Goal: Information Seeking & Learning: Learn about a topic

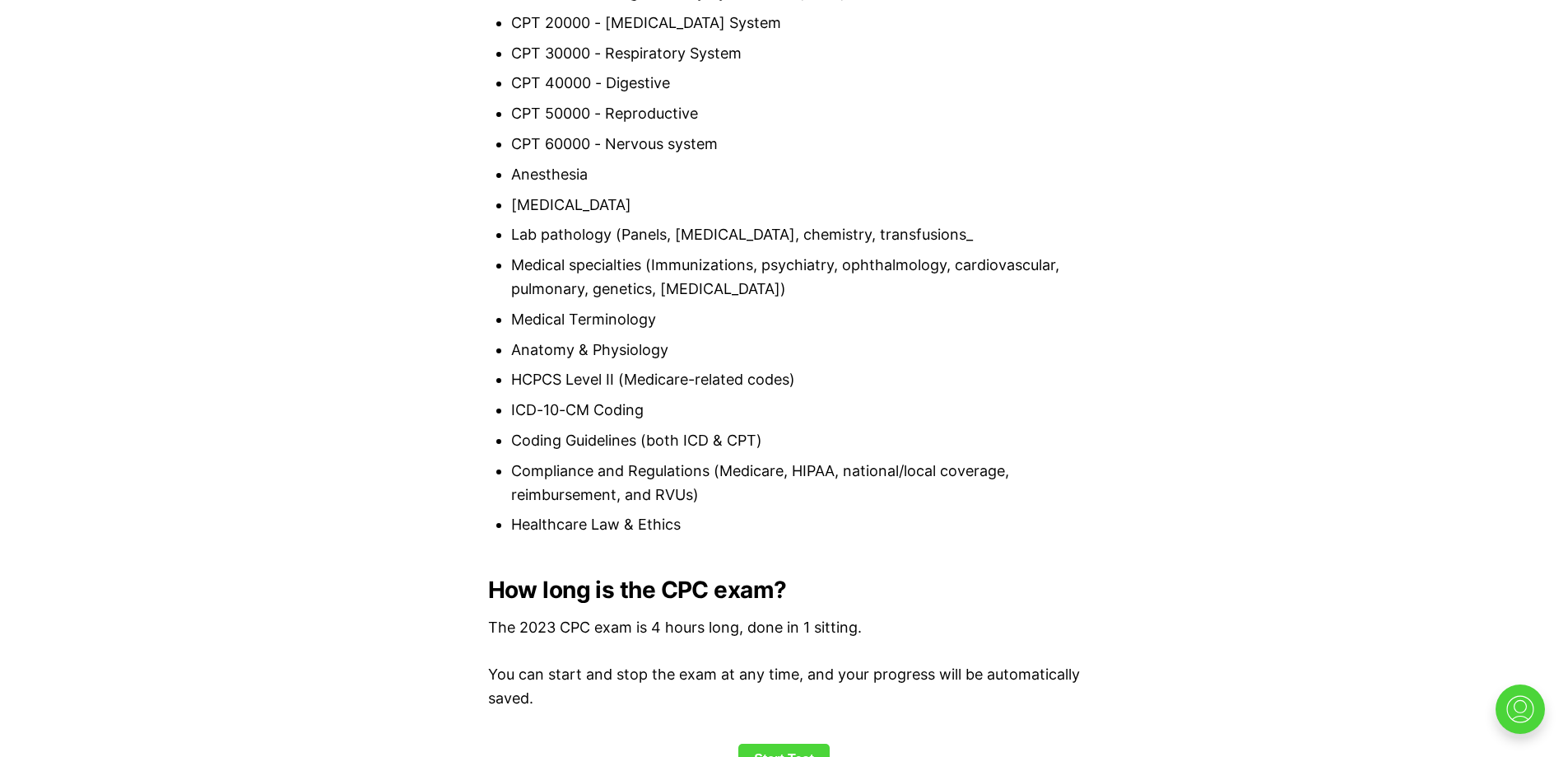
scroll to position [1976, 0]
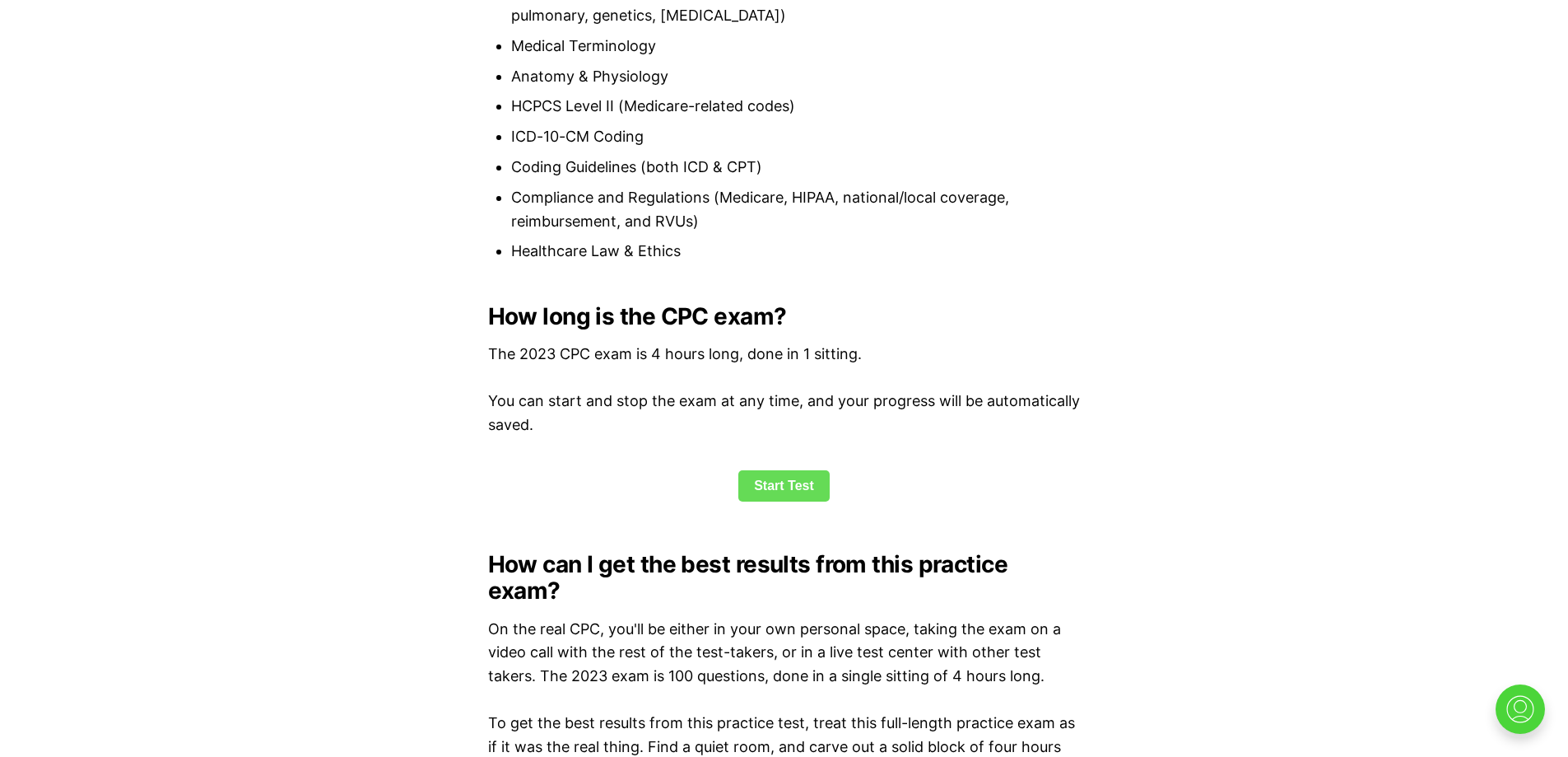
click at [795, 496] on link "Start Test" at bounding box center [784, 485] width 92 height 31
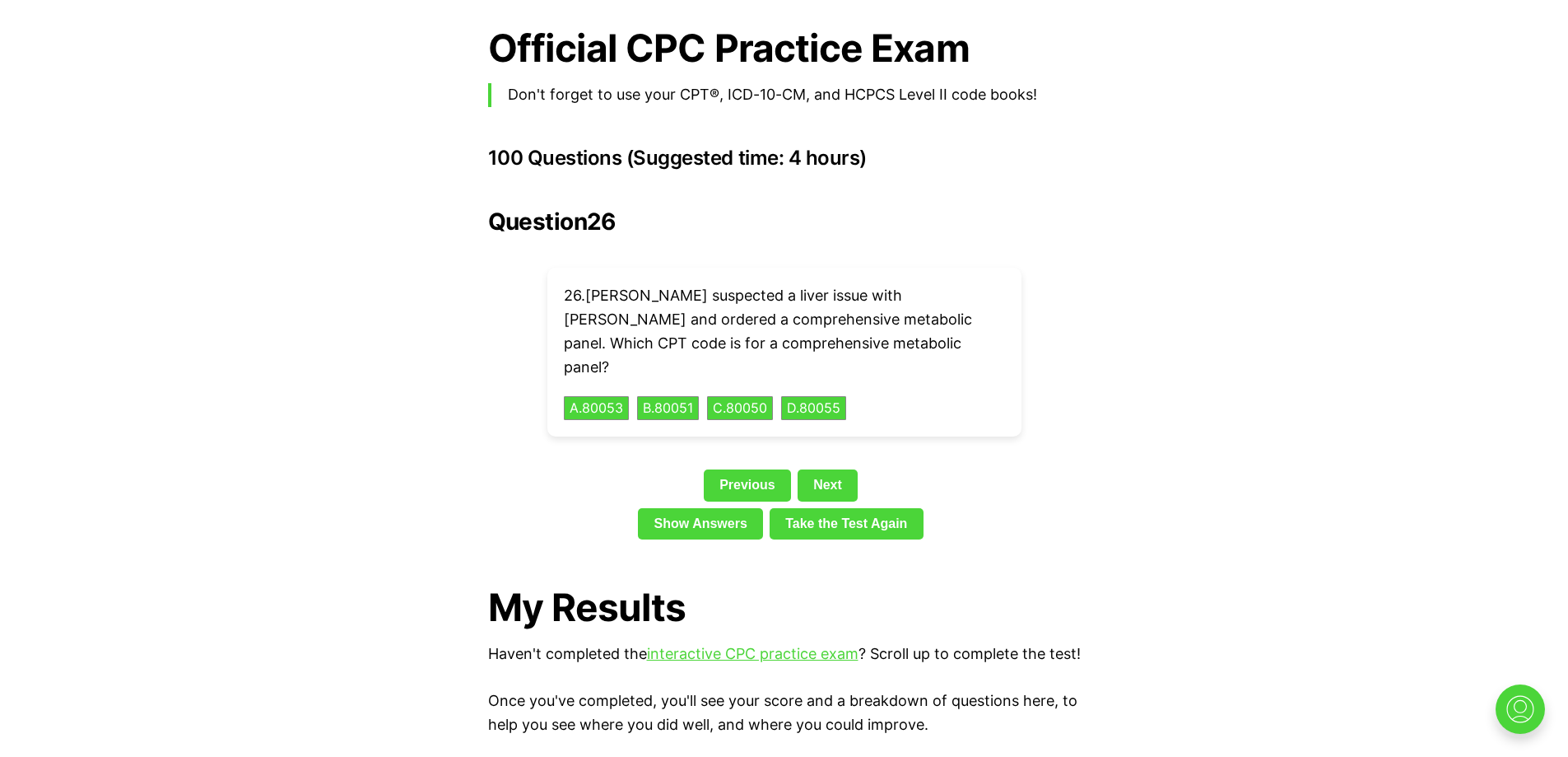
scroll to position [3774, 0]
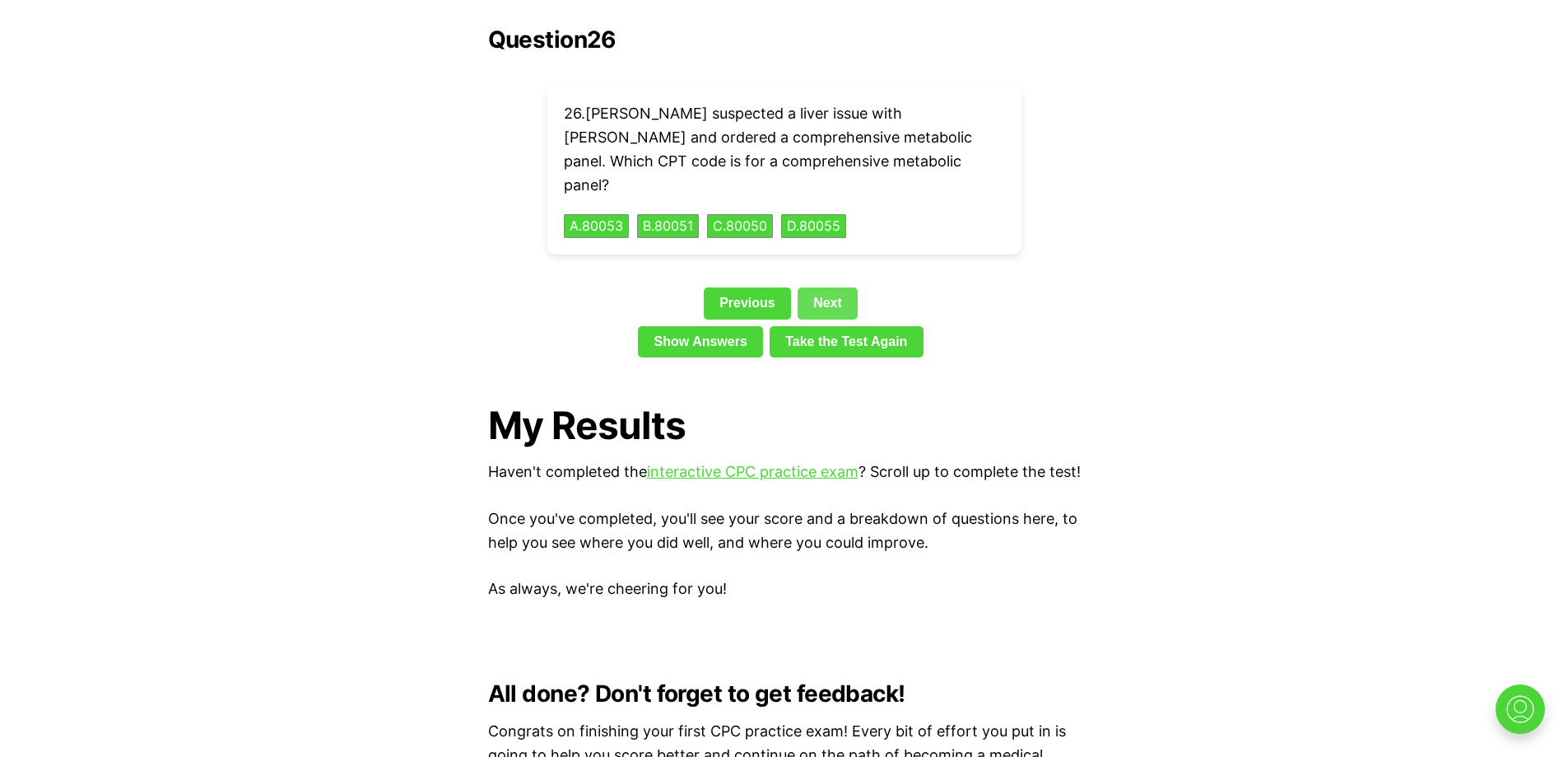
click at [842, 287] on link "Next" at bounding box center [827, 303] width 60 height 31
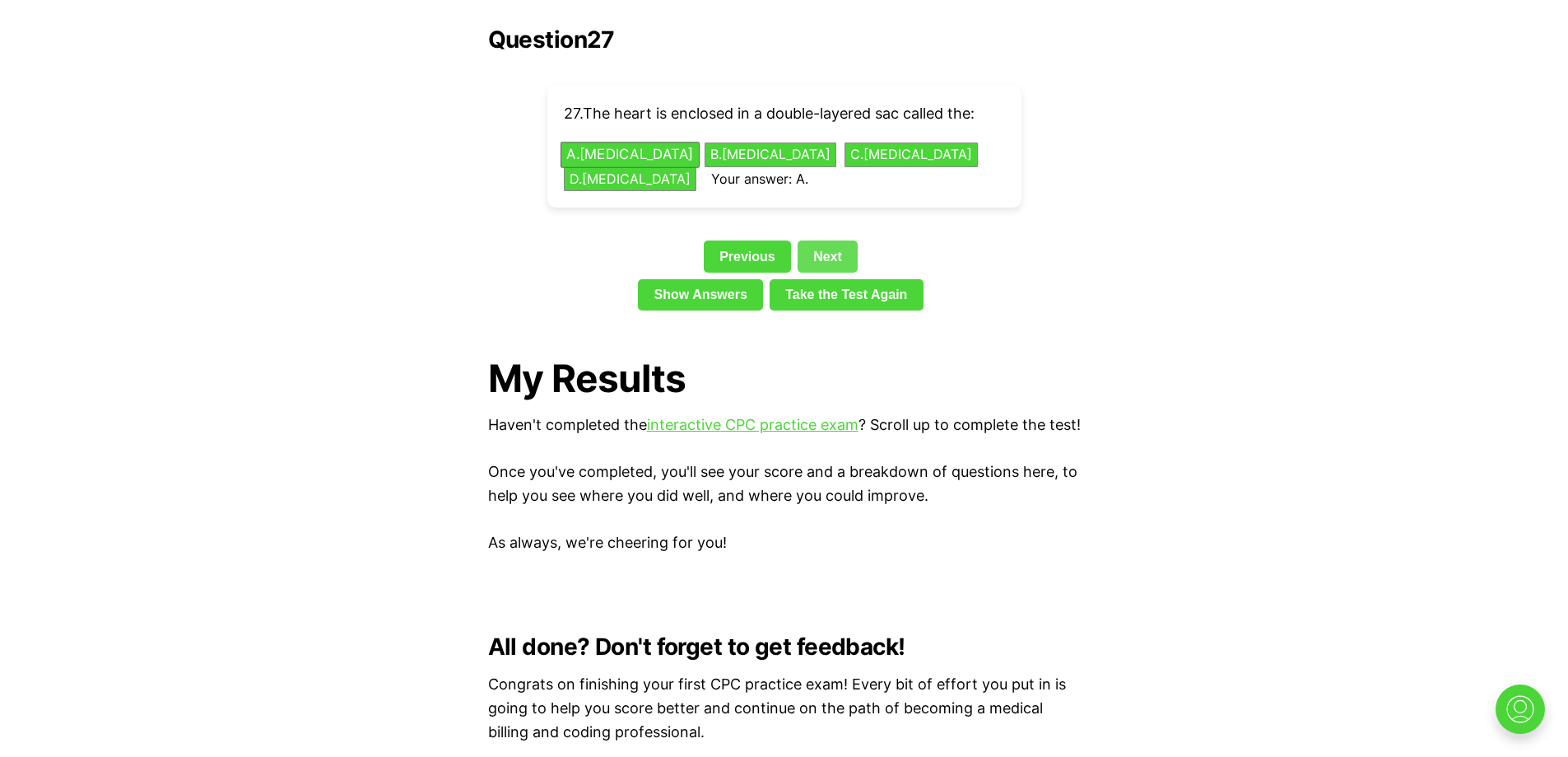
click at [829, 241] on link "Next" at bounding box center [827, 256] width 60 height 31
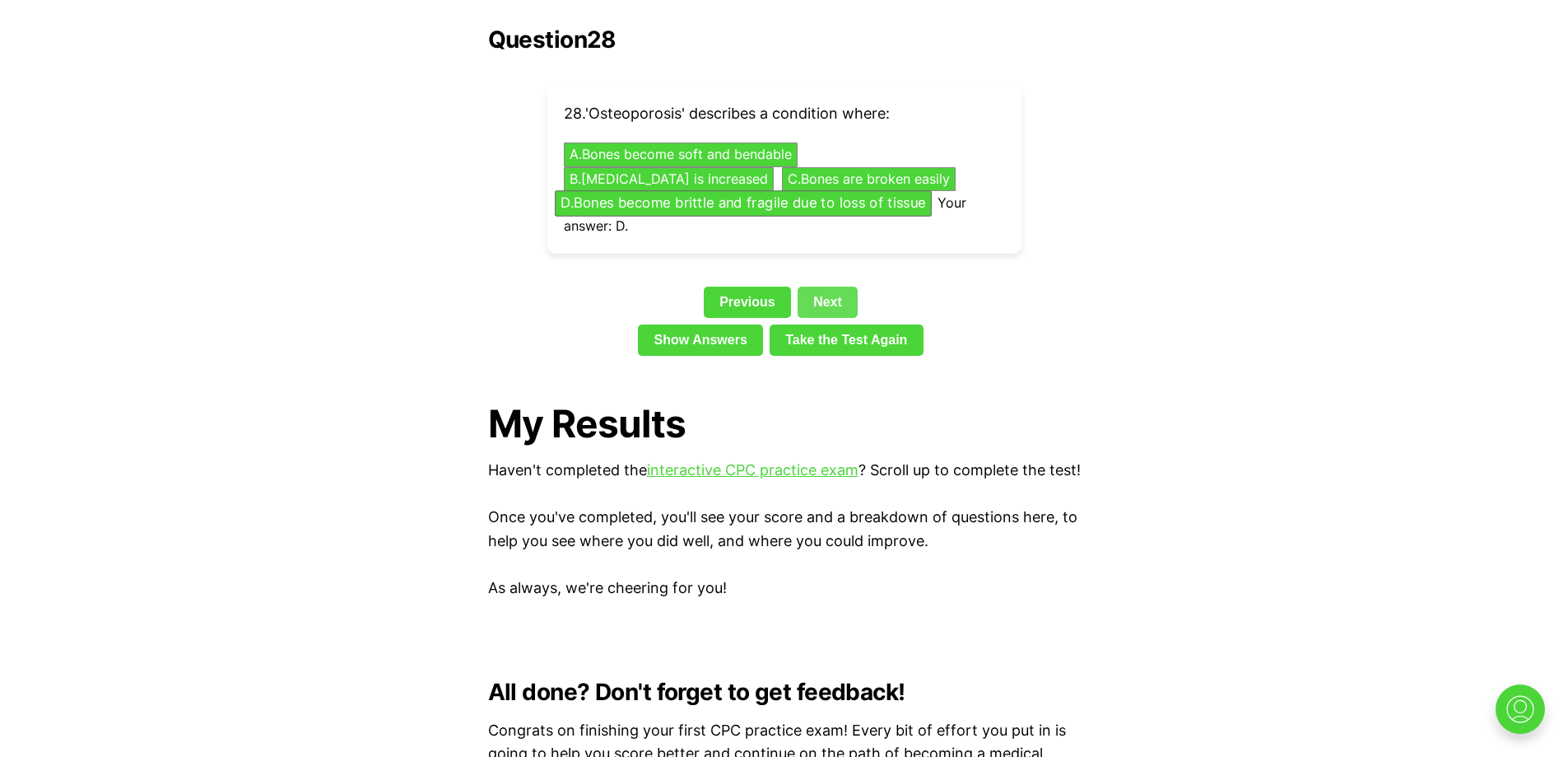
click at [835, 286] on link "Next" at bounding box center [827, 302] width 60 height 31
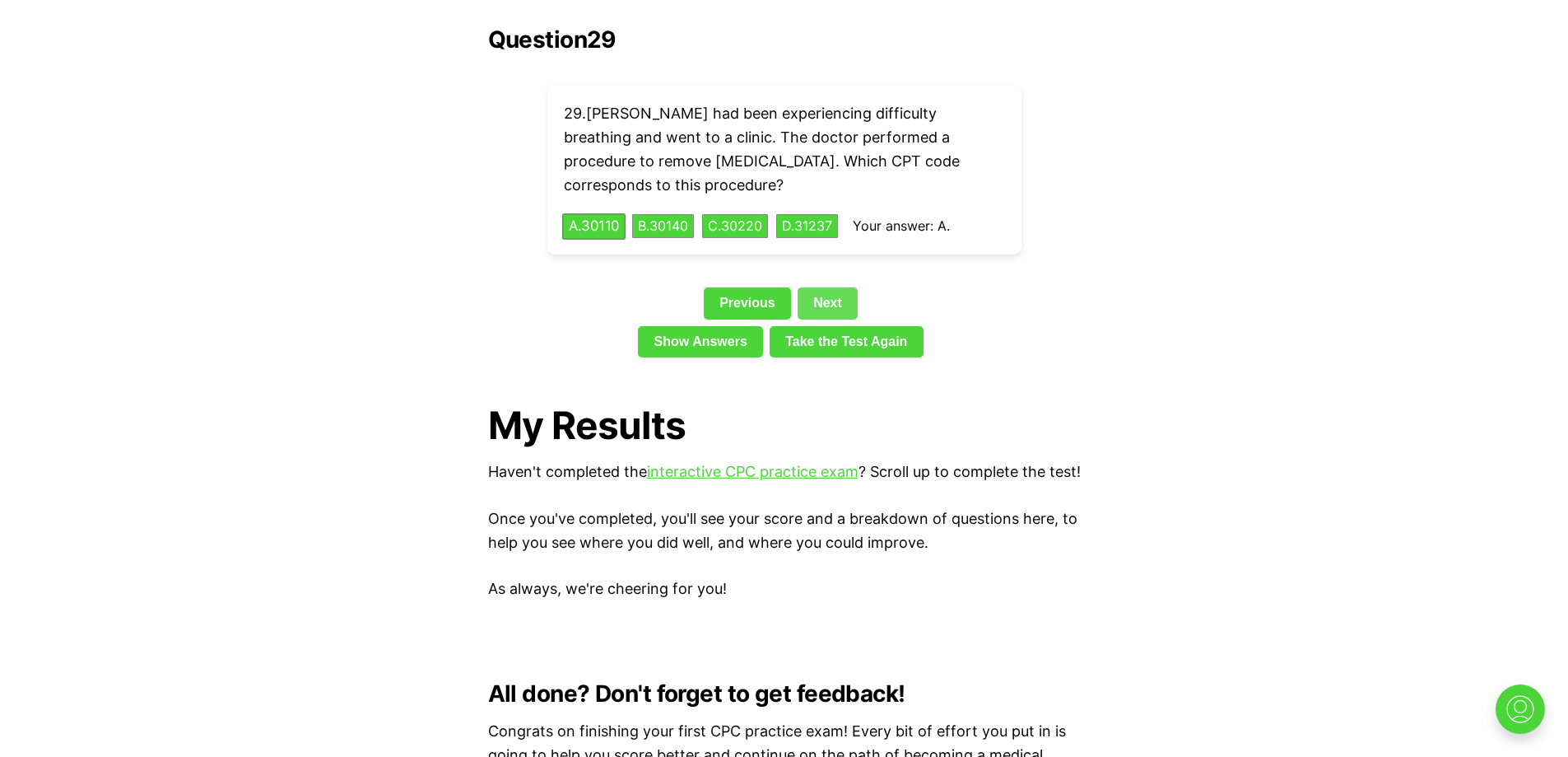
click at [834, 287] on link "Next" at bounding box center [827, 303] width 60 height 31
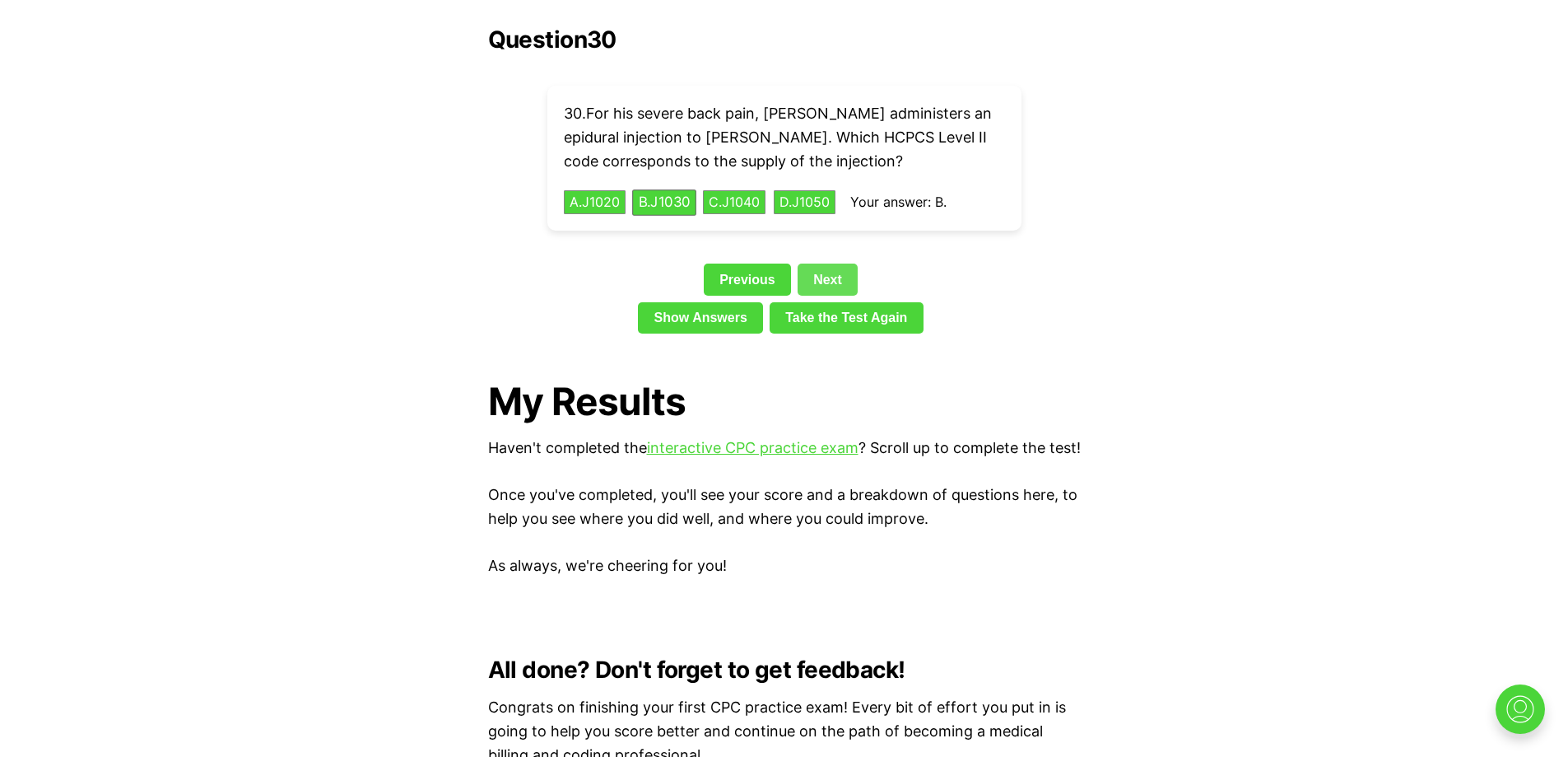
click at [835, 264] on link "Next" at bounding box center [827, 279] width 60 height 31
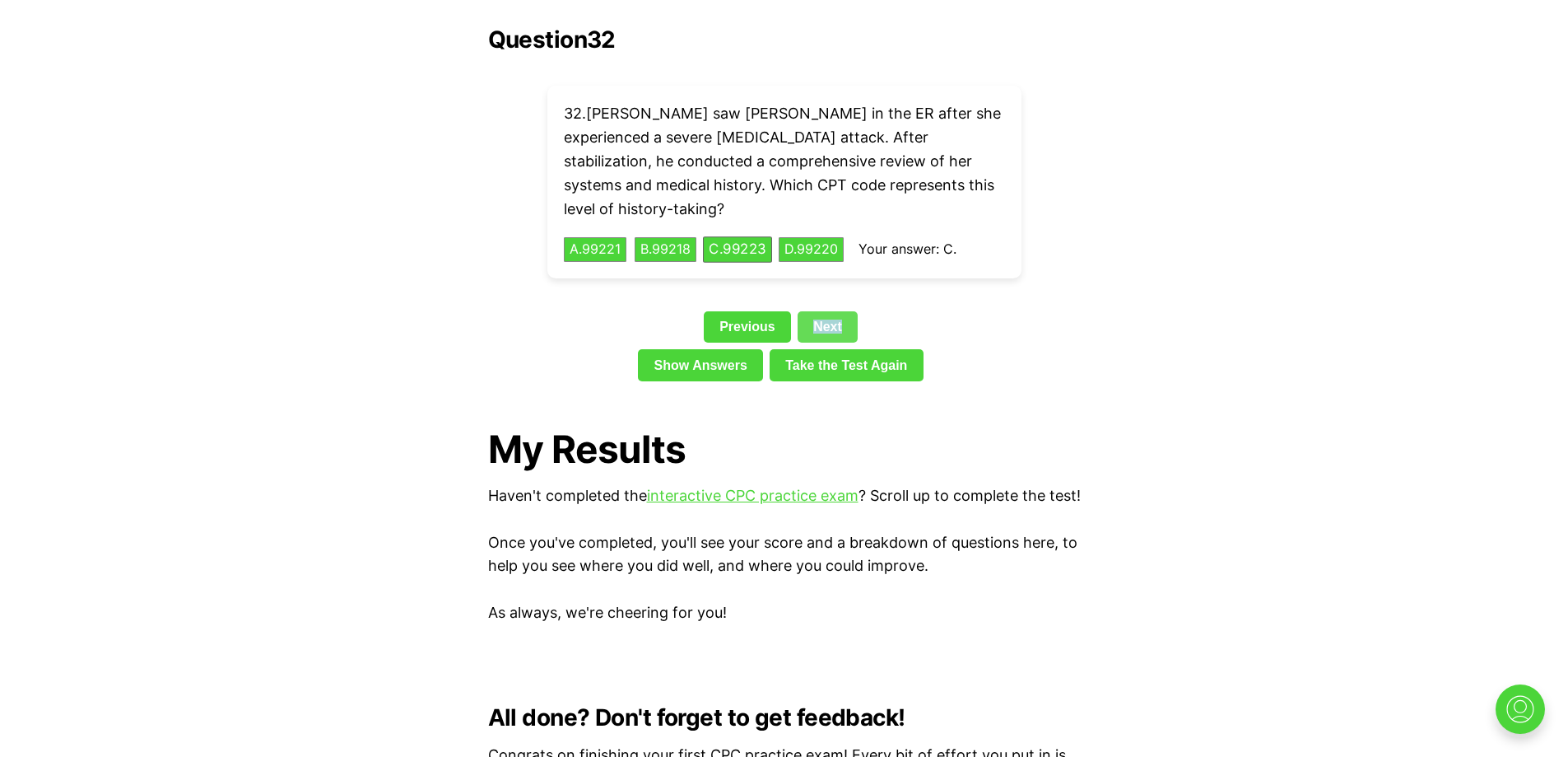
click at [835, 249] on div "Question 32 32 . [PERSON_NAME] saw [PERSON_NAME] in the ER after she experience…" at bounding box center [784, 207] width 592 height 362
click at [831, 311] on link "Next" at bounding box center [827, 327] width 60 height 31
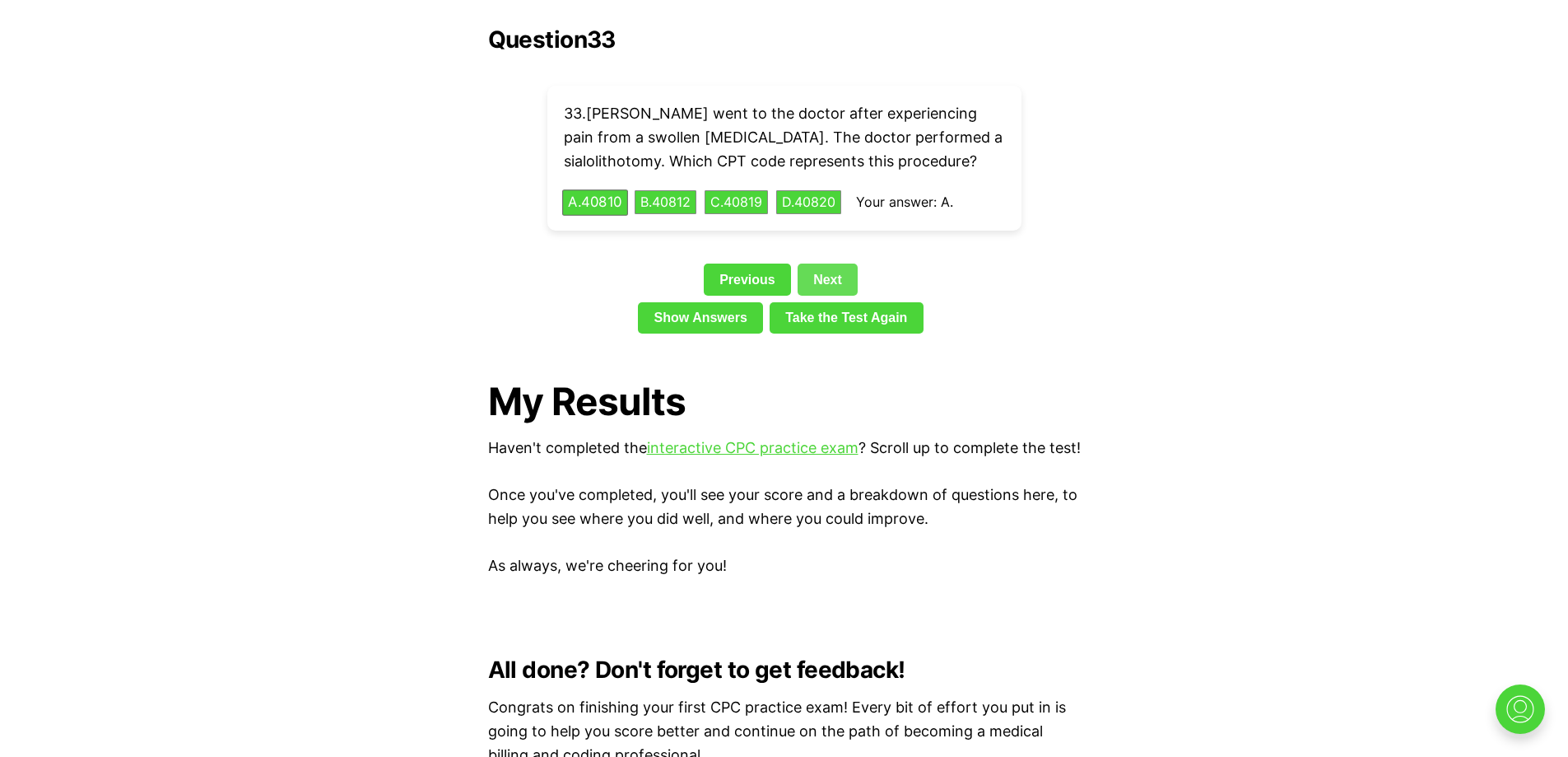
click at [827, 265] on link "Next" at bounding box center [827, 279] width 60 height 31
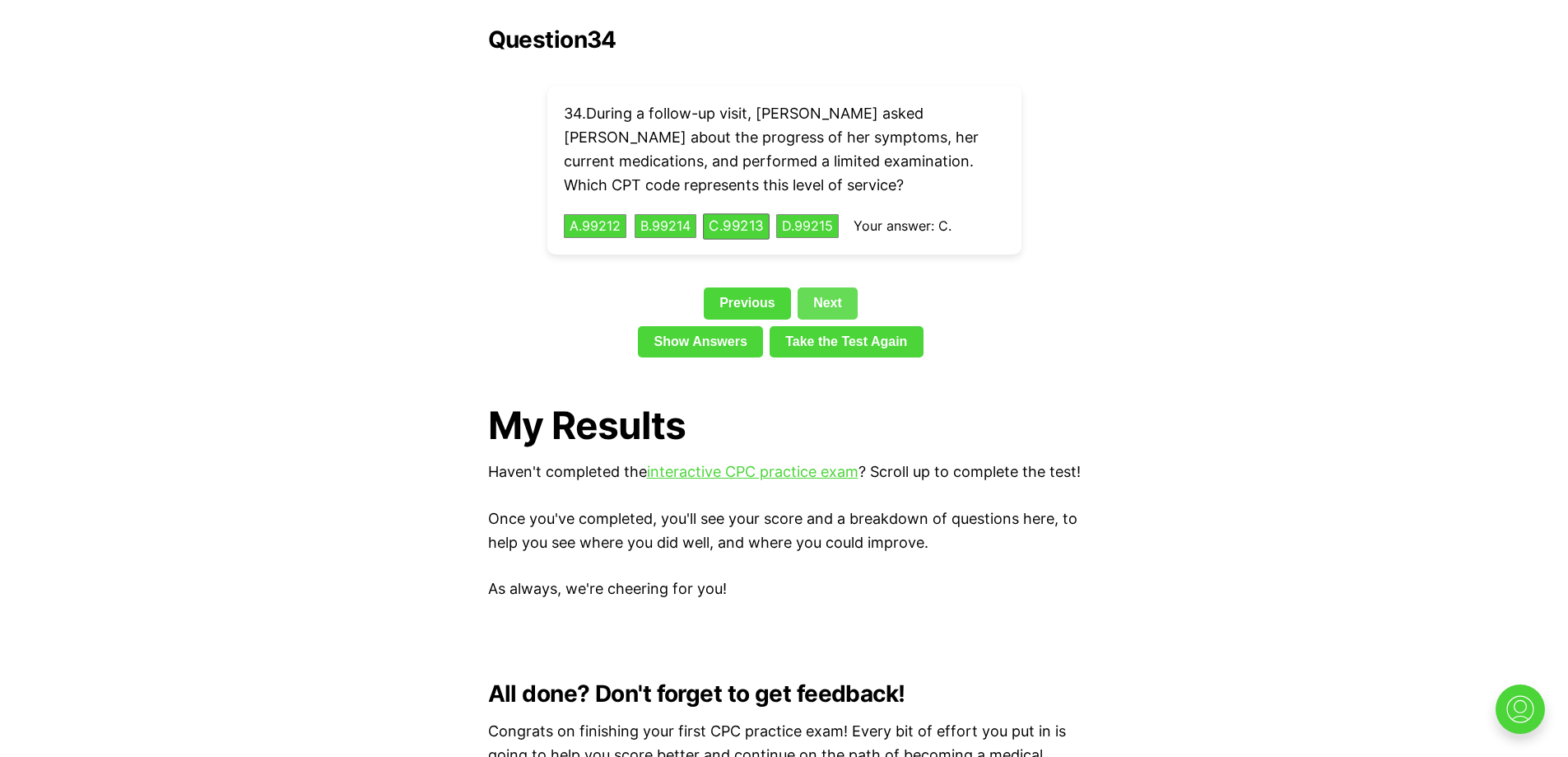
click at [827, 287] on link "Next" at bounding box center [827, 303] width 60 height 31
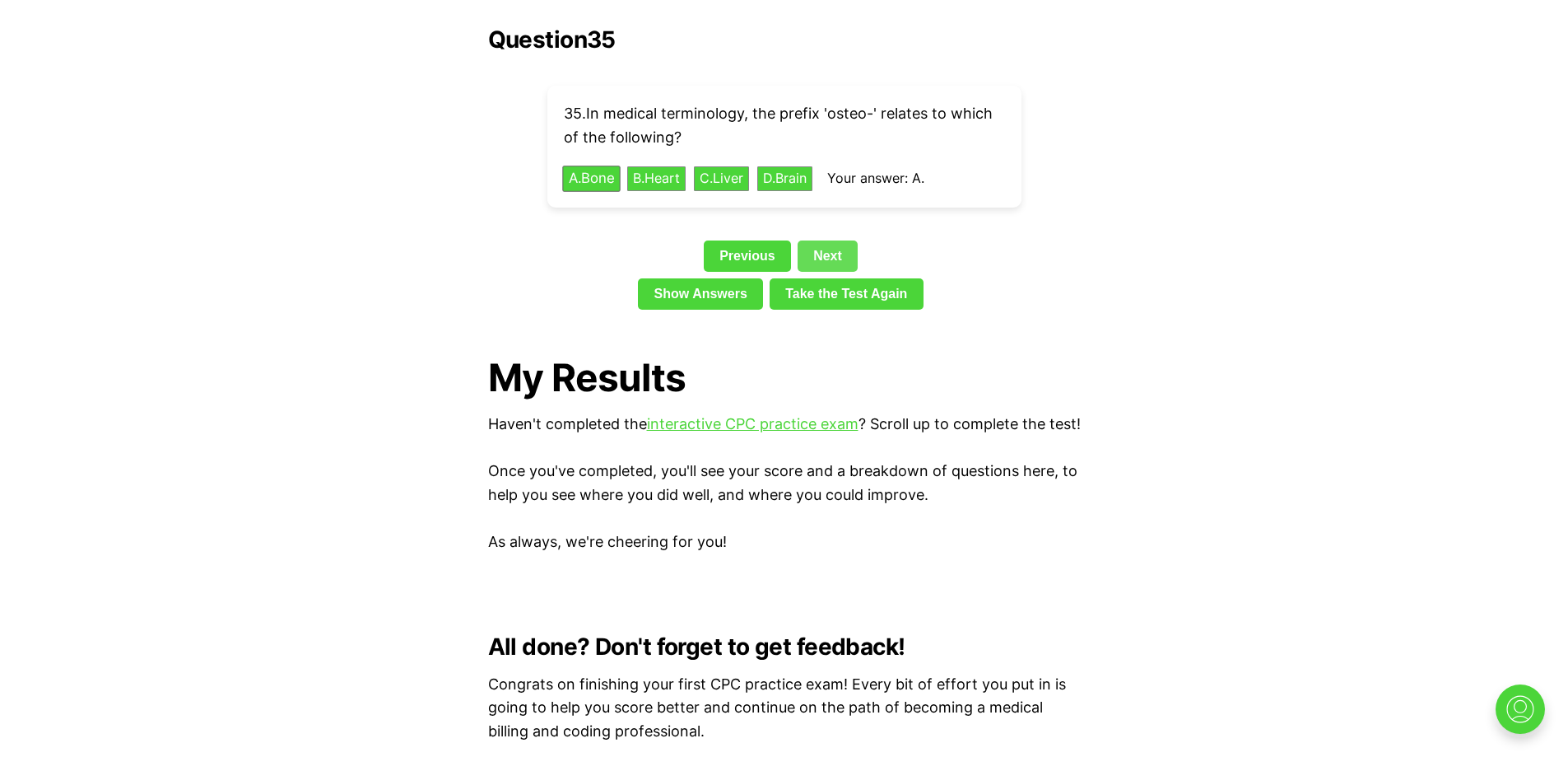
click at [829, 241] on link "Next" at bounding box center [827, 256] width 60 height 31
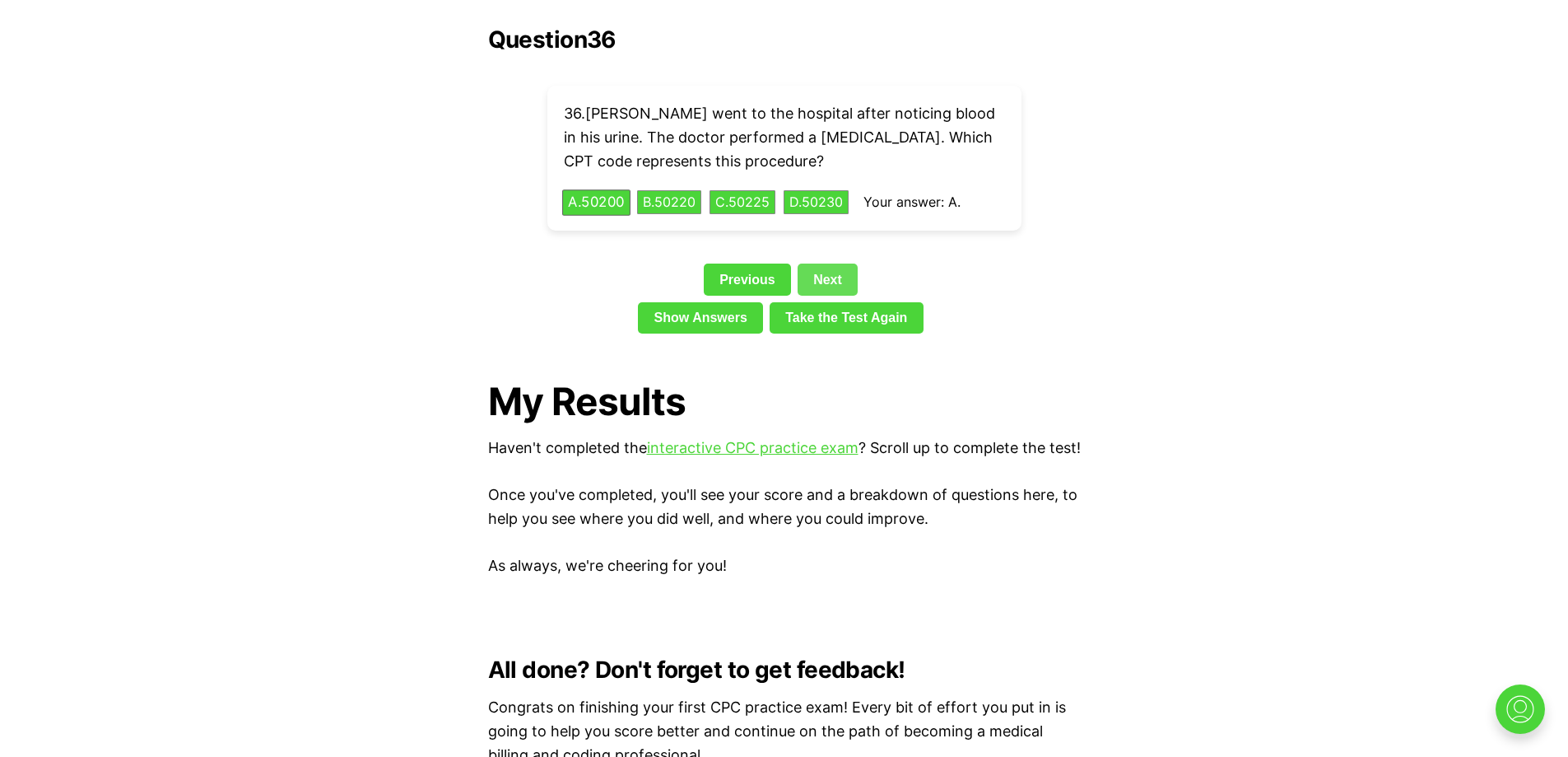
click at [829, 264] on link "Next" at bounding box center [827, 279] width 60 height 31
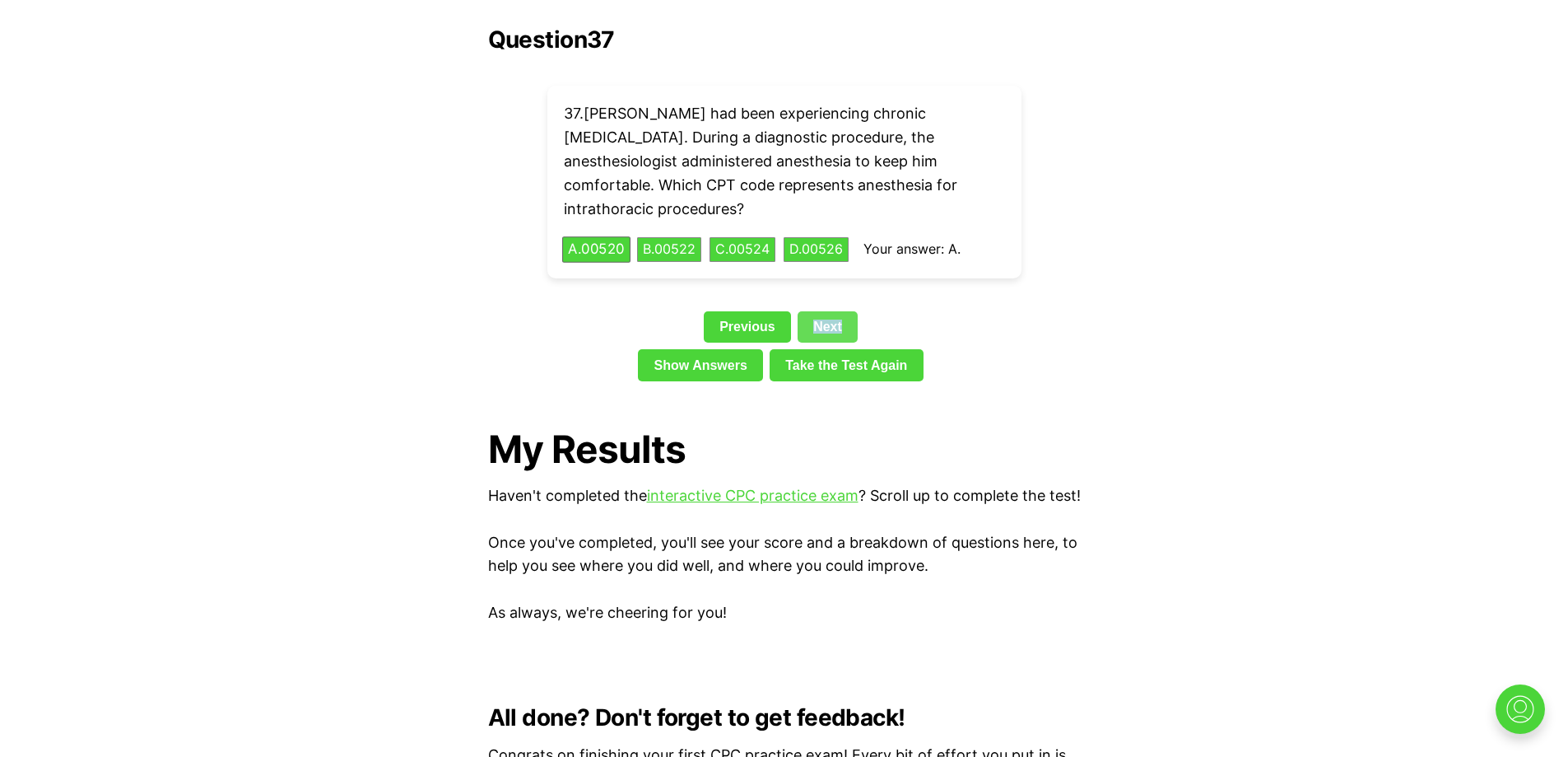
click at [829, 238] on div "Question 37 37 . [PERSON_NAME] had been experiencing chronic [MEDICAL_DATA]. Du…" at bounding box center [784, 207] width 592 height 362
click at [831, 311] on link "Next" at bounding box center [827, 327] width 60 height 31
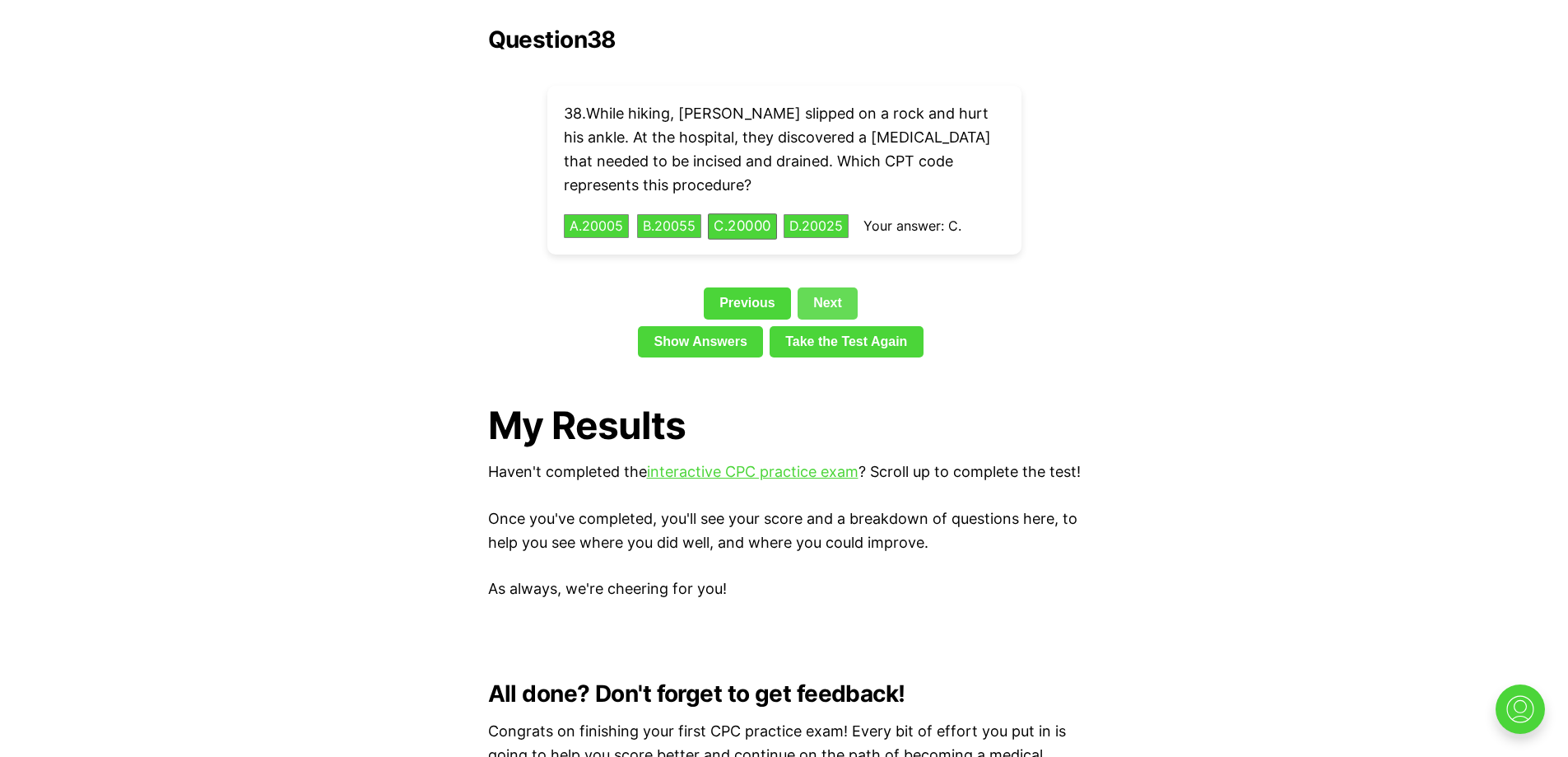
click at [831, 287] on link "Next" at bounding box center [827, 303] width 60 height 31
click at [829, 287] on link "Next" at bounding box center [827, 303] width 60 height 31
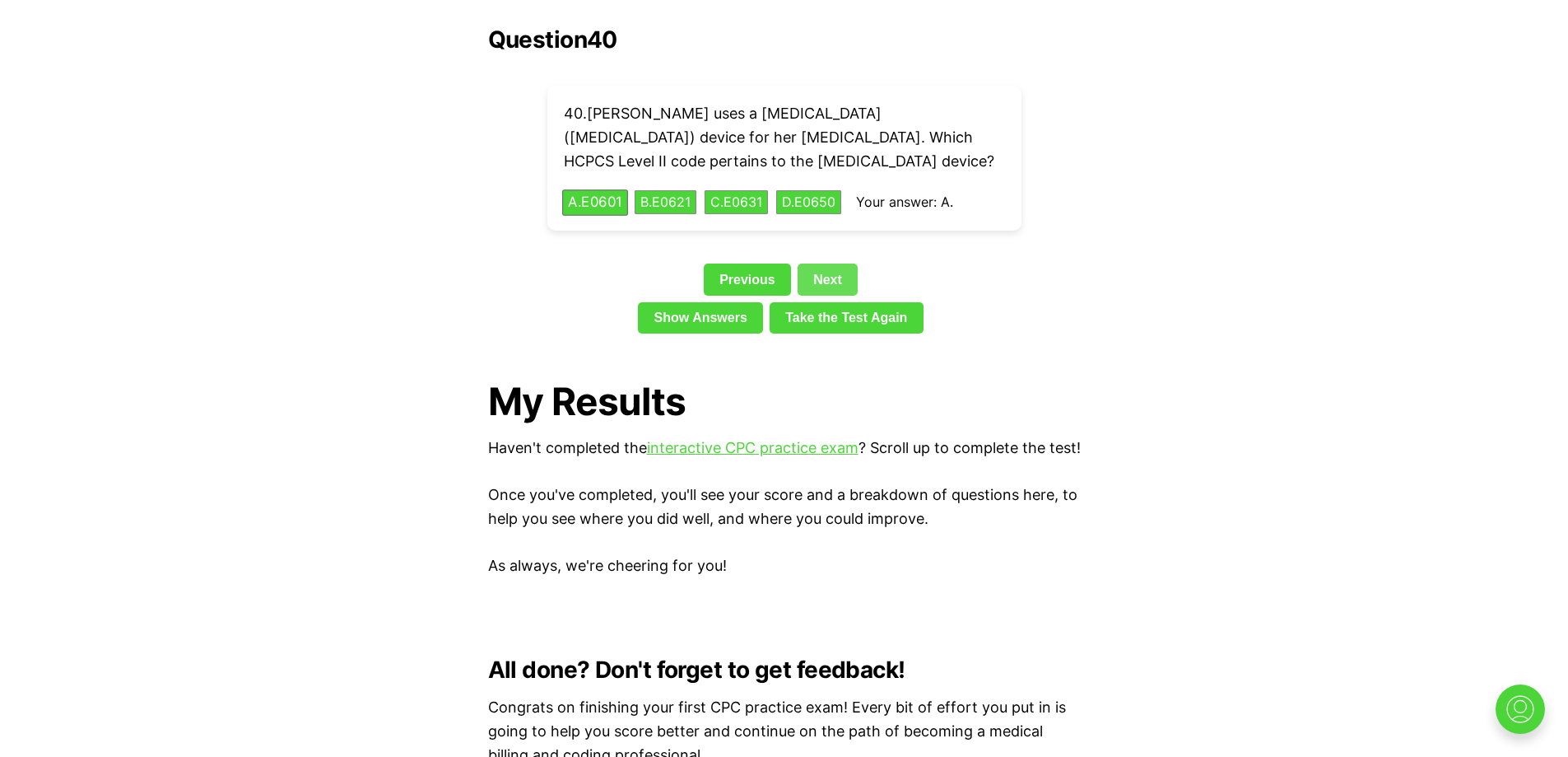
click at [829, 264] on link "Next" at bounding box center [827, 279] width 60 height 31
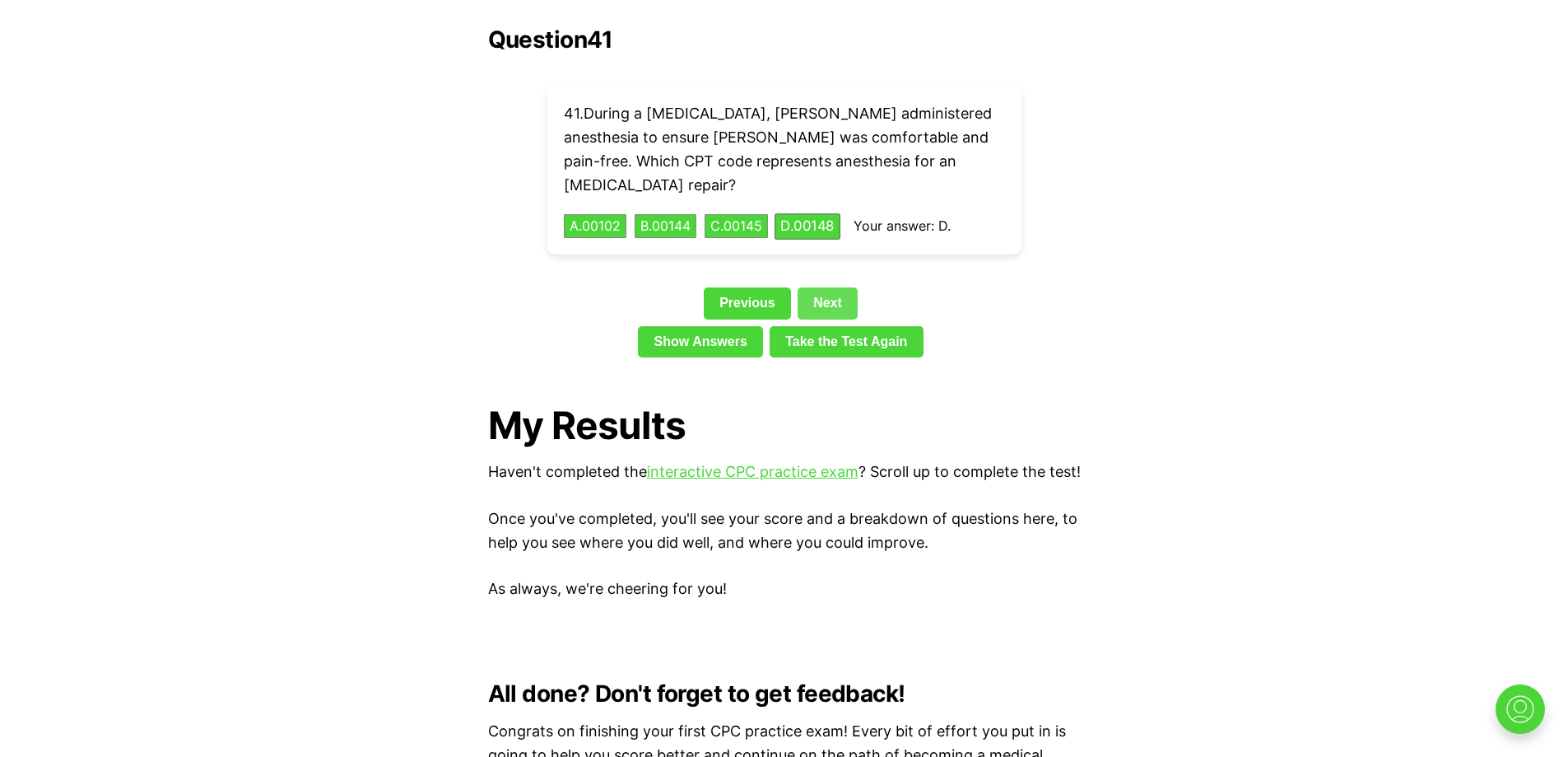
click at [829, 287] on link "Next" at bounding box center [827, 303] width 60 height 31
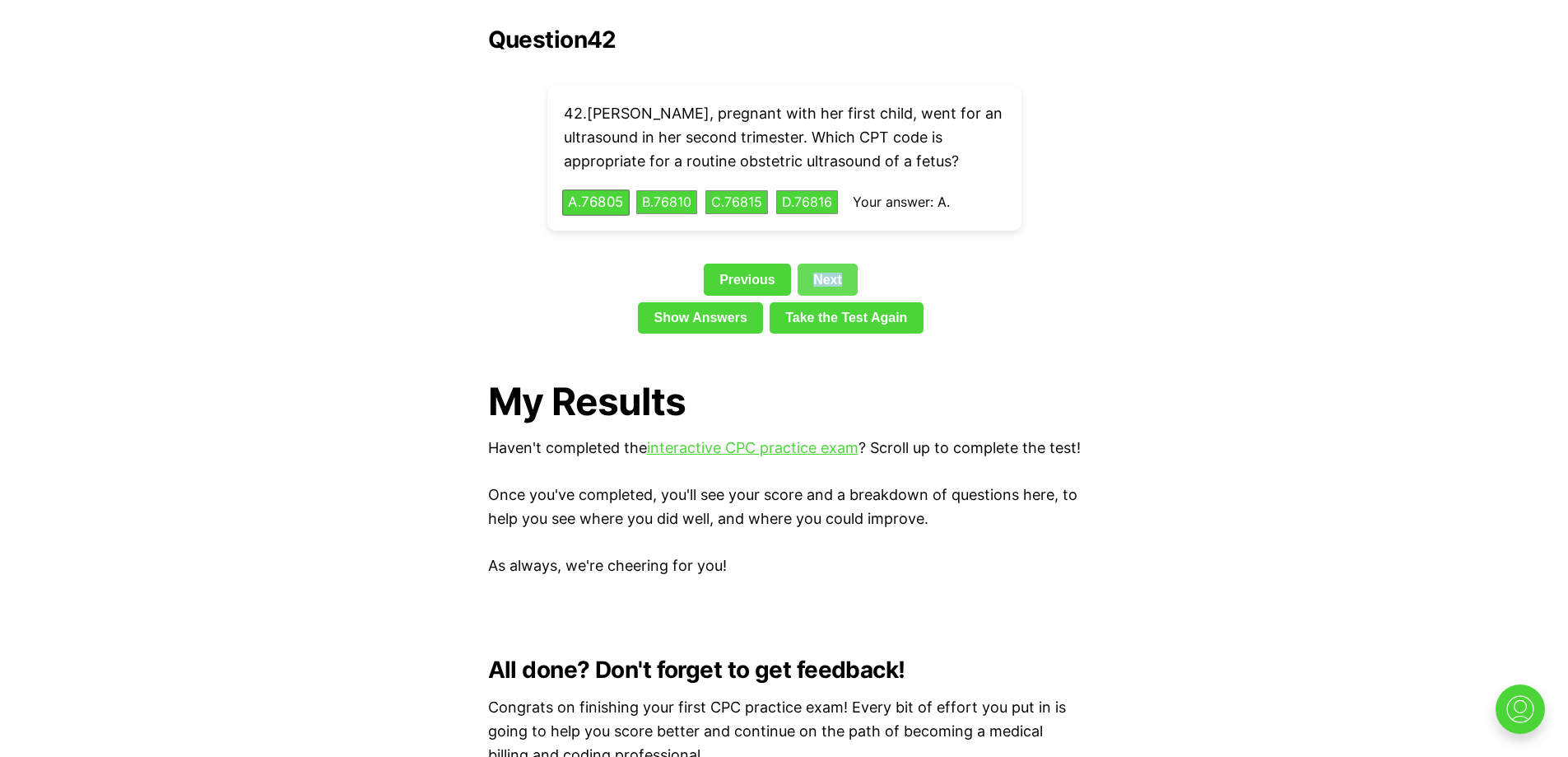
click at [829, 264] on link "Next" at bounding box center [827, 279] width 60 height 31
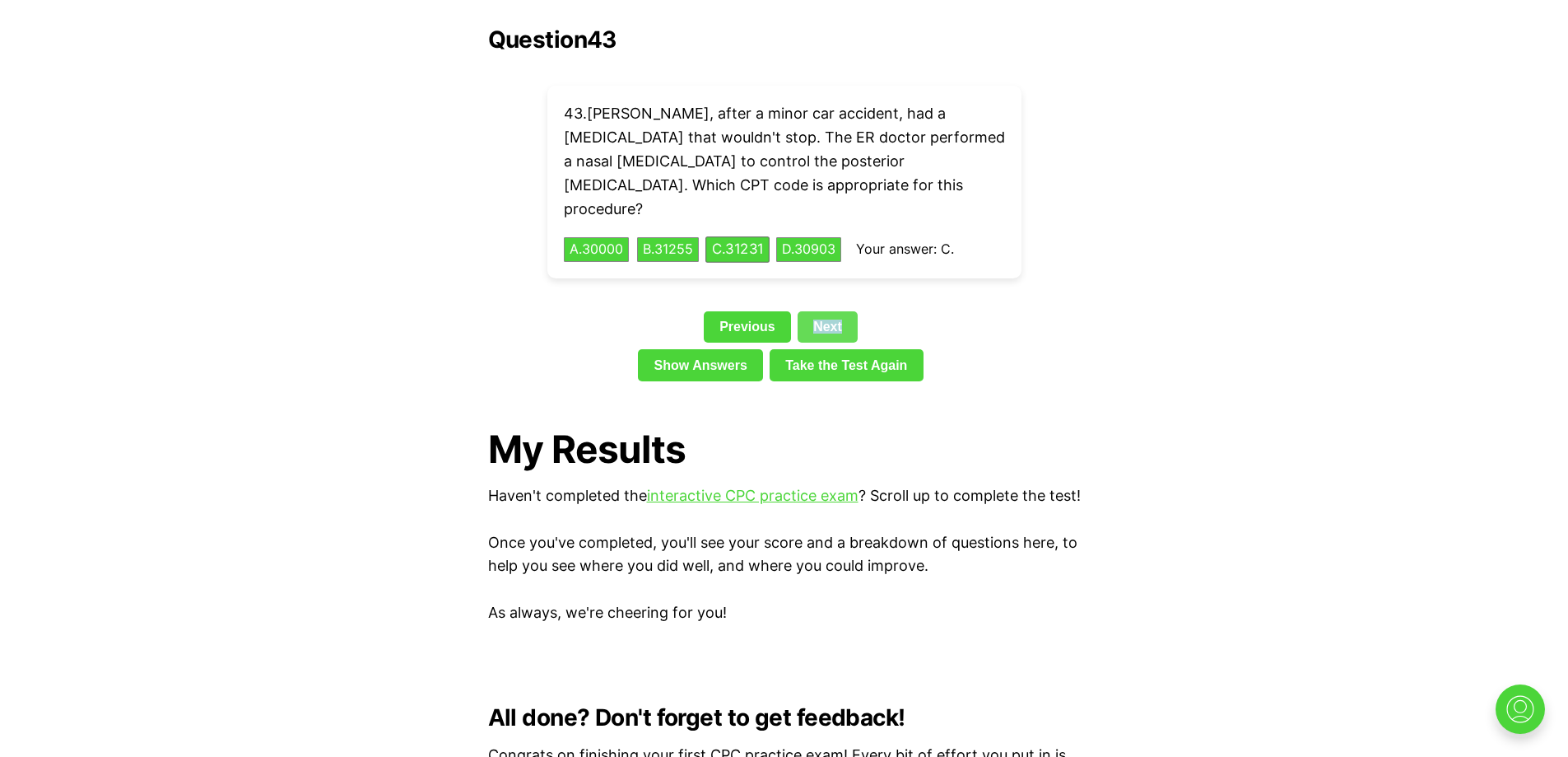
click at [829, 311] on link "Next" at bounding box center [827, 327] width 60 height 31
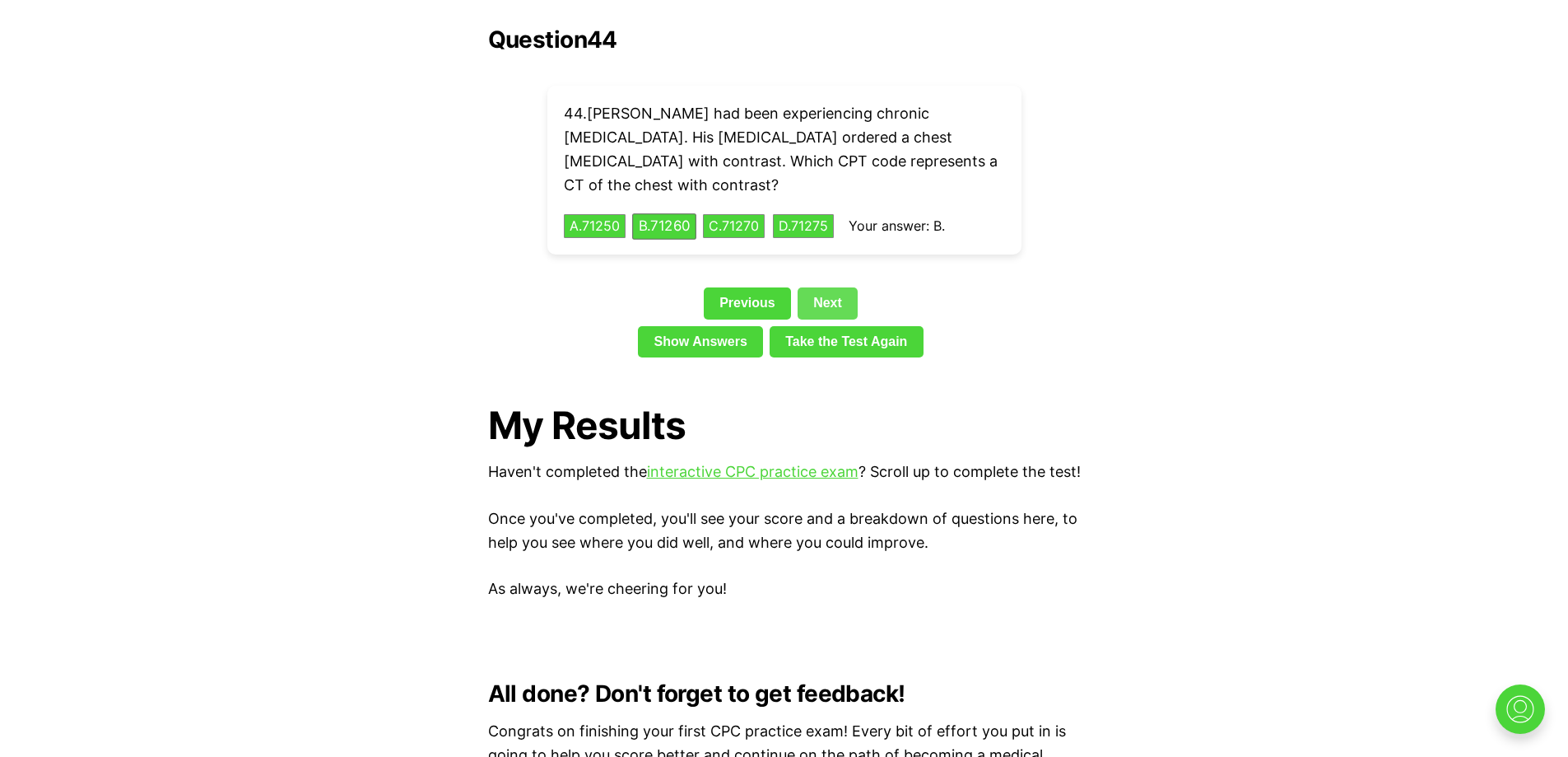
click at [829, 287] on link "Next" at bounding box center [827, 303] width 60 height 31
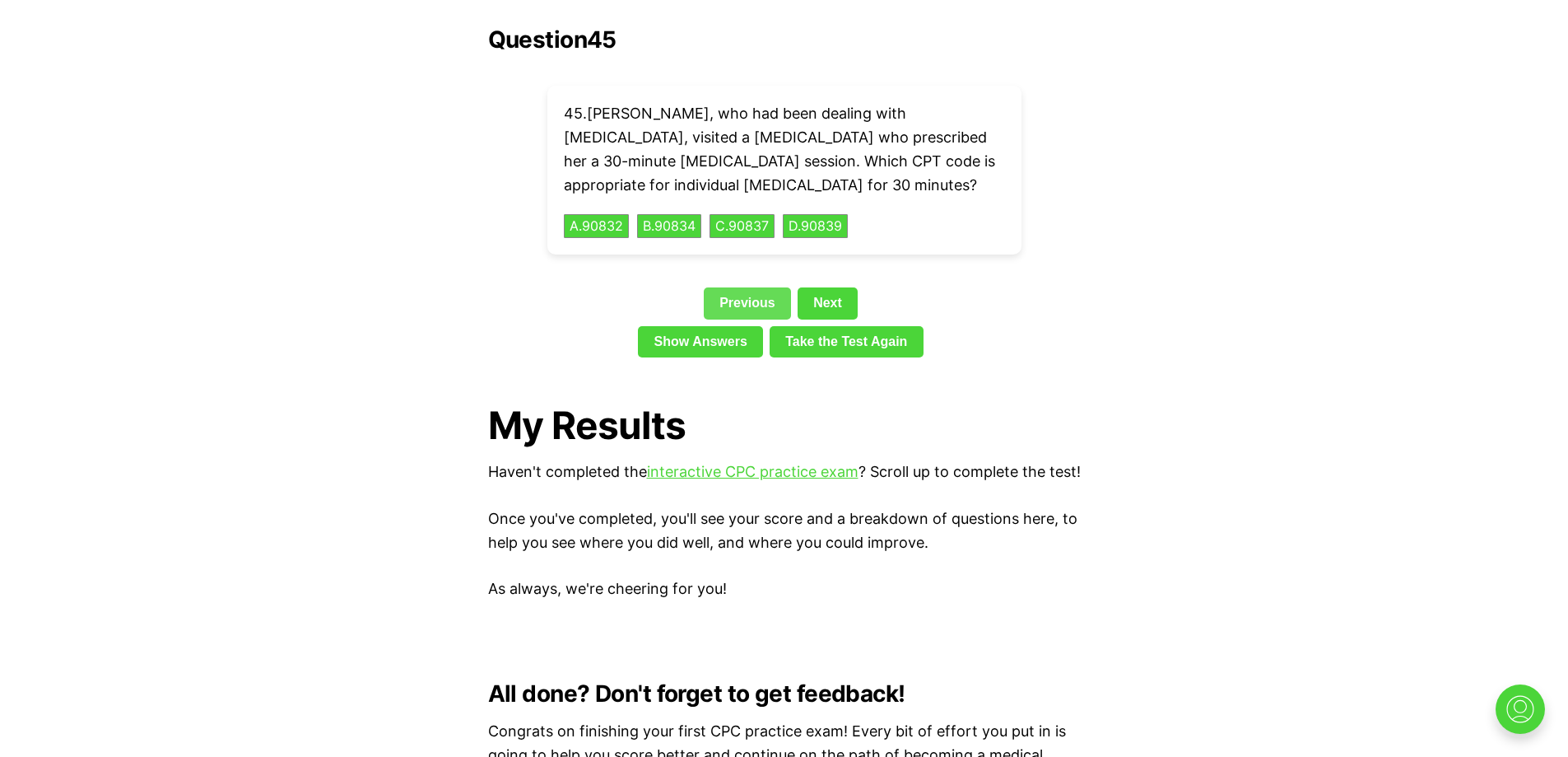
click at [730, 287] on link "Previous" at bounding box center [747, 303] width 87 height 31
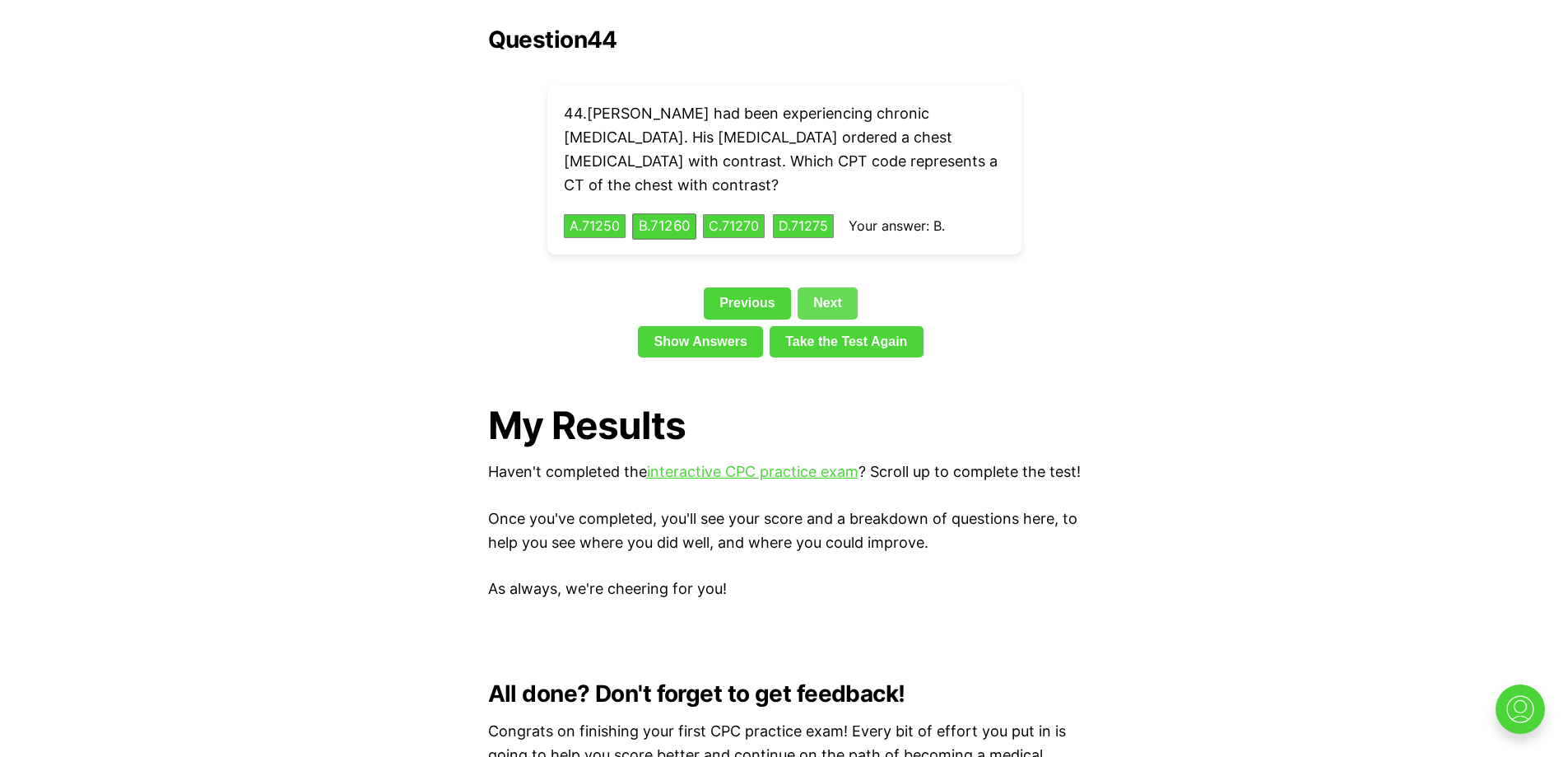
click at [837, 287] on link "Next" at bounding box center [827, 303] width 60 height 31
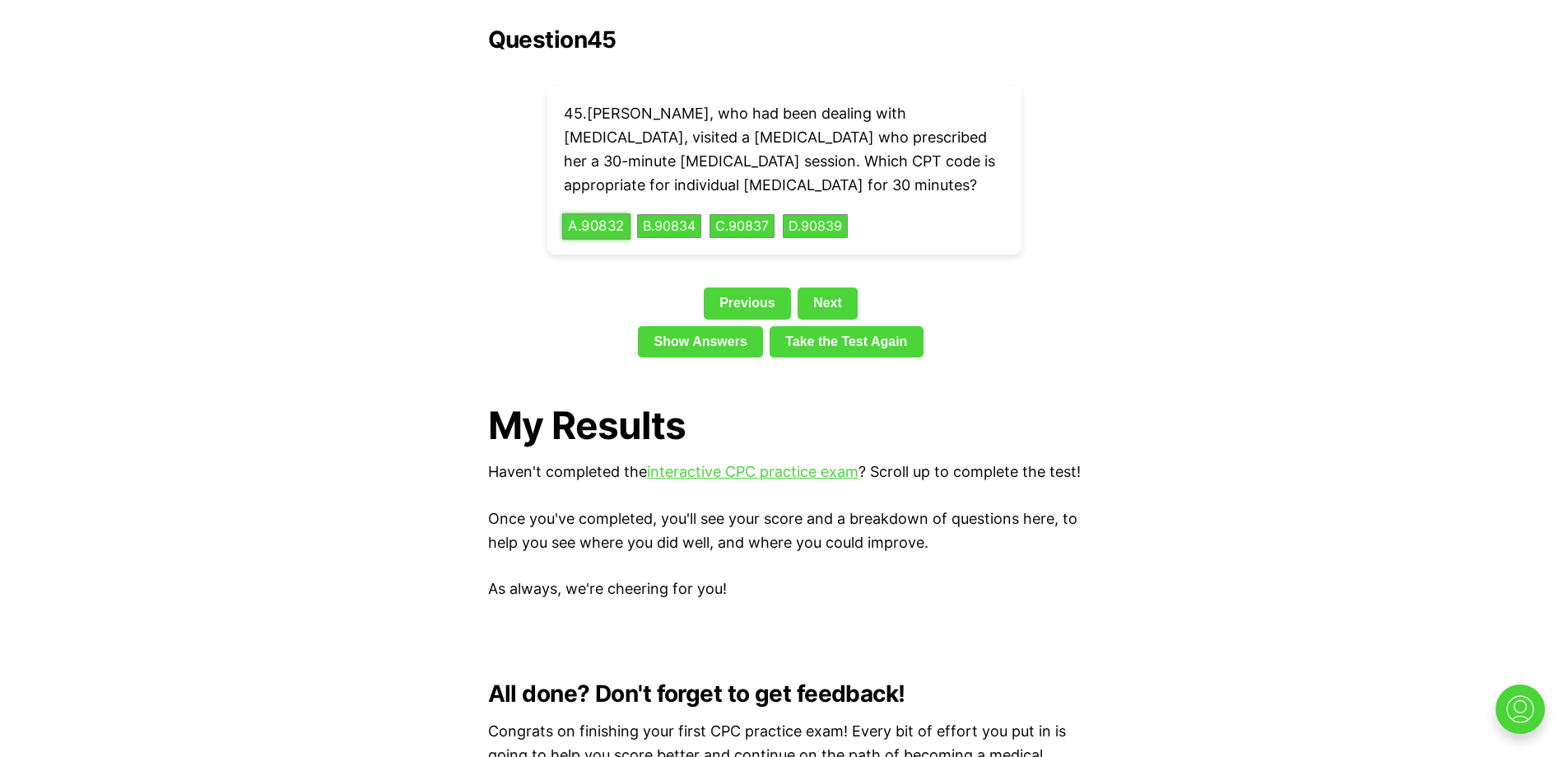
click at [598, 214] on button "A . 90832" at bounding box center [596, 227] width 68 height 26
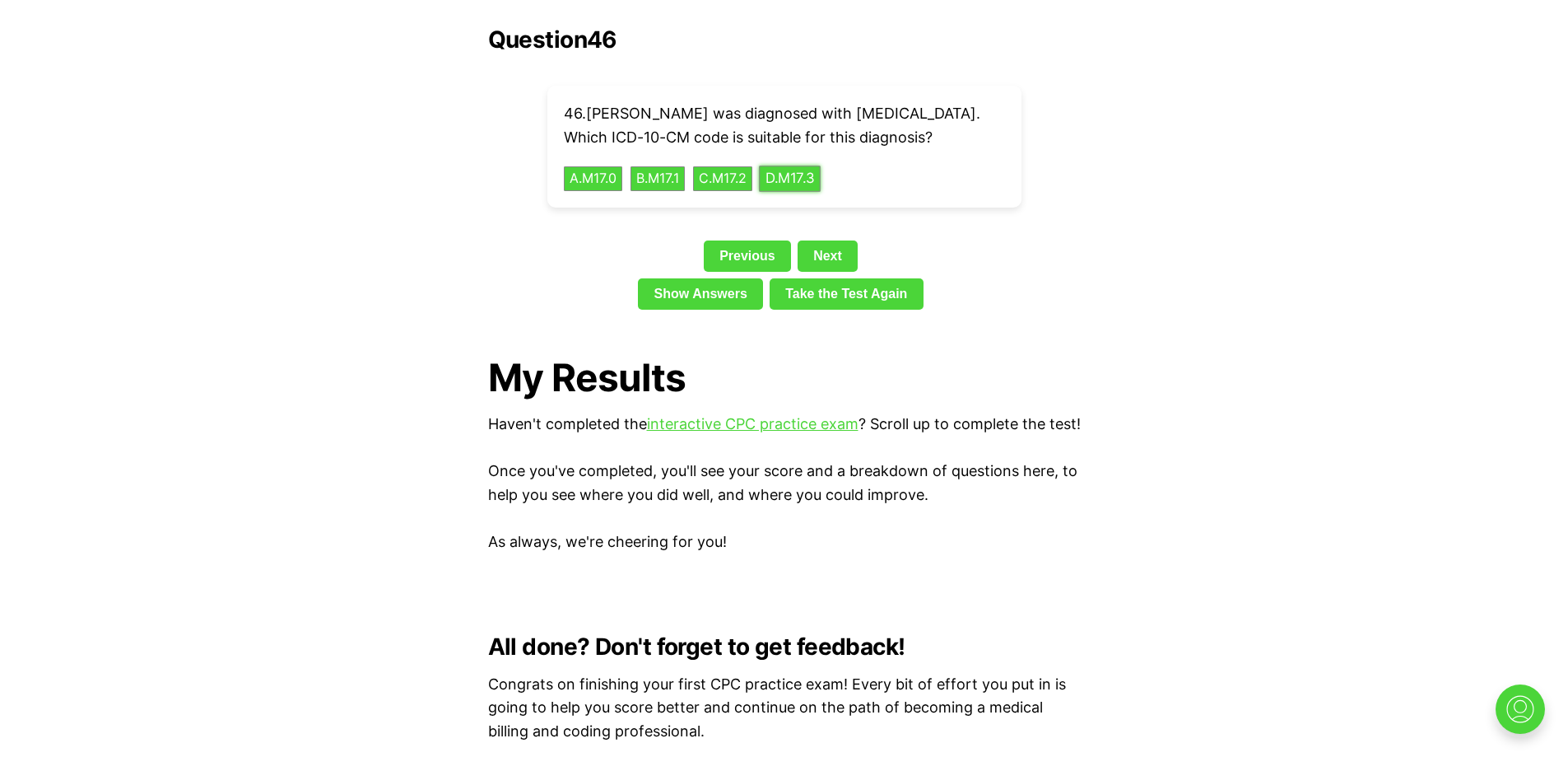
click at [800, 165] on button "D . M17.3" at bounding box center [790, 178] width 61 height 26
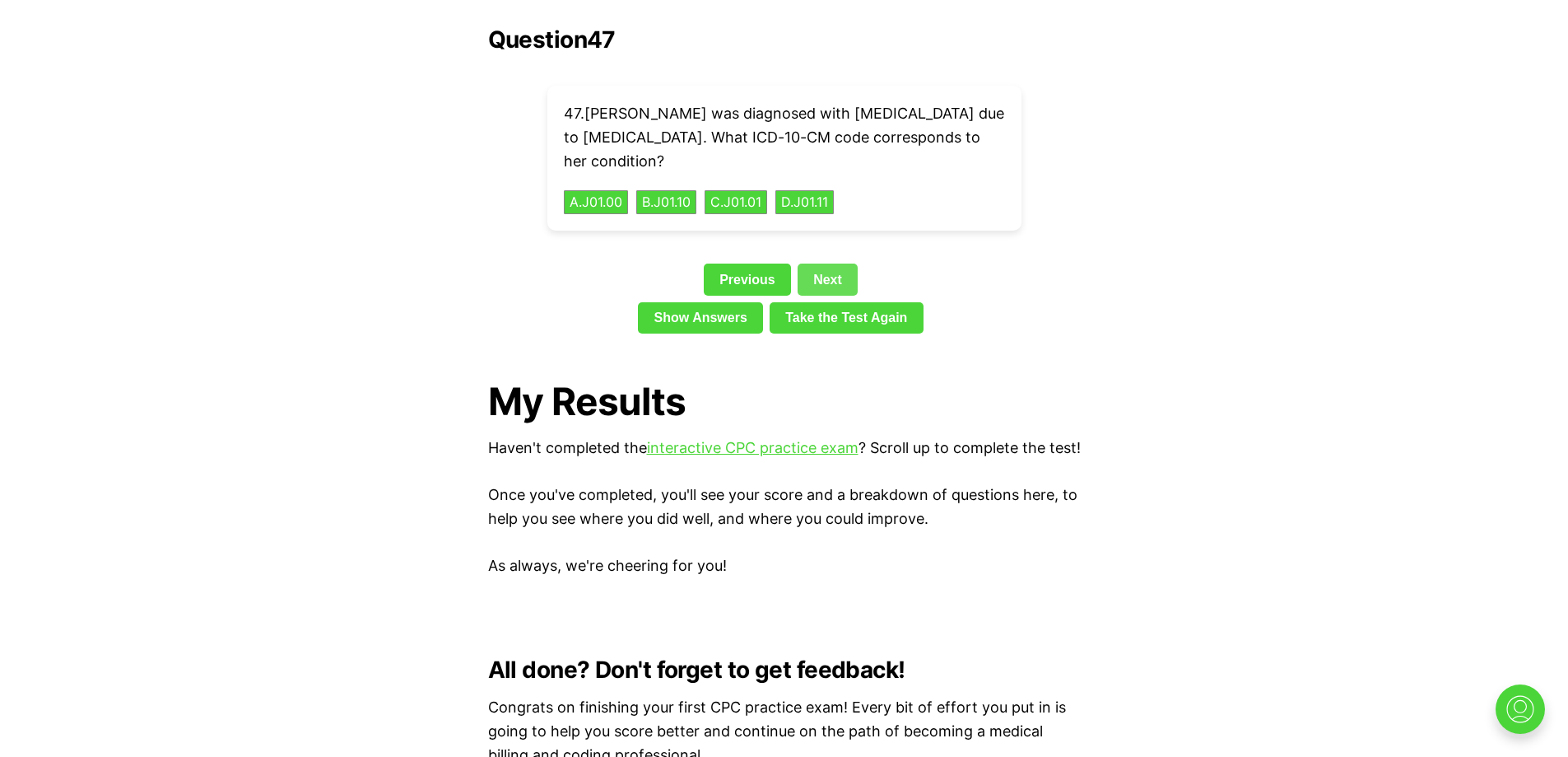
click at [823, 229] on div "Question 47 47 . [PERSON_NAME] was diagnosed with [MEDICAL_DATA] due to [MEDICA…" at bounding box center [784, 183] width 592 height 314
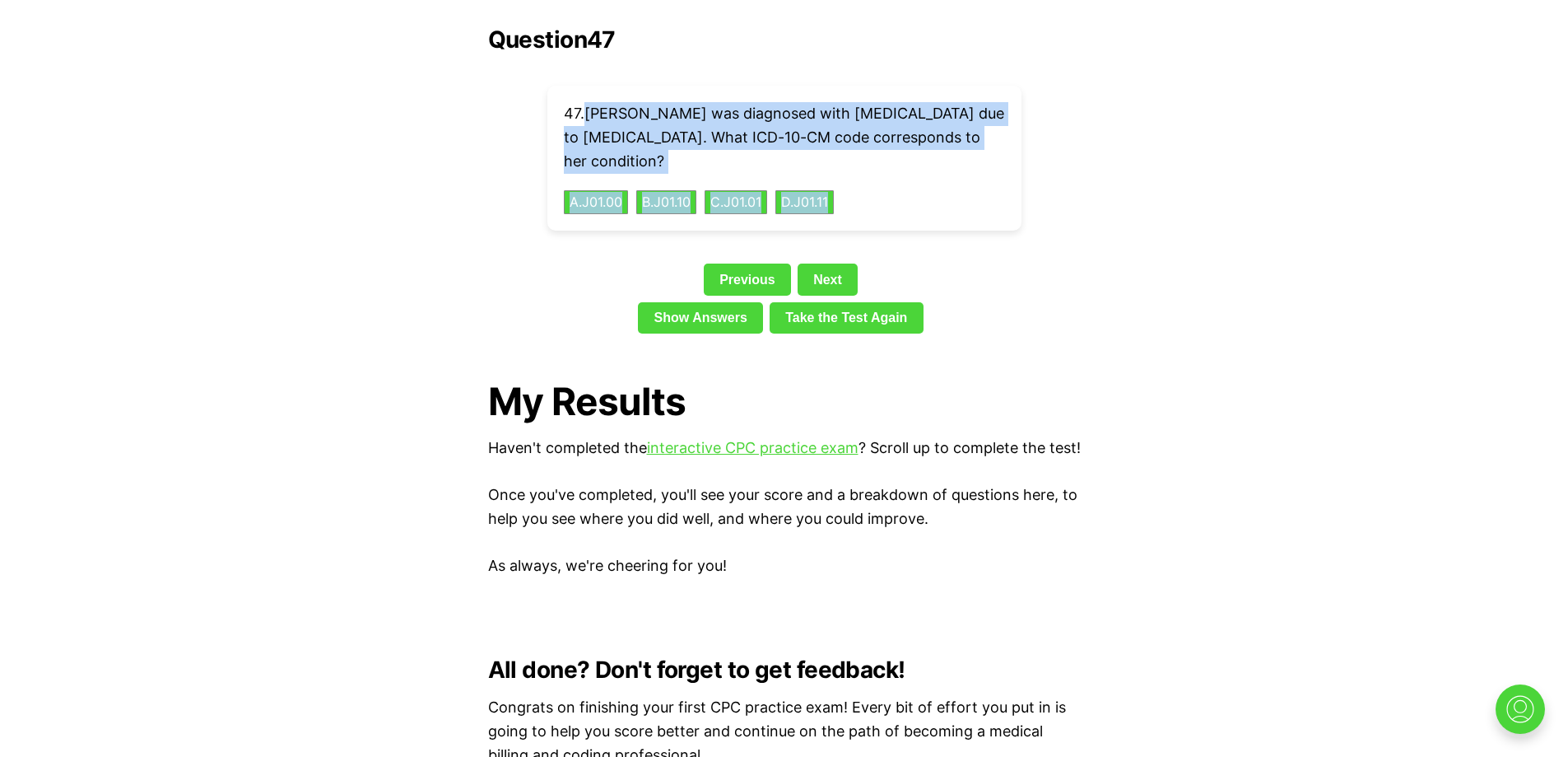
drag, startPoint x: 590, startPoint y: 82, endPoint x: 860, endPoint y: 167, distance: 283.1
click at [860, 167] on div "47 . [PERSON_NAME] was diagnosed with [MEDICAL_DATA] due to [MEDICAL_DATA]. Wha…" at bounding box center [784, 158] width 474 height 145
copy div "[PERSON_NAME] was diagnosed with [MEDICAL_DATA] due to [MEDICAL_DATA]. What ICD…"
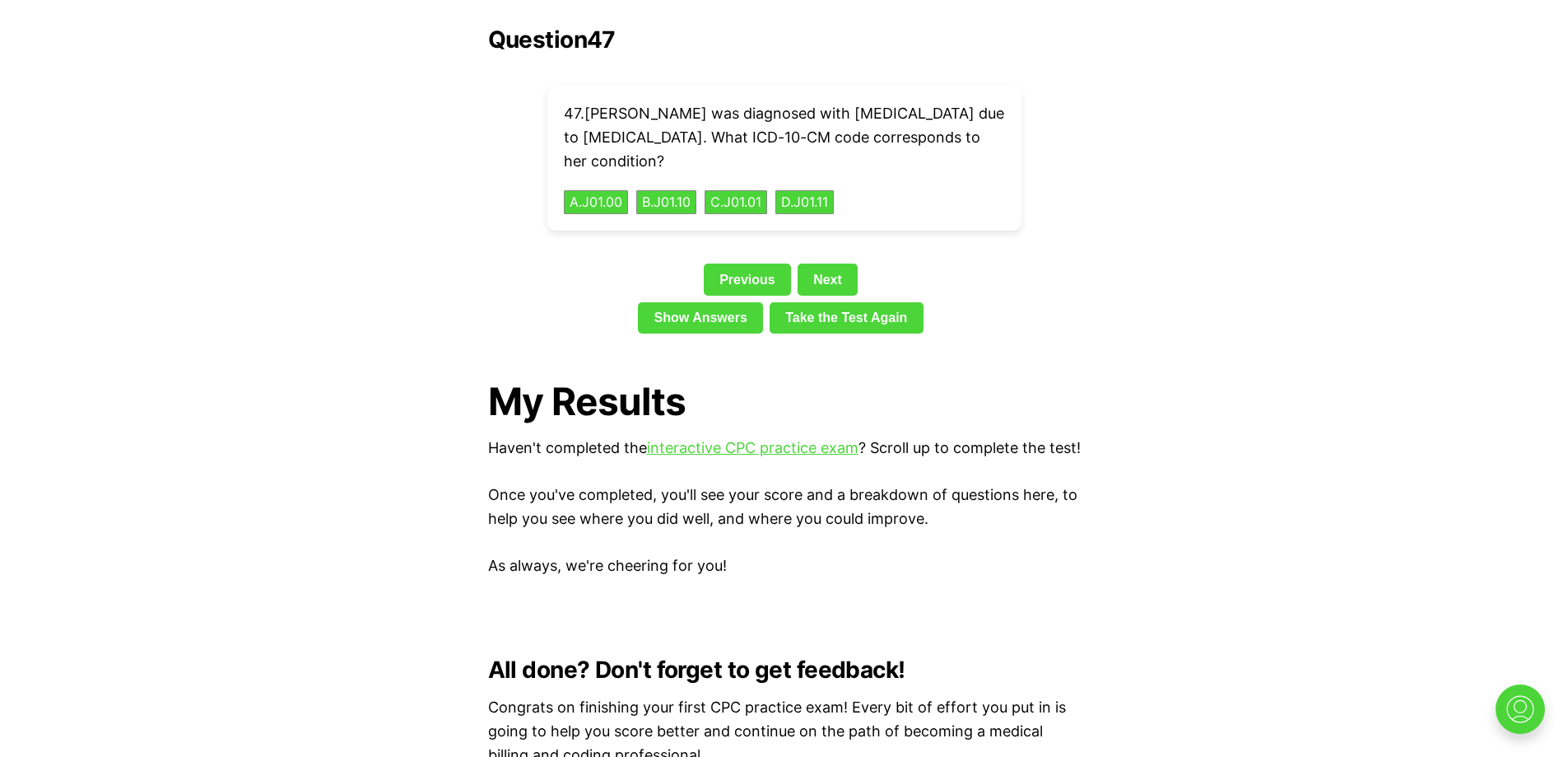
click at [1037, 199] on div "Question 47 47 . [PERSON_NAME] was diagnosed with [MEDICAL_DATA] due to [MEDICA…" at bounding box center [784, 183] width 592 height 314
click at [826, 264] on link "Next" at bounding box center [827, 279] width 60 height 31
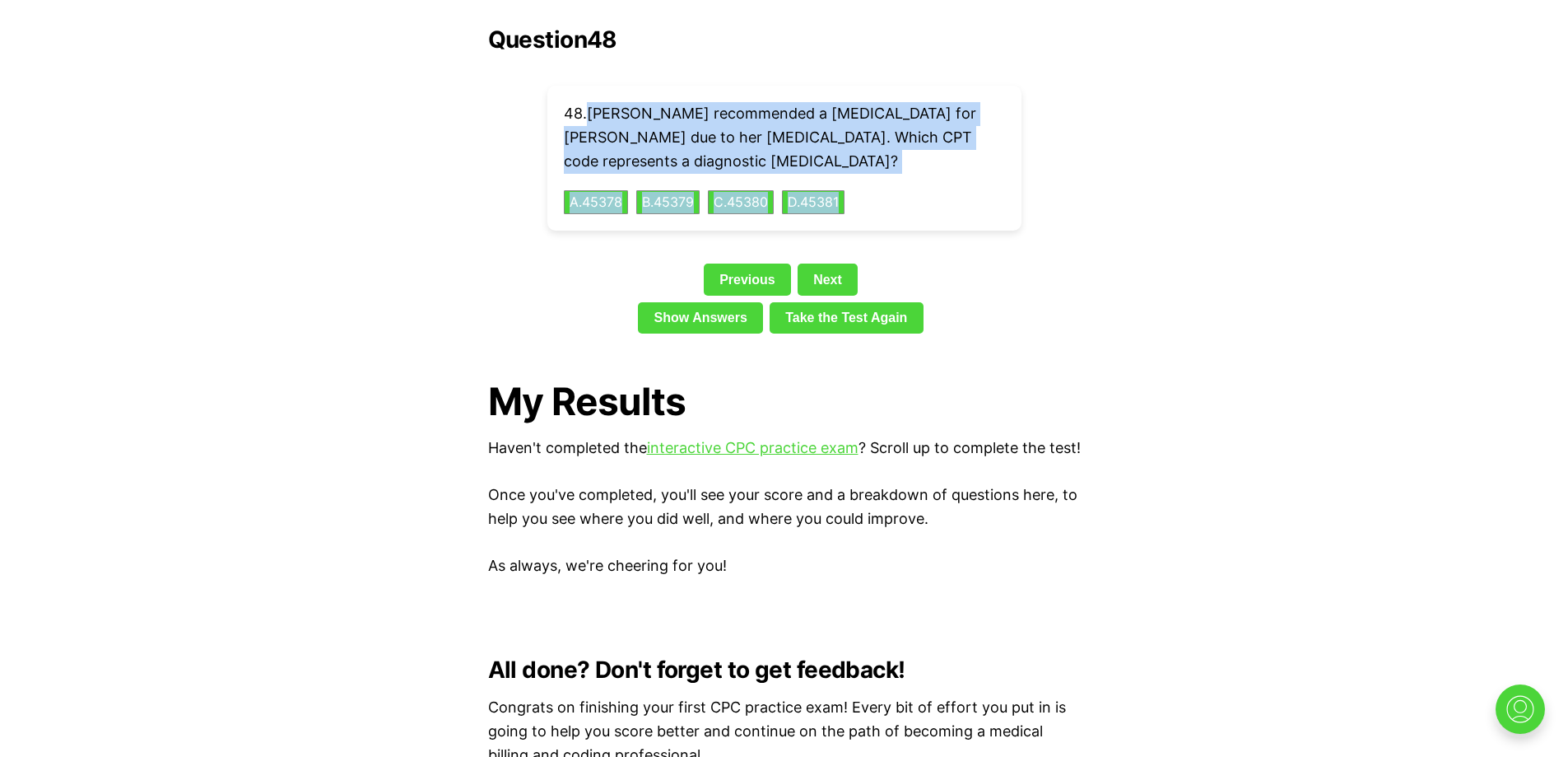
drag, startPoint x: 587, startPoint y: 80, endPoint x: 897, endPoint y: 184, distance: 327.0
click at [897, 184] on div "48 . [PERSON_NAME] recommended a [MEDICAL_DATA] for [PERSON_NAME] due to her [M…" at bounding box center [784, 158] width 474 height 145
copy div "[PERSON_NAME] recommended a [MEDICAL_DATA] for [PERSON_NAME] due to her [MEDICA…"
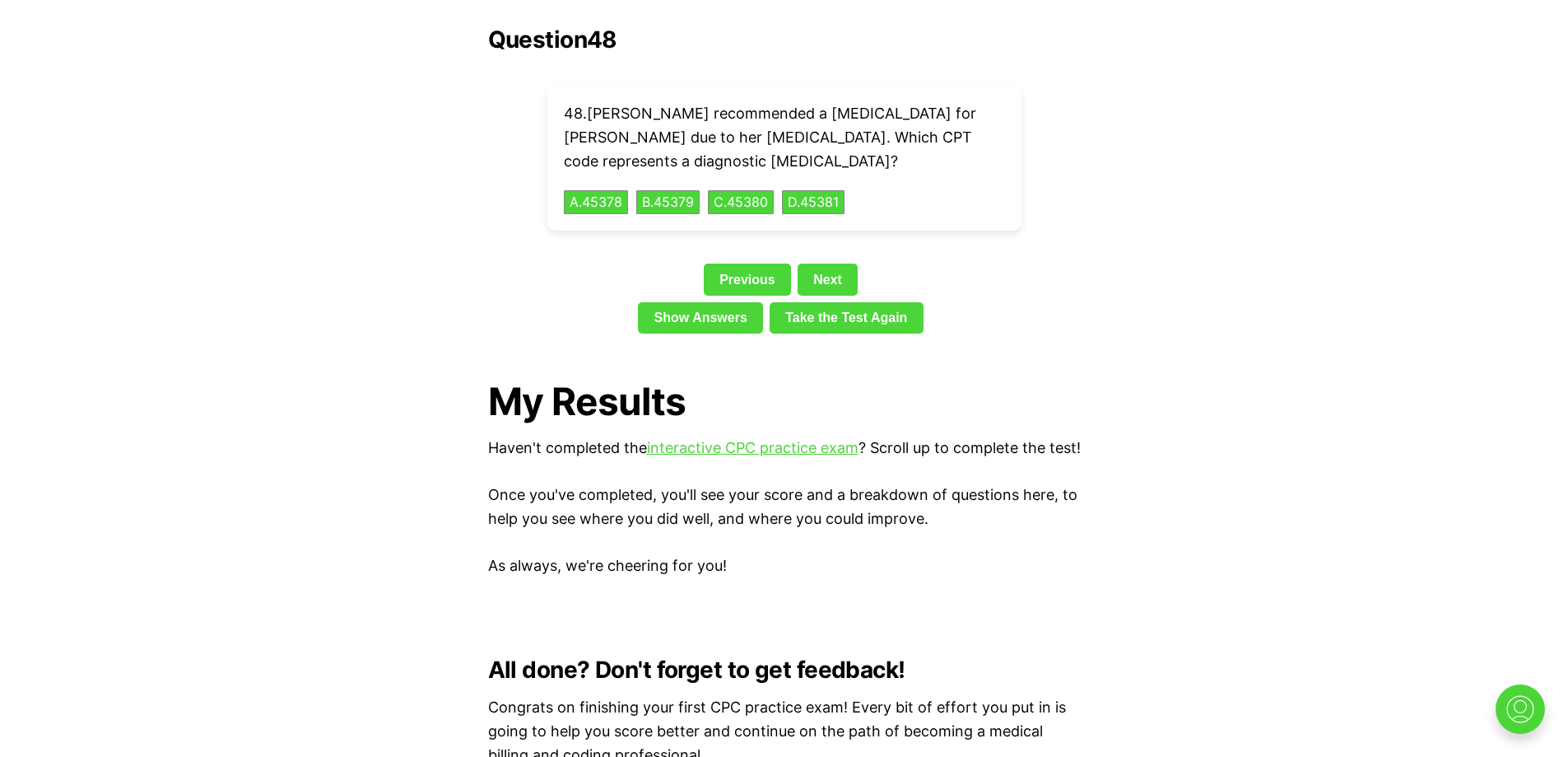
click at [515, 233] on div "Question 48 48 . [PERSON_NAME] recommended a [MEDICAL_DATA] for [PERSON_NAME] d…" at bounding box center [784, 183] width 592 height 314
click at [611, 189] on button "A . 45378" at bounding box center [596, 202] width 67 height 26
click at [834, 264] on link "Next" at bounding box center [827, 279] width 60 height 31
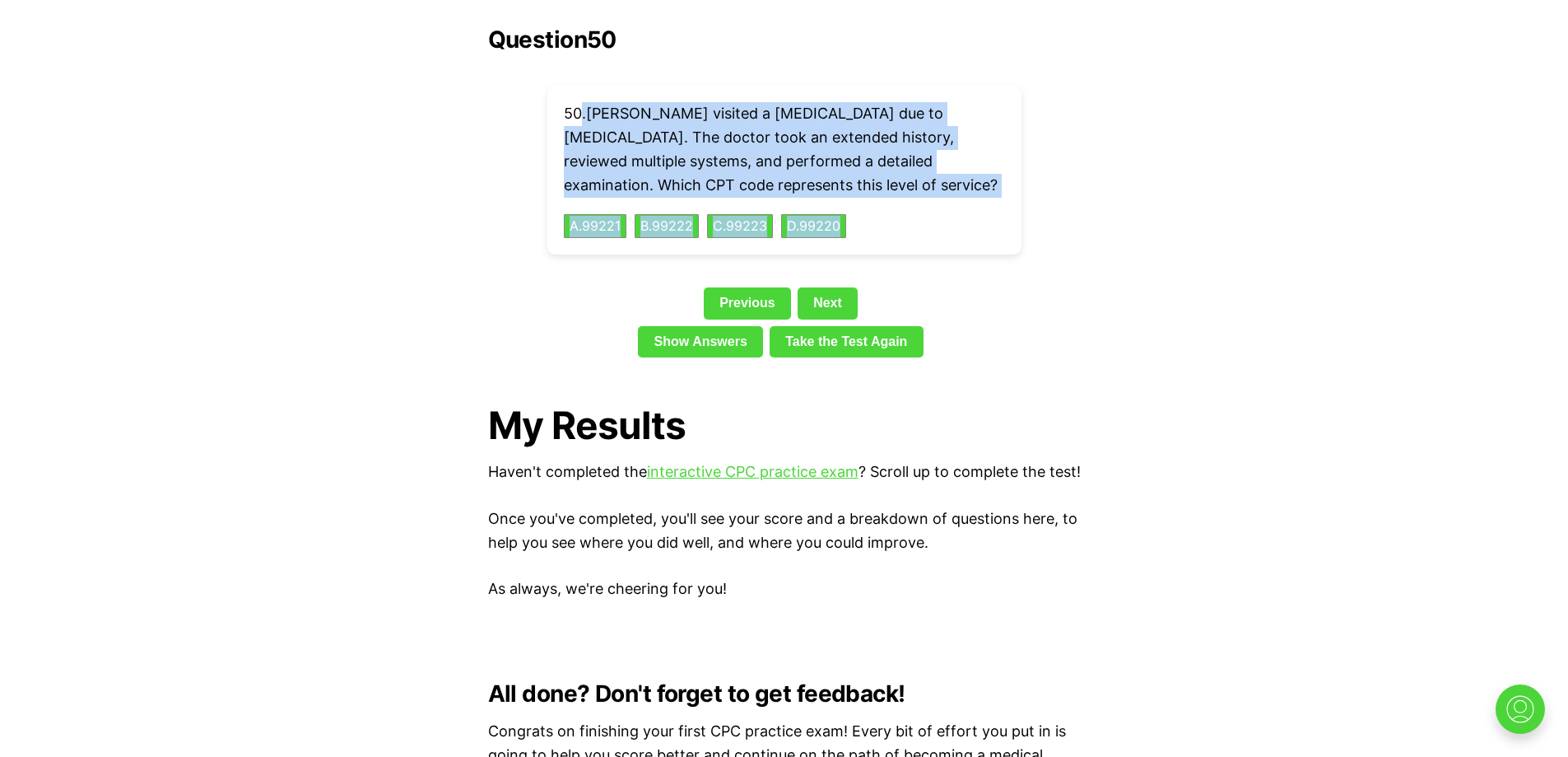
drag, startPoint x: 582, startPoint y: 87, endPoint x: 879, endPoint y: 197, distance: 316.7
click at [879, 197] on div "50 . [PERSON_NAME] visited a [MEDICAL_DATA] due to [MEDICAL_DATA]. The doctor t…" at bounding box center [784, 170] width 474 height 169
copy div ". [PERSON_NAME] visited a [MEDICAL_DATA] due to [MEDICAL_DATA]. The doctor took…"
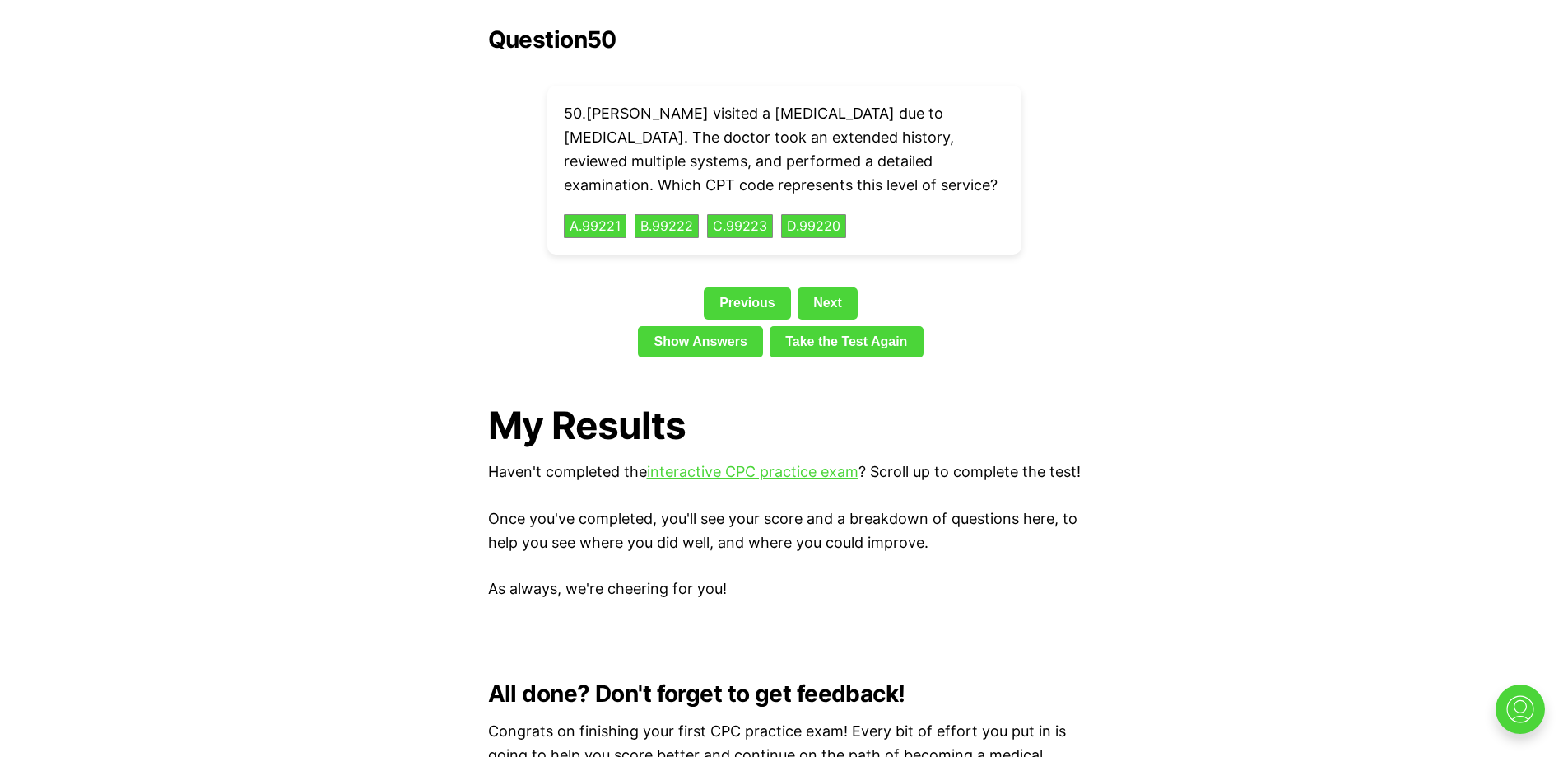
click at [542, 326] on div "Show Answers Take the Test Again" at bounding box center [784, 345] width 592 height 38
click at [670, 214] on button "B . 99222" at bounding box center [667, 227] width 67 height 26
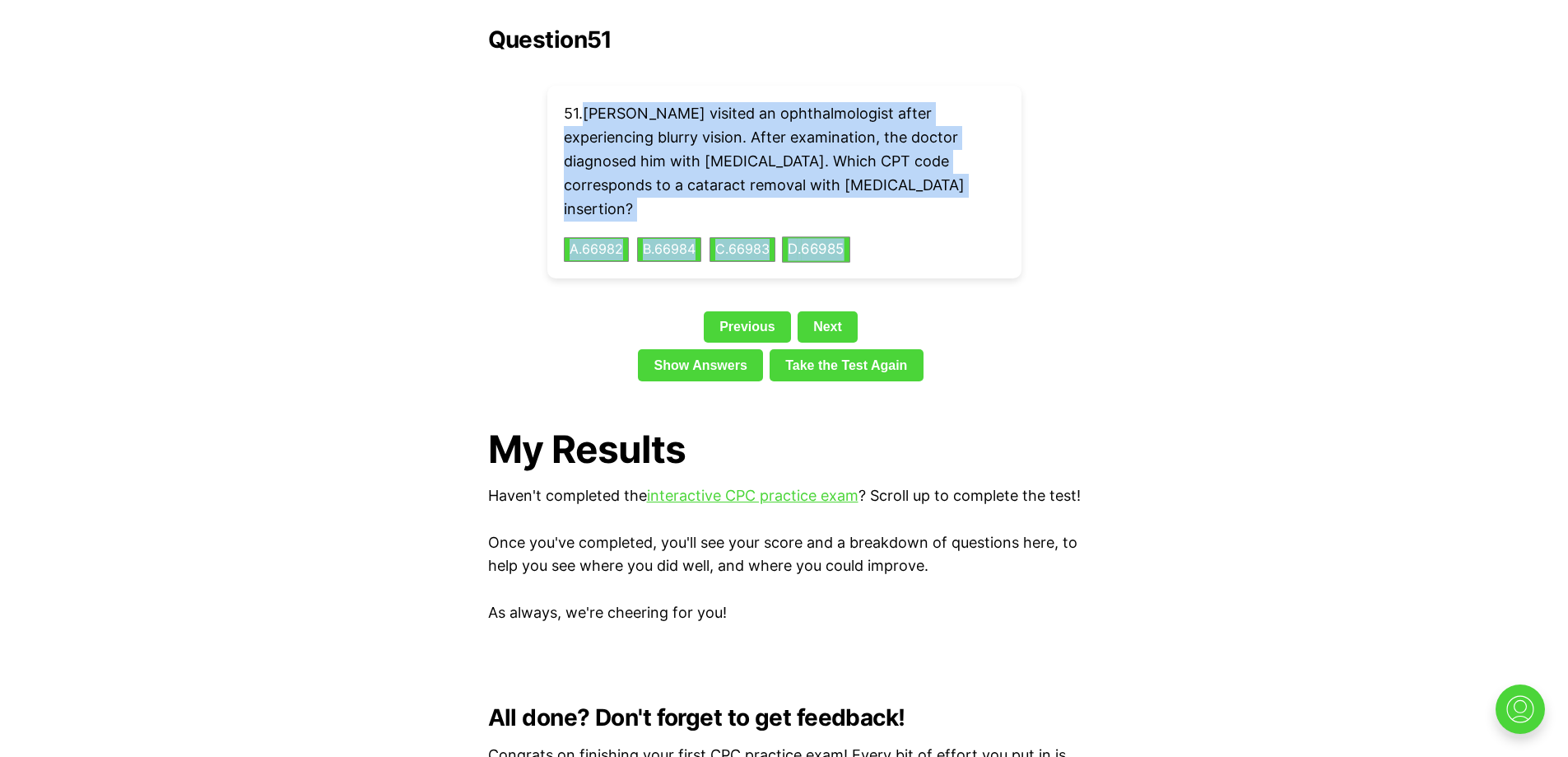
drag, startPoint x: 588, startPoint y: 87, endPoint x: 860, endPoint y: 210, distance: 298.5
click at [860, 210] on div "51 . [PERSON_NAME] visited an ophthalmologist after experiencing blurry vision.…" at bounding box center [784, 182] width 474 height 193
copy div "[PERSON_NAME] visited an ophthalmologist after experiencing blurry vision. Afte…"
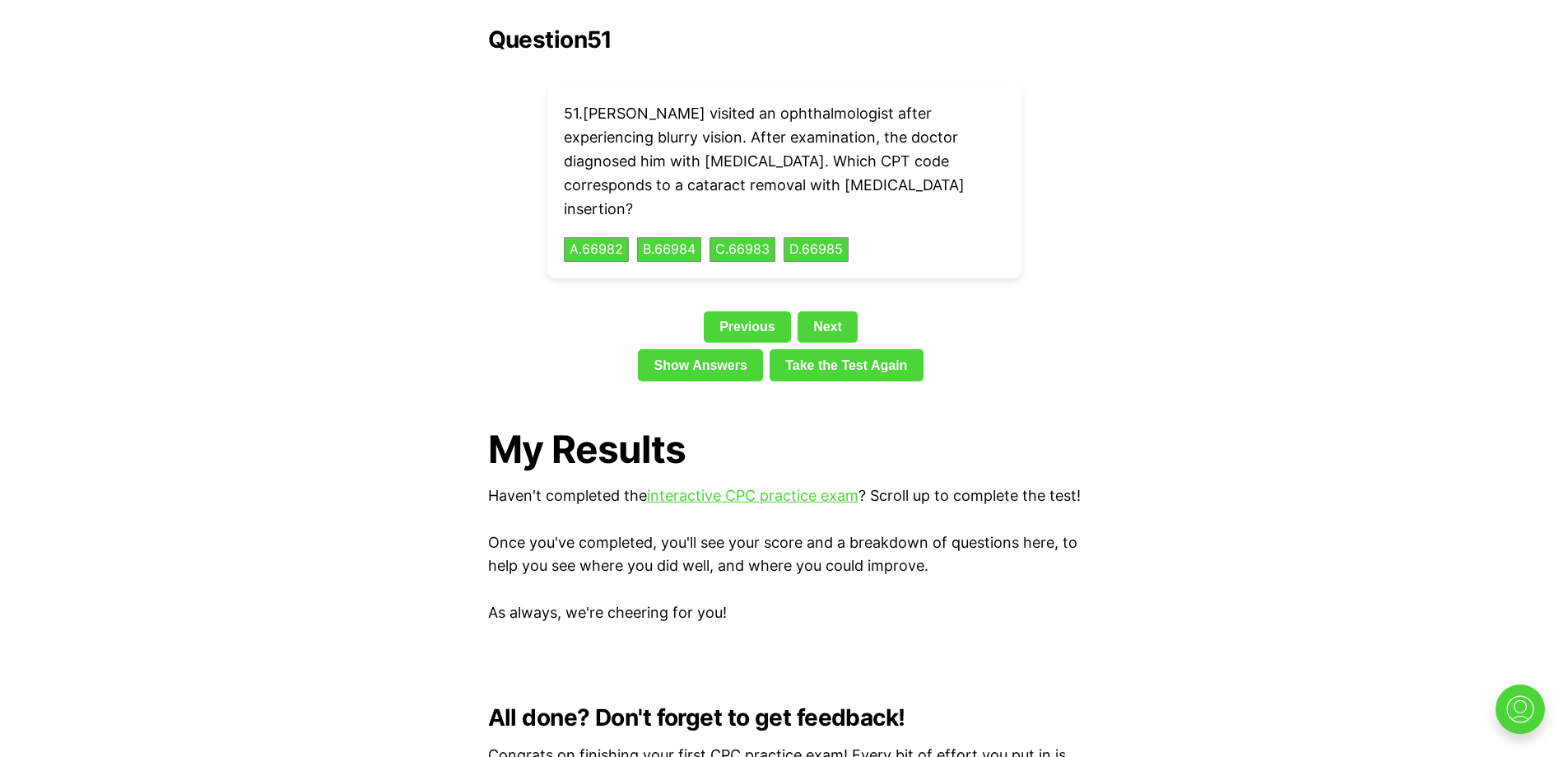
click at [696, 237] on button "B . 66984" at bounding box center [669, 250] width 67 height 26
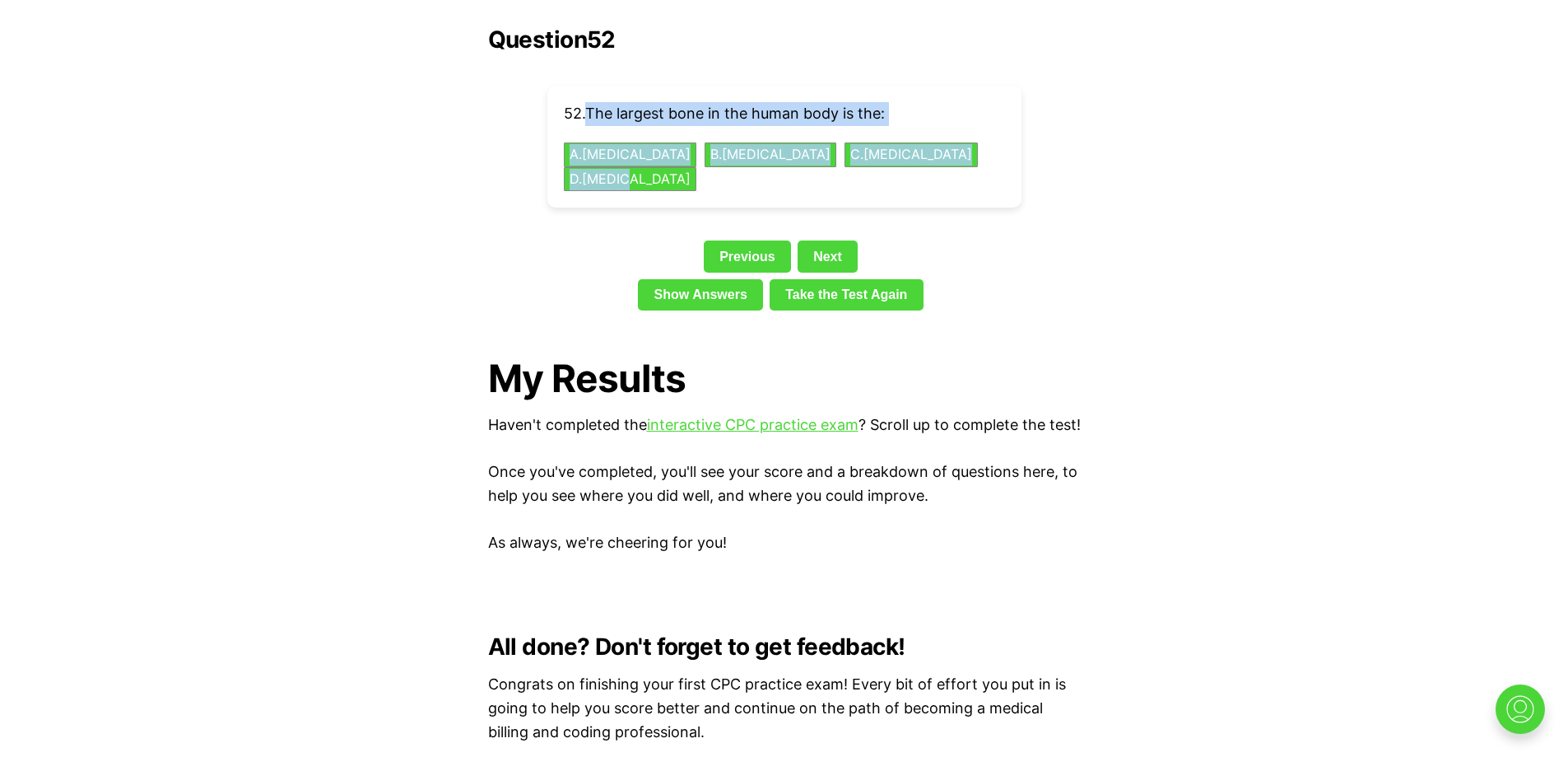
drag, startPoint x: 588, startPoint y: 83, endPoint x: 867, endPoint y: 119, distance: 281.3
click at [867, 119] on div "52 . The largest bone in the human body is the: A . [MEDICAL_DATA] B . [MEDICAL…" at bounding box center [784, 146] width 474 height 122
copy div "The largest bone in the human body is the: A . [MEDICAL_DATA] B . [MEDICAL_DATA…"
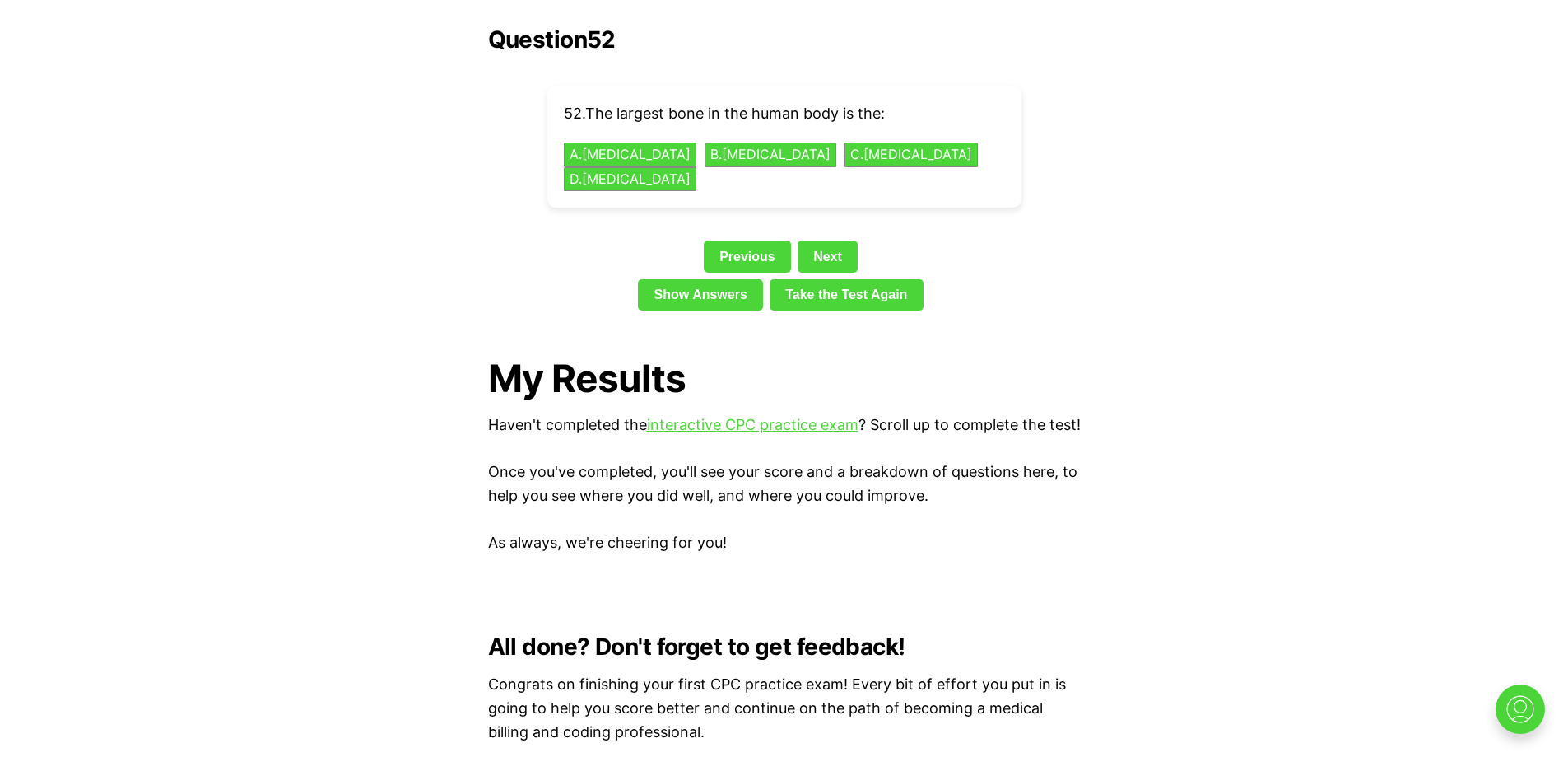
click at [705, 143] on button "B . [MEDICAL_DATA]" at bounding box center [771, 156] width 138 height 26
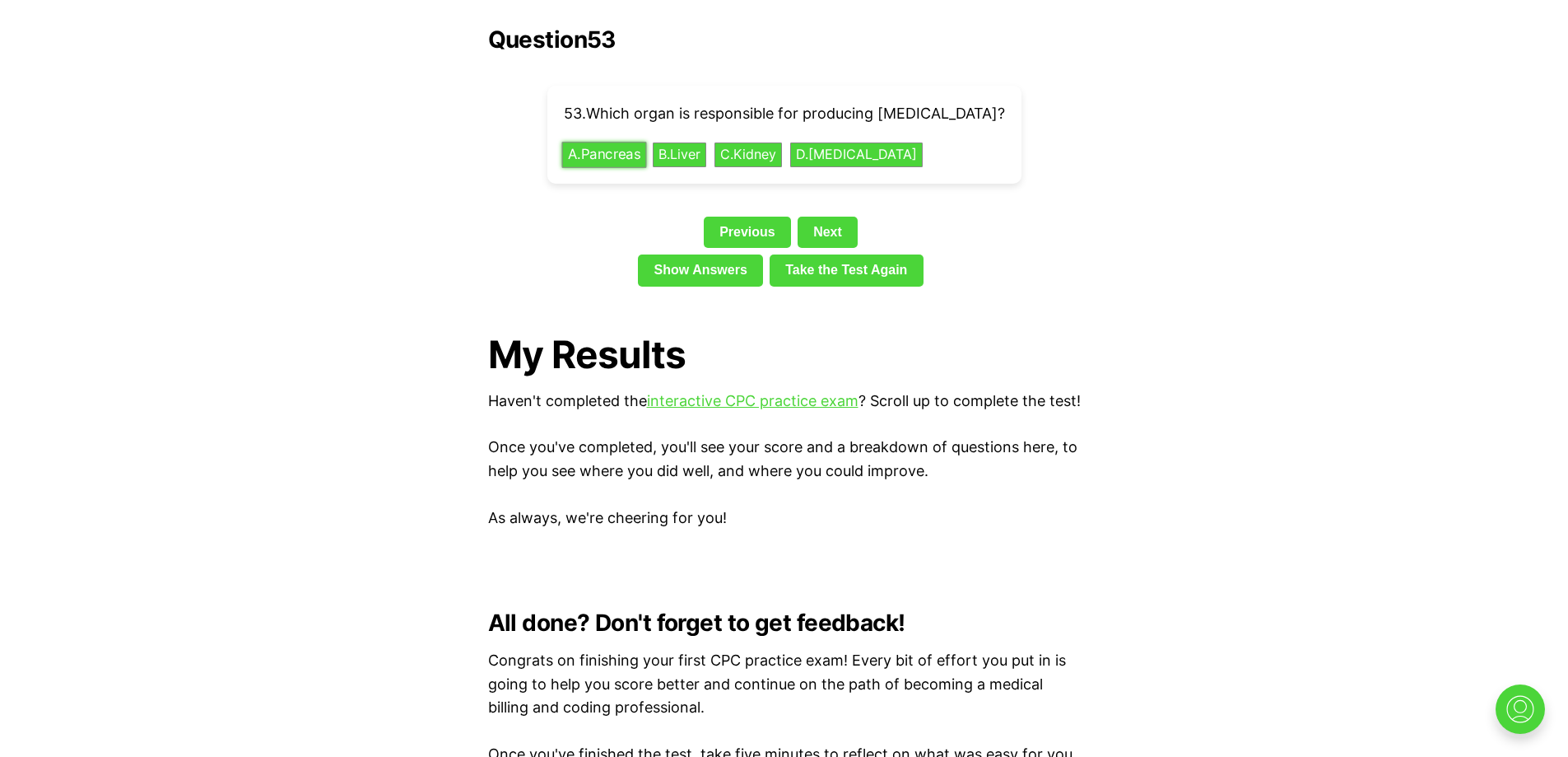
click at [630, 143] on button "A . Pancreas" at bounding box center [604, 156] width 85 height 26
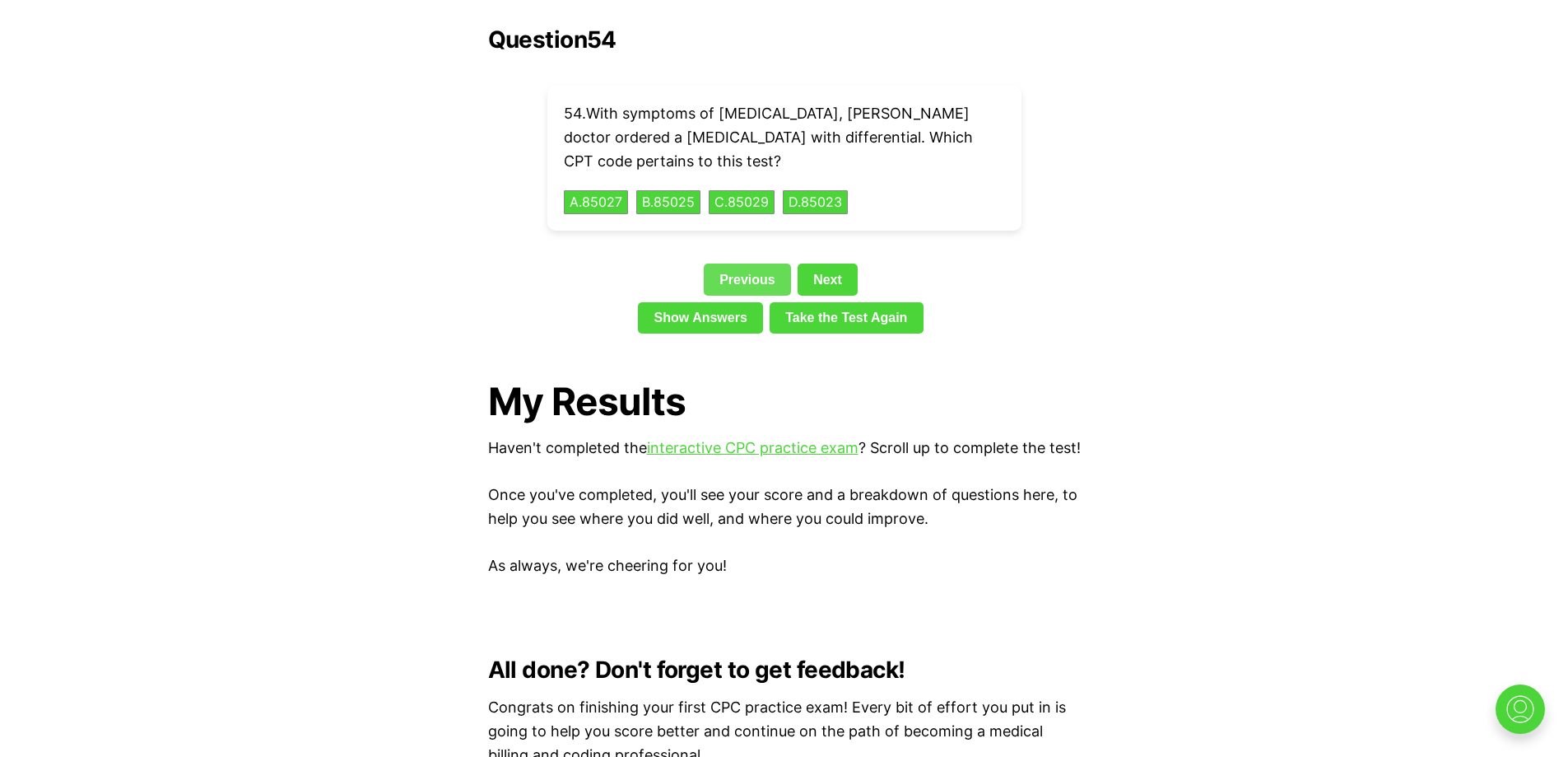
click at [743, 264] on link "Previous" at bounding box center [747, 279] width 87 height 31
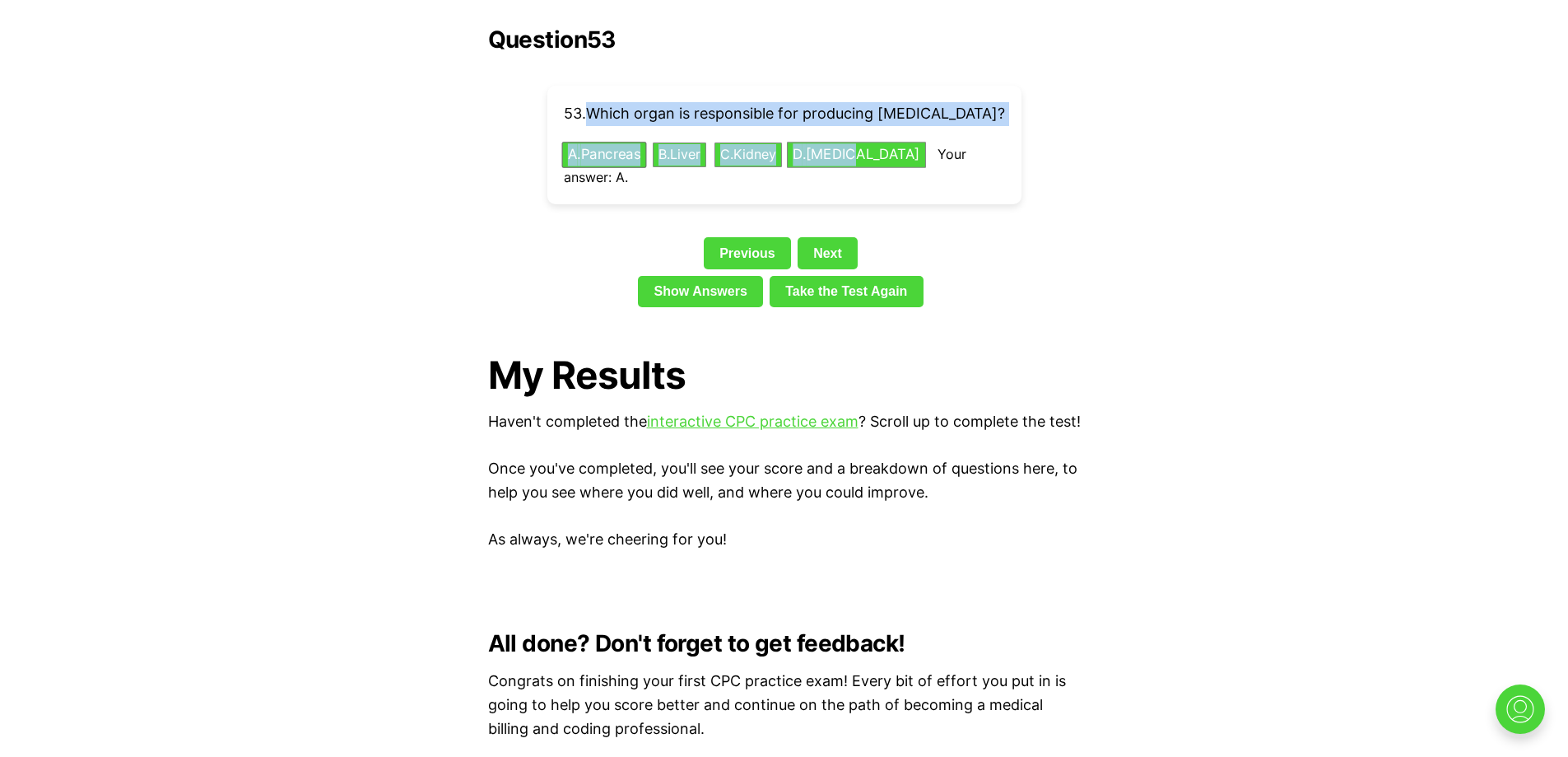
drag, startPoint x: 592, startPoint y: 90, endPoint x: 868, endPoint y: 131, distance: 279.0
click at [868, 131] on div "53 . Which organ is responsible for producing [MEDICAL_DATA]? A . Pancreas B . …" at bounding box center [784, 144] width 474 height 119
copy div "Which organ is responsible for producing [MEDICAL_DATA]? A . Pancreas B . Liver…"
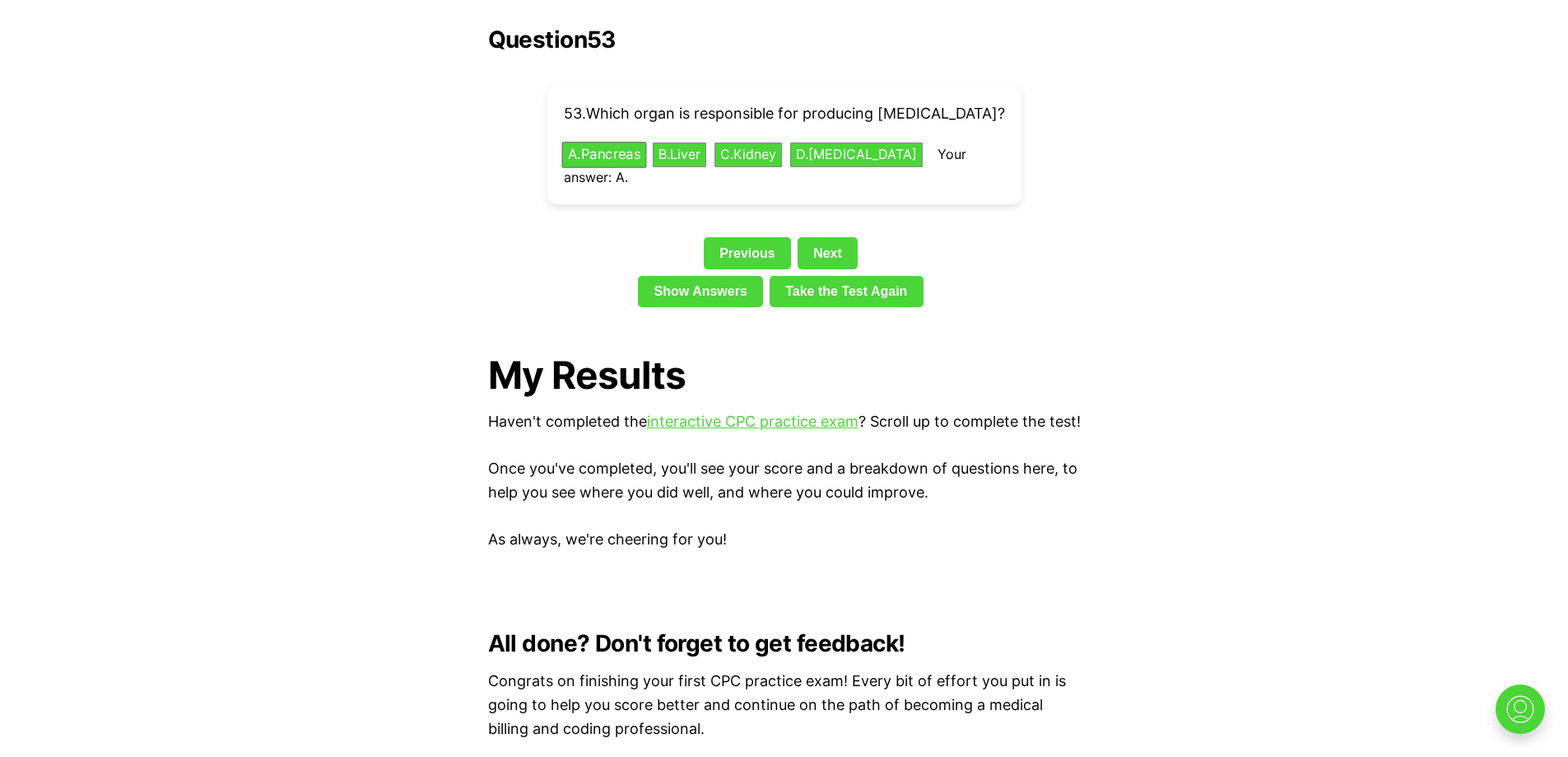
click at [619, 143] on button "A . Pancreas" at bounding box center [604, 156] width 85 height 26
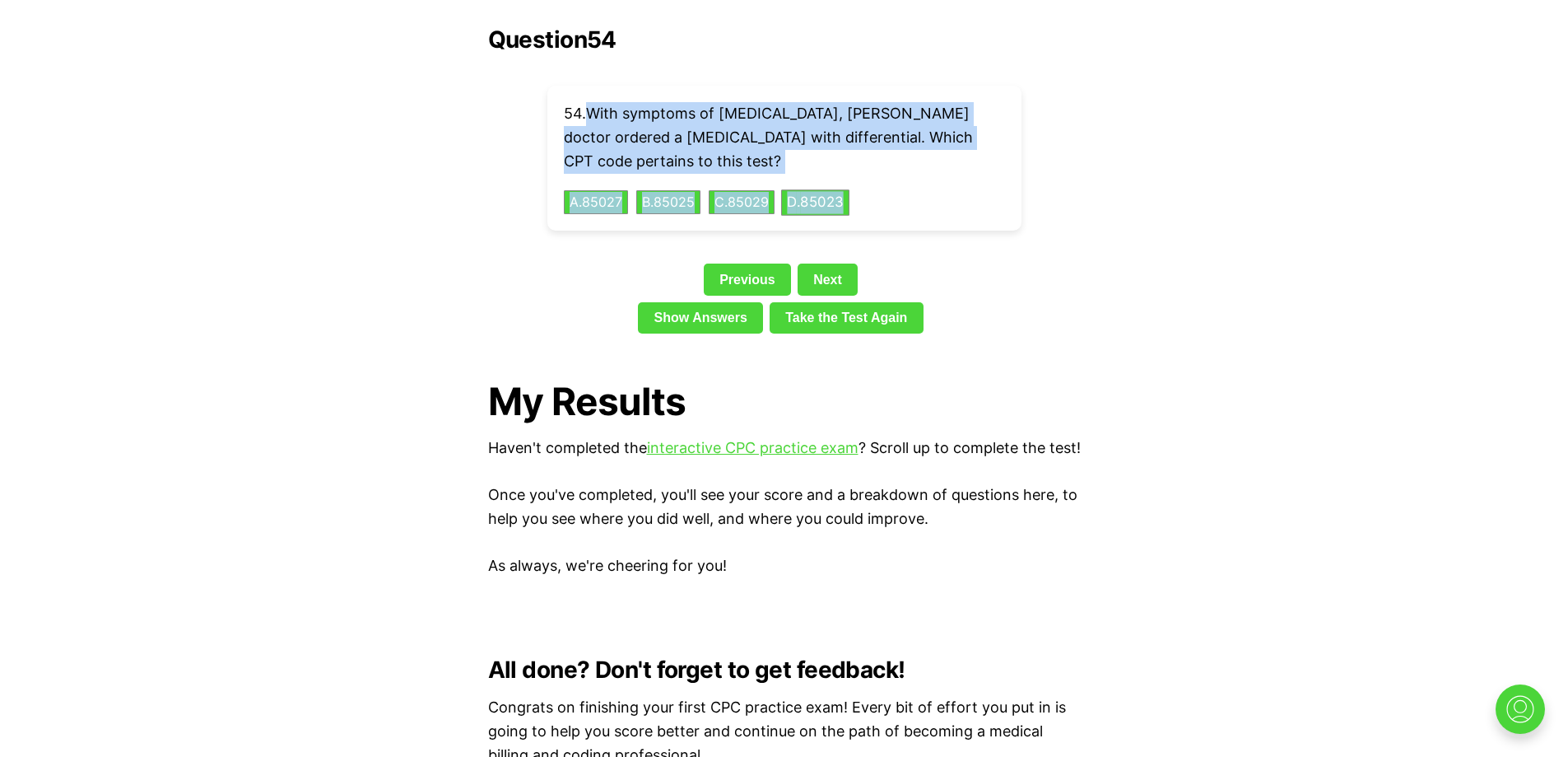
drag, startPoint x: 592, startPoint y: 87, endPoint x: 861, endPoint y: 172, distance: 282.1
click at [861, 172] on div "54 . With symptoms of [MEDICAL_DATA], [PERSON_NAME] doctor ordered a [MEDICAL_D…" at bounding box center [784, 158] width 474 height 145
copy div "With symptoms of [MEDICAL_DATA], [PERSON_NAME] doctor ordered a [MEDICAL_DATA] …"
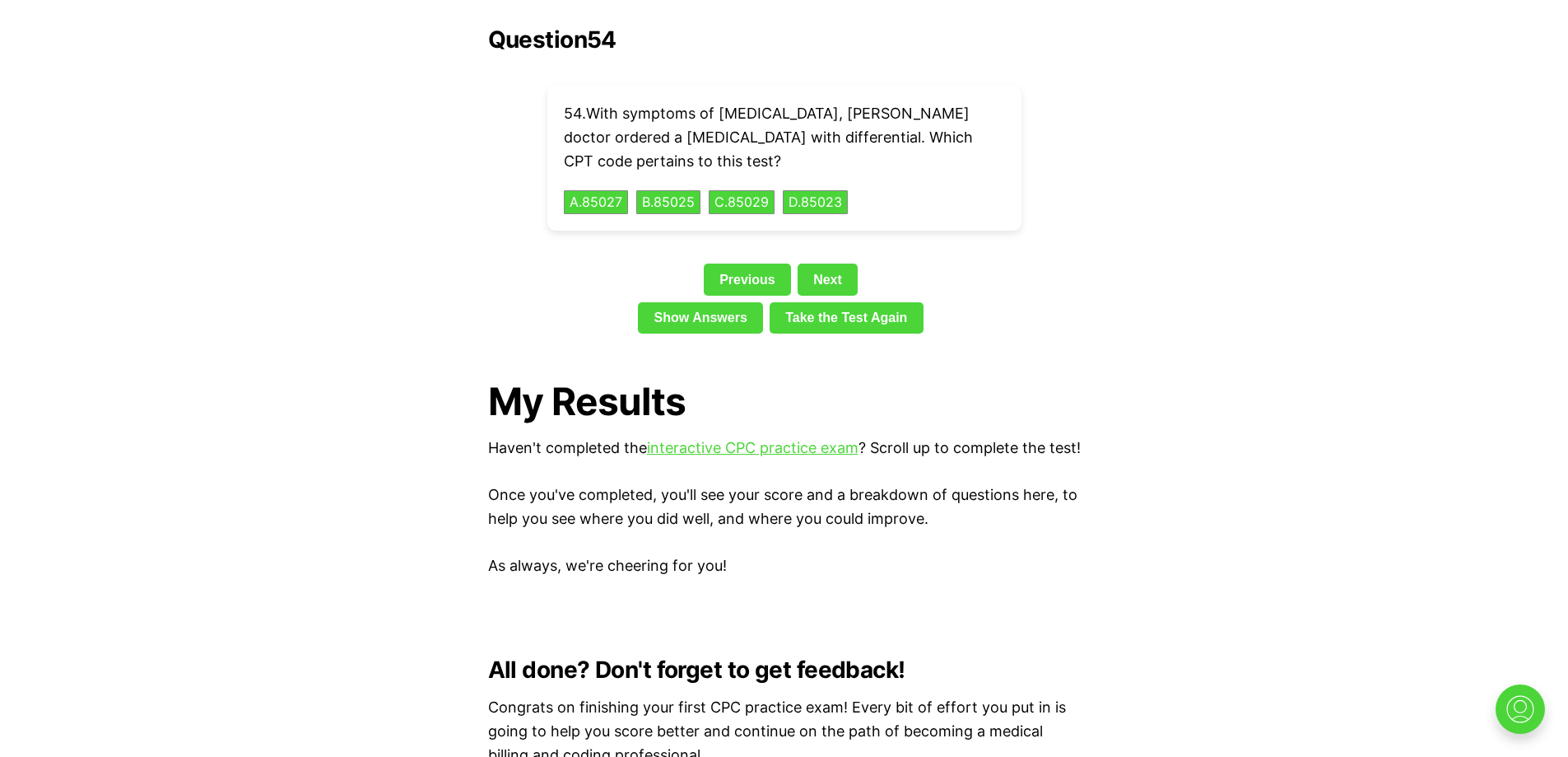
click at [701, 189] on button "B . 85025" at bounding box center [669, 202] width 67 height 26
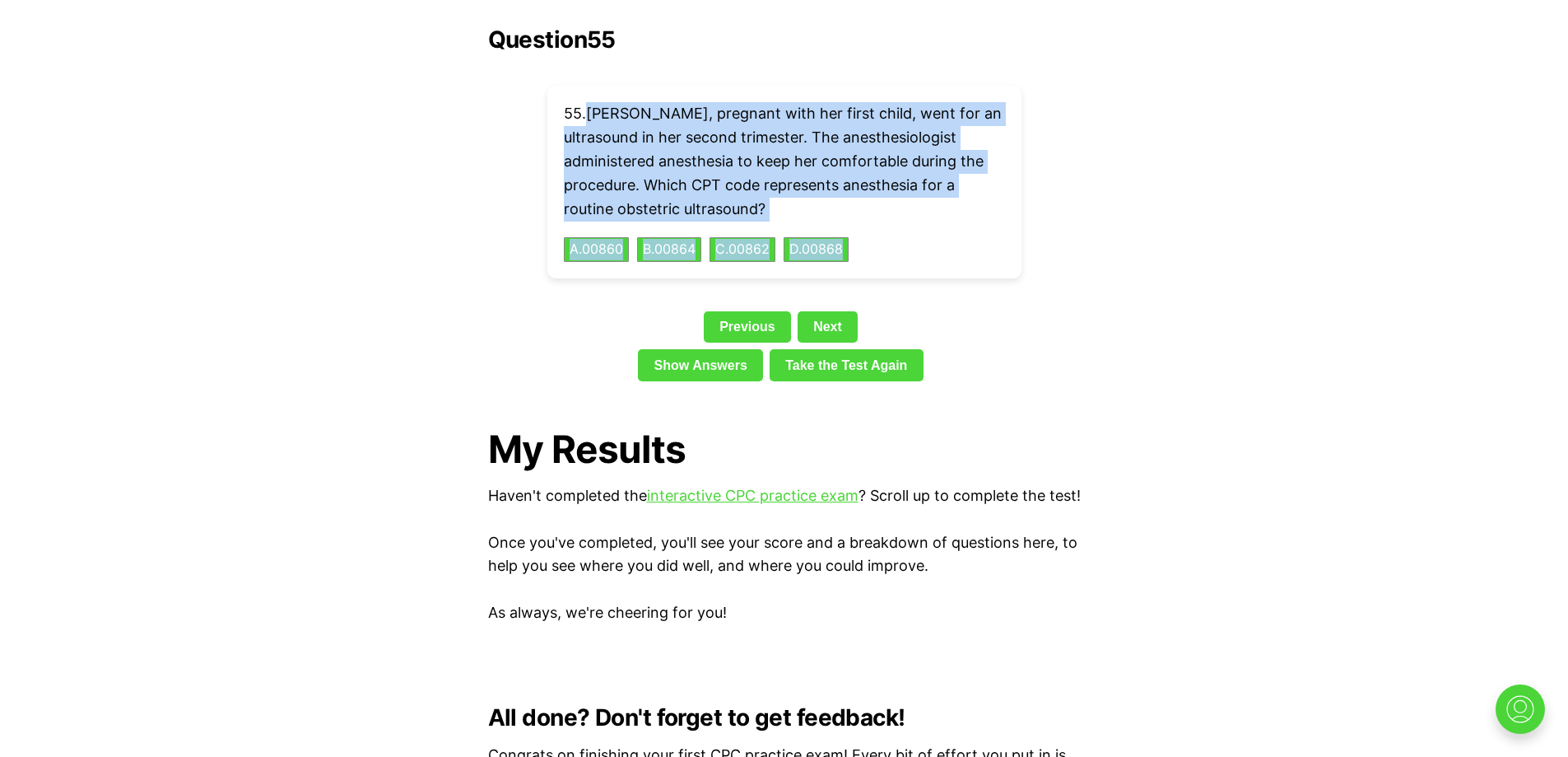
drag, startPoint x: 593, startPoint y: 81, endPoint x: 919, endPoint y: 232, distance: 359.3
click at [919, 232] on div "55 . [PERSON_NAME], pregnant with her first child, went for an ultrasound in he…" at bounding box center [784, 182] width 474 height 193
copy div "[PERSON_NAME], pregnant with her first child, went for an ultrasound in her sec…"
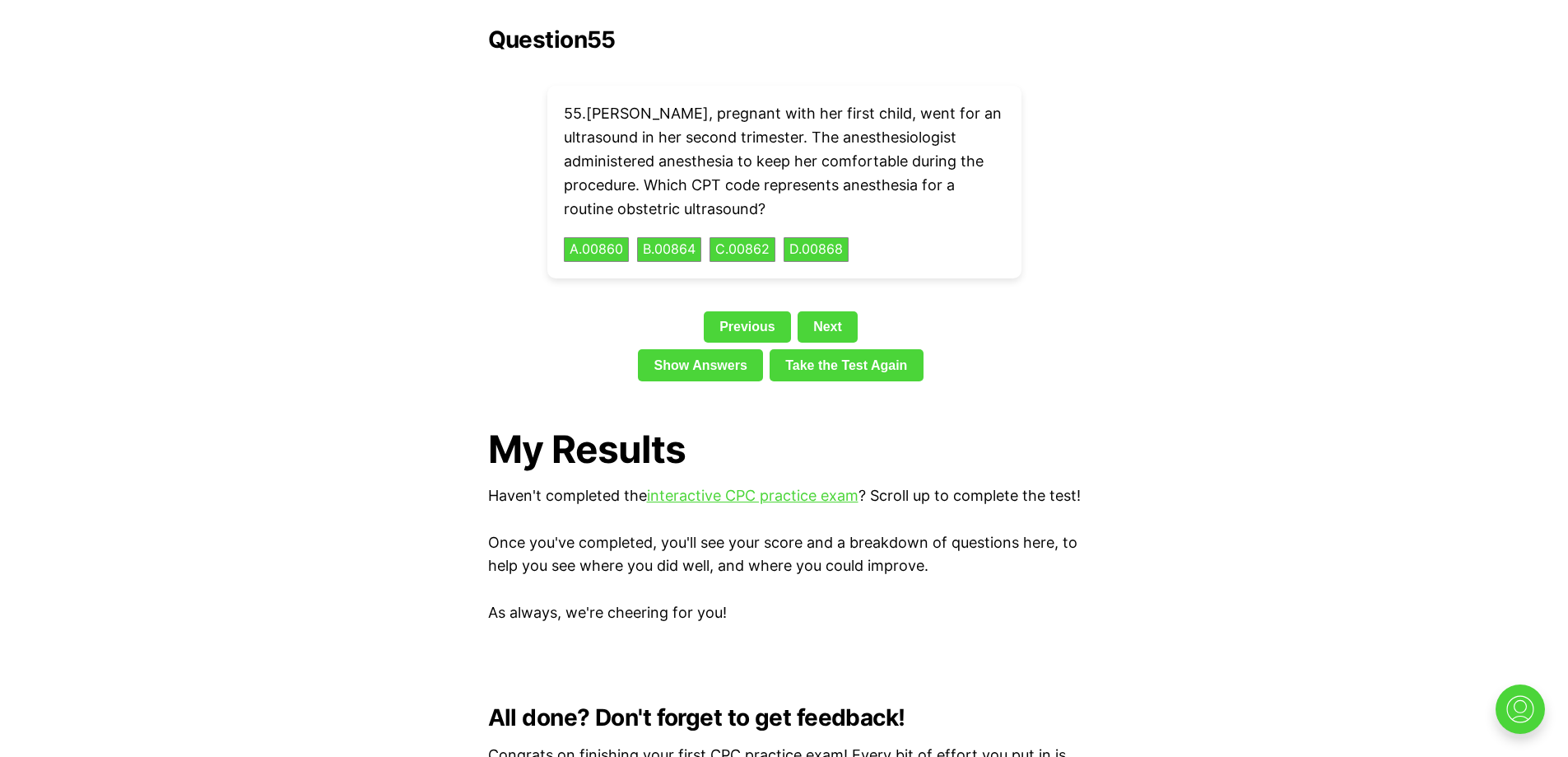
click at [1034, 254] on div "Question 55 55 . [PERSON_NAME], pregnant with her first child, went for an ultr…" at bounding box center [784, 207] width 592 height 362
click at [836, 311] on link "Next" at bounding box center [827, 327] width 60 height 31
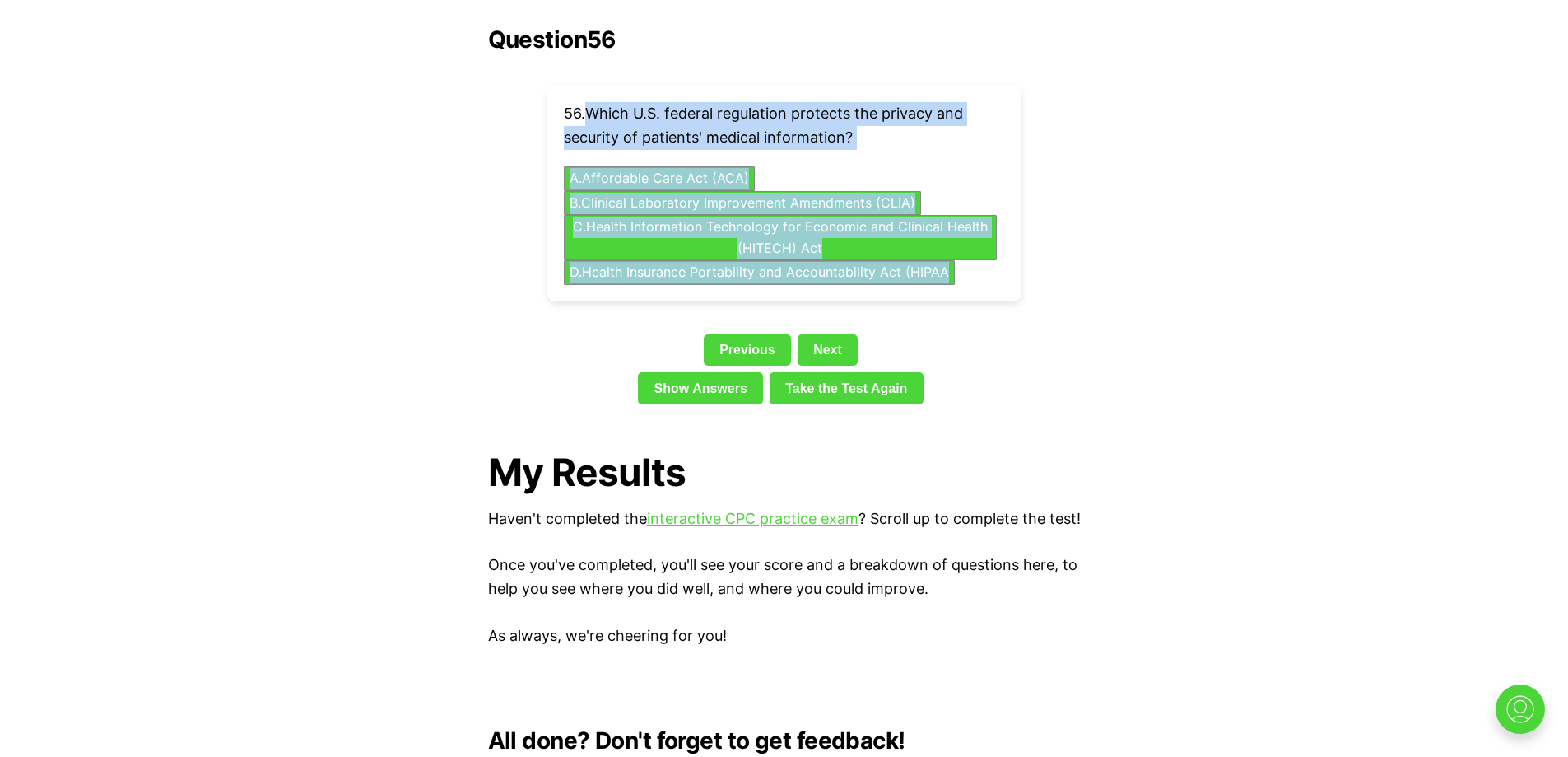
drag, startPoint x: 589, startPoint y: 87, endPoint x: 967, endPoint y: 247, distance: 410.5
click at [967, 247] on div "56 . Which U.S. federal regulation protects the privacy and security of patient…" at bounding box center [784, 193] width 474 height 215
copy div "Which U.S. federal regulation protects the privacy and security of patients' me…"
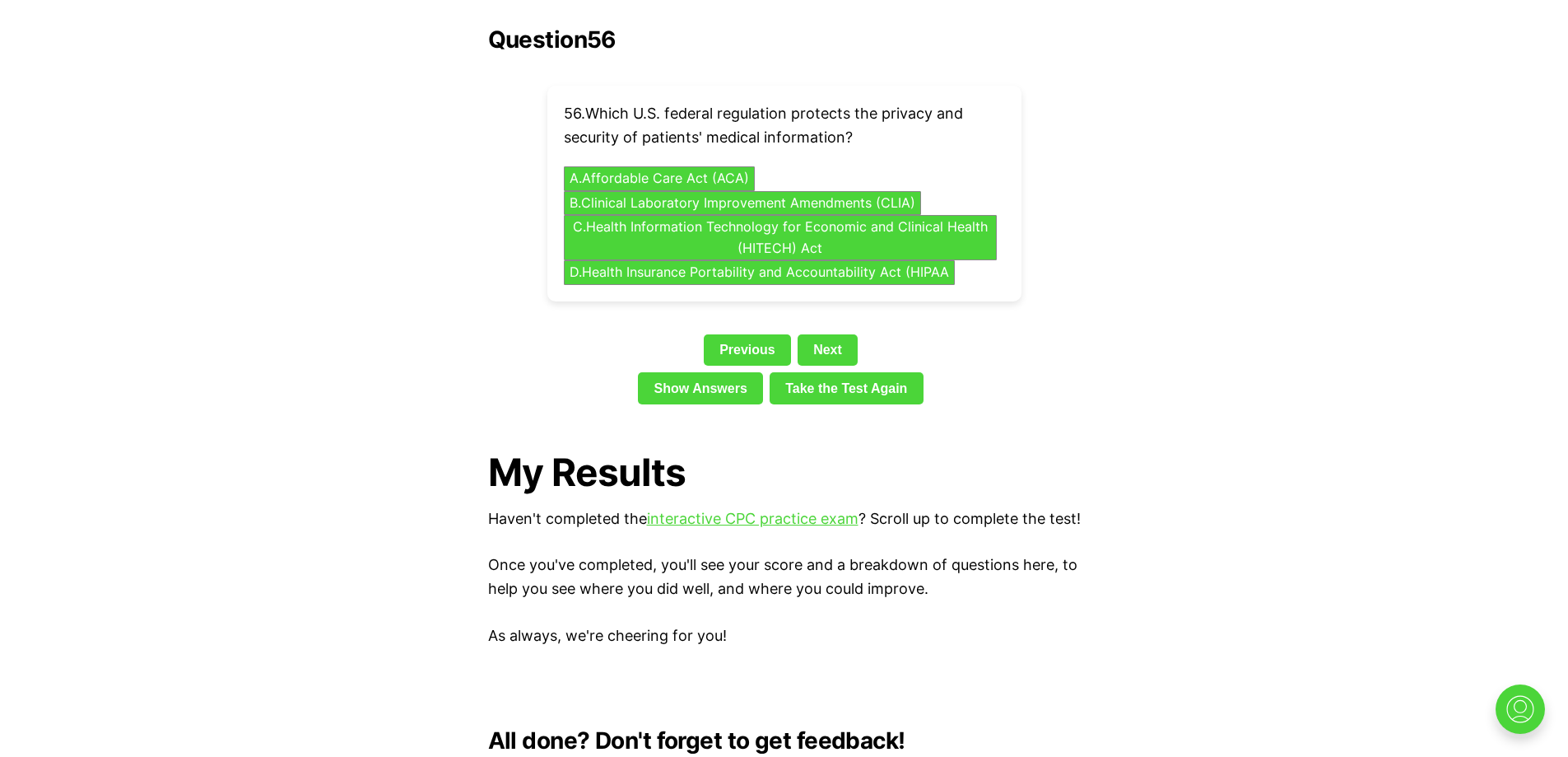
click at [828, 260] on button "D . Health Insurance Portability and Accountability Act (HIPAA" at bounding box center [759, 273] width 411 height 26
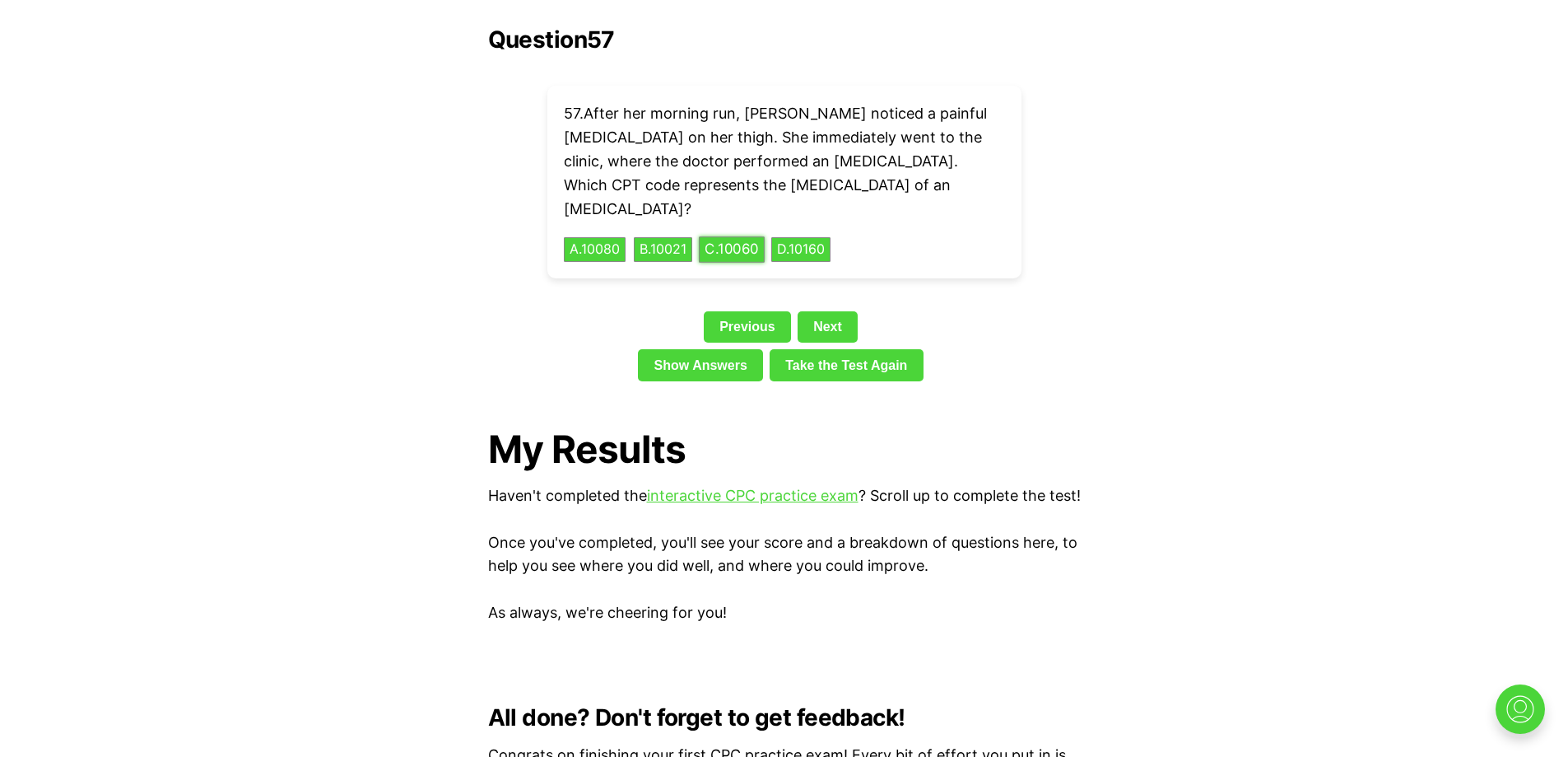
click at [754, 237] on button "C . 10060" at bounding box center [732, 250] width 66 height 26
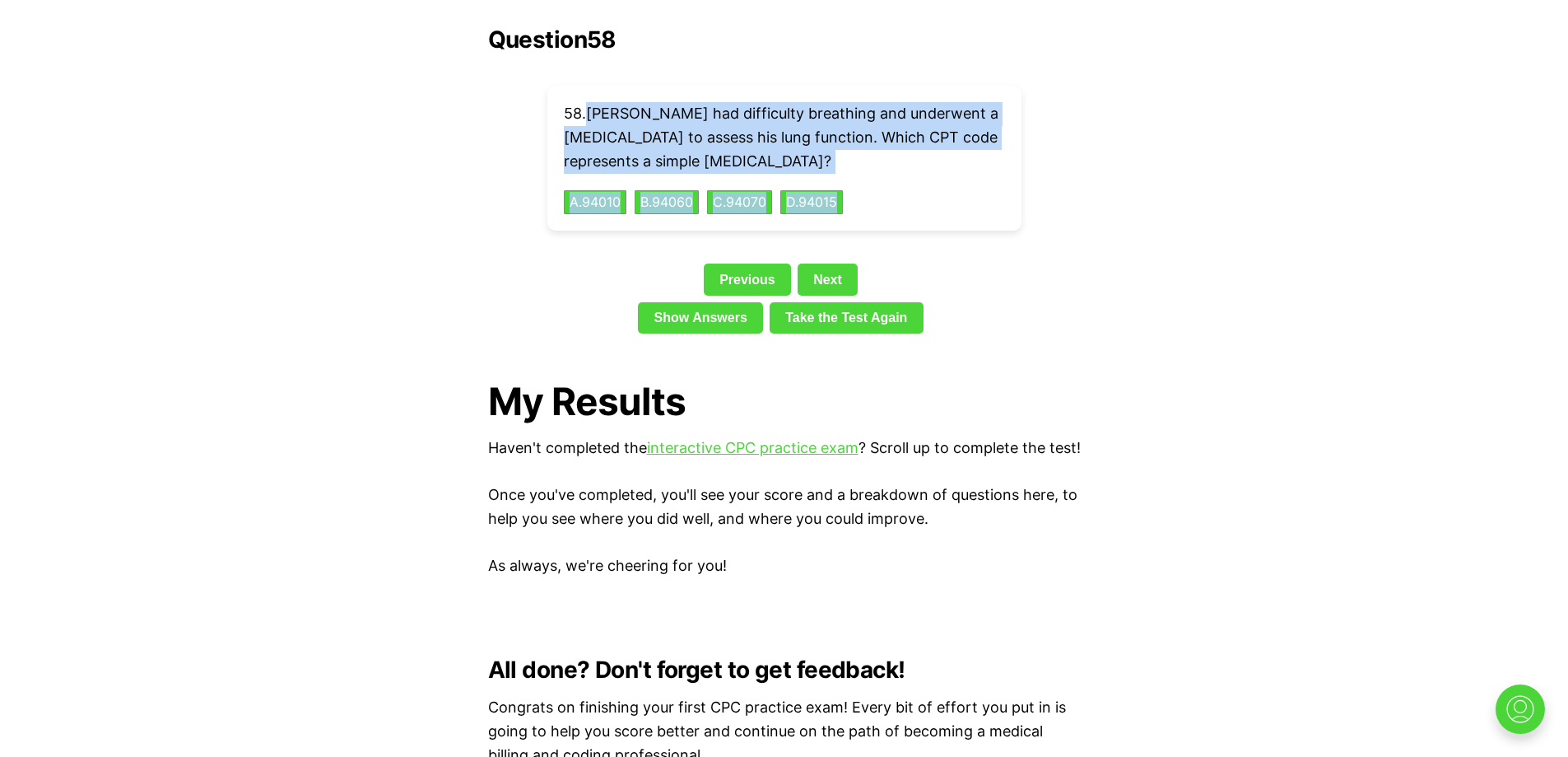
drag, startPoint x: 588, startPoint y: 85, endPoint x: 906, endPoint y: 157, distance: 326.0
click at [906, 157] on div "58 . [PERSON_NAME] had difficulty breathing and underwent a [MEDICAL_DATA] to a…" at bounding box center [784, 158] width 474 height 145
copy div "[PERSON_NAME] had difficulty breathing and underwent a [MEDICAL_DATA] to assess…"
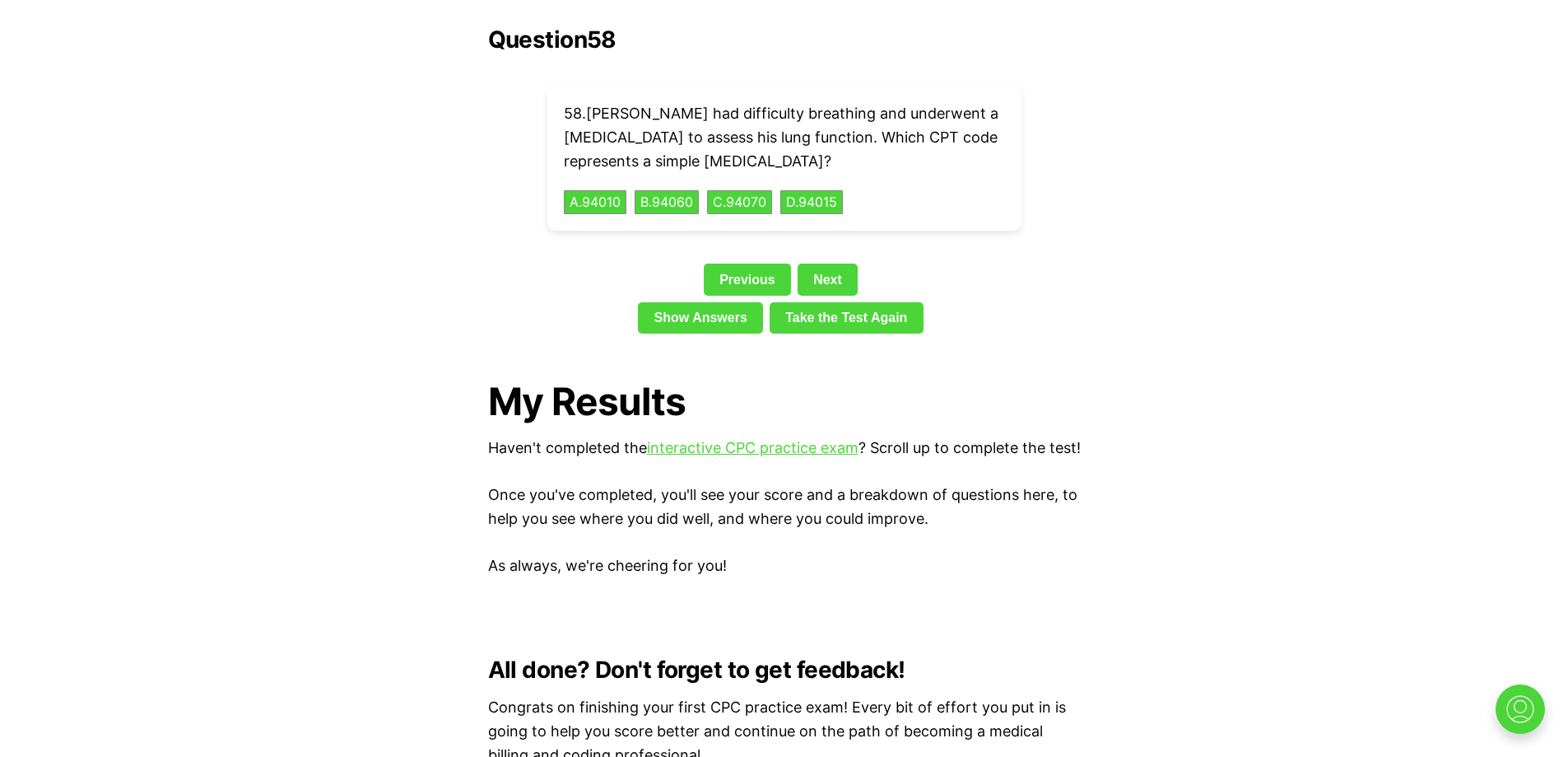
click at [612, 189] on button "A . 94010" at bounding box center [595, 202] width 66 height 26
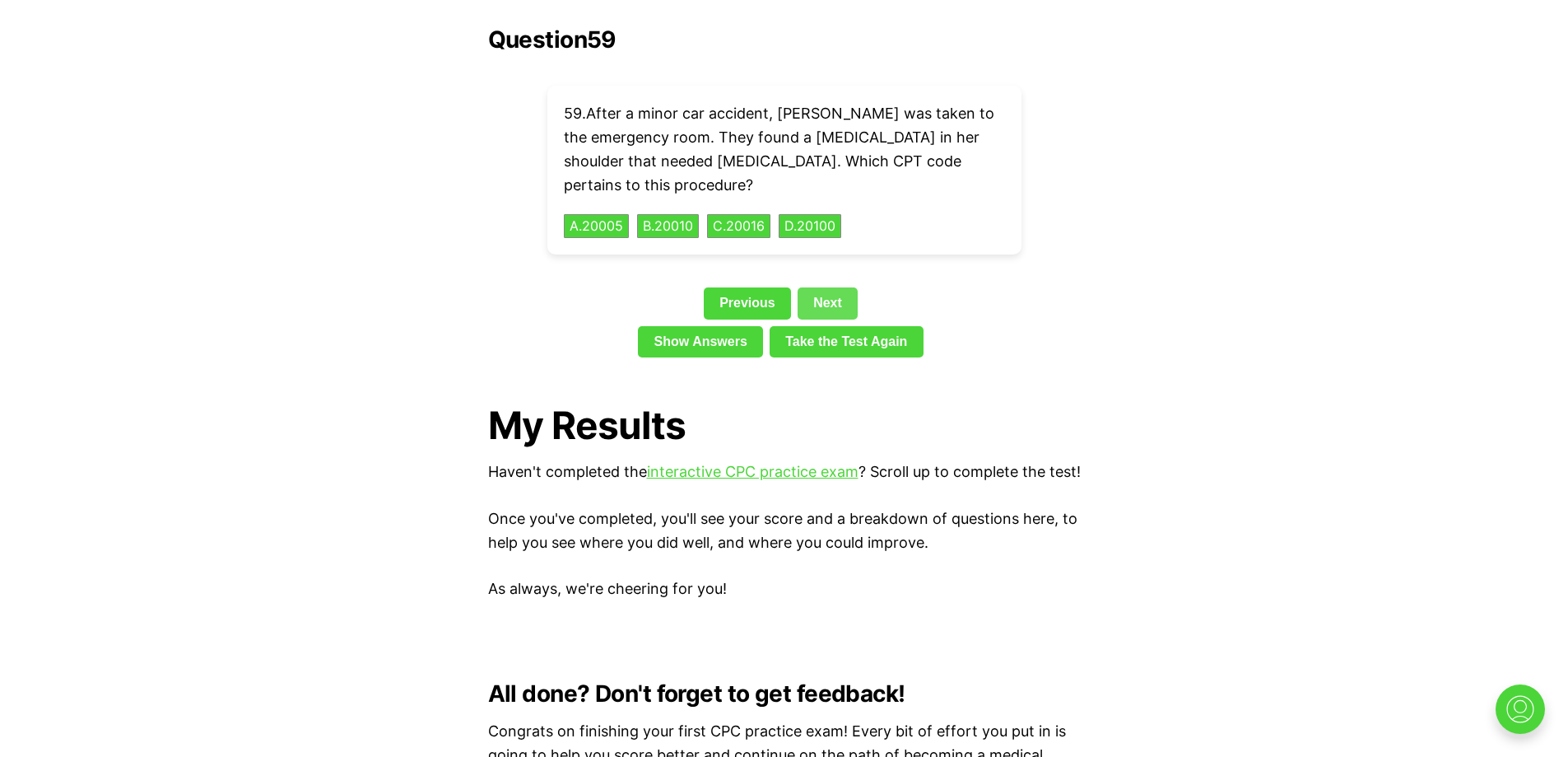
click at [842, 287] on link "Next" at bounding box center [827, 303] width 60 height 31
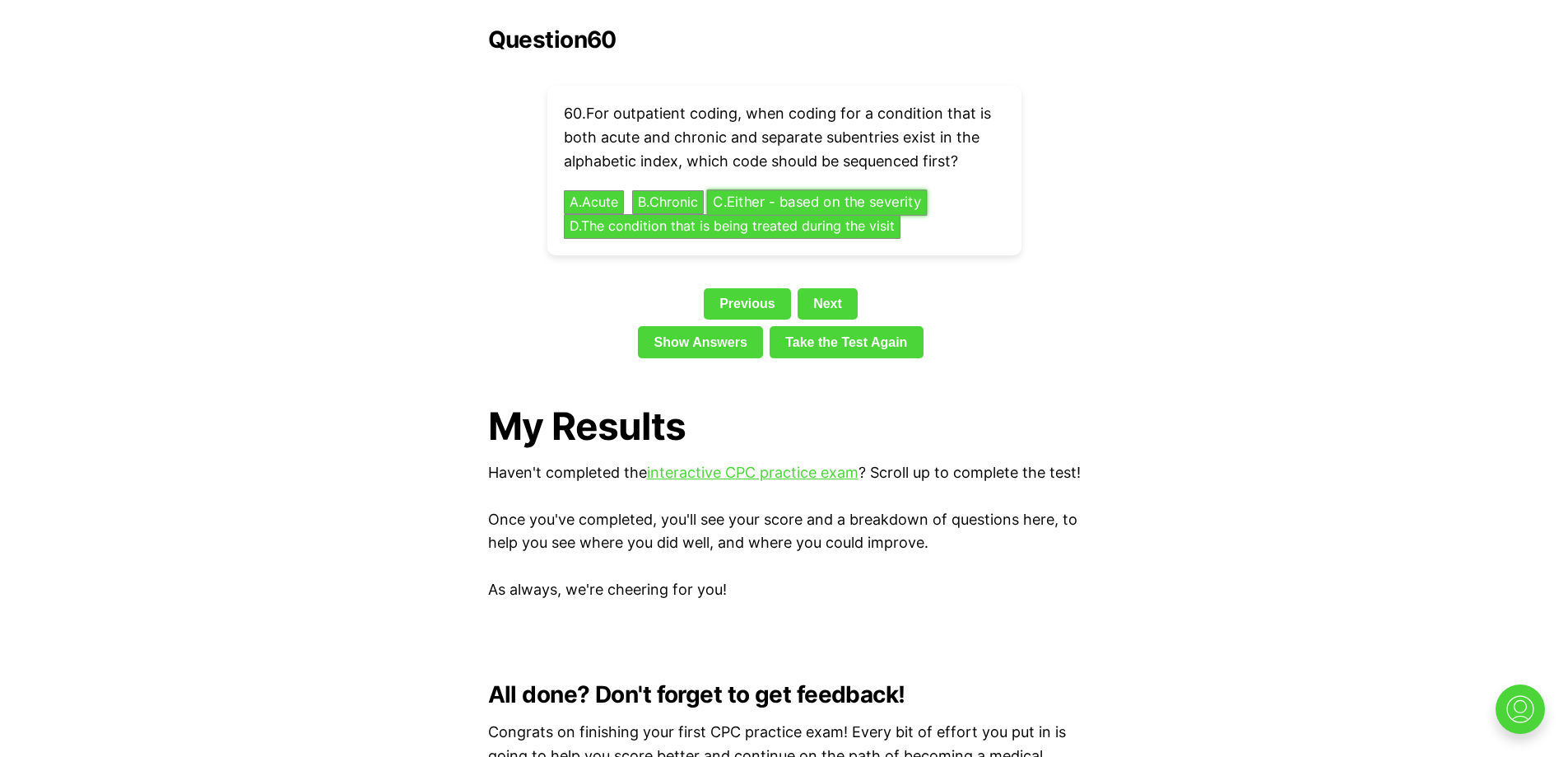
click at [891, 189] on button "C . Either - based on the severity" at bounding box center [816, 202] width 221 height 26
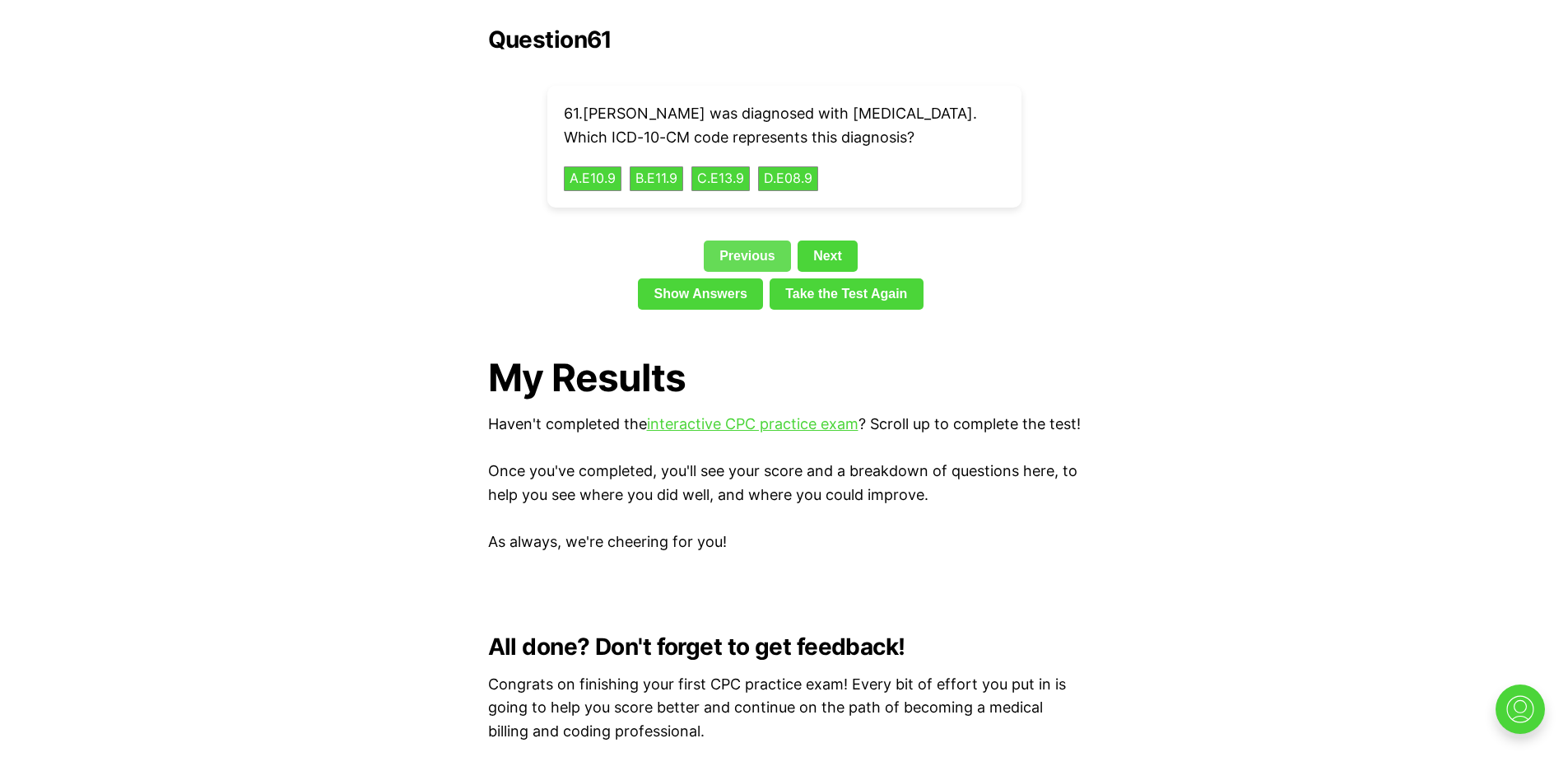
click at [739, 252] on link "Previous" at bounding box center [747, 256] width 87 height 31
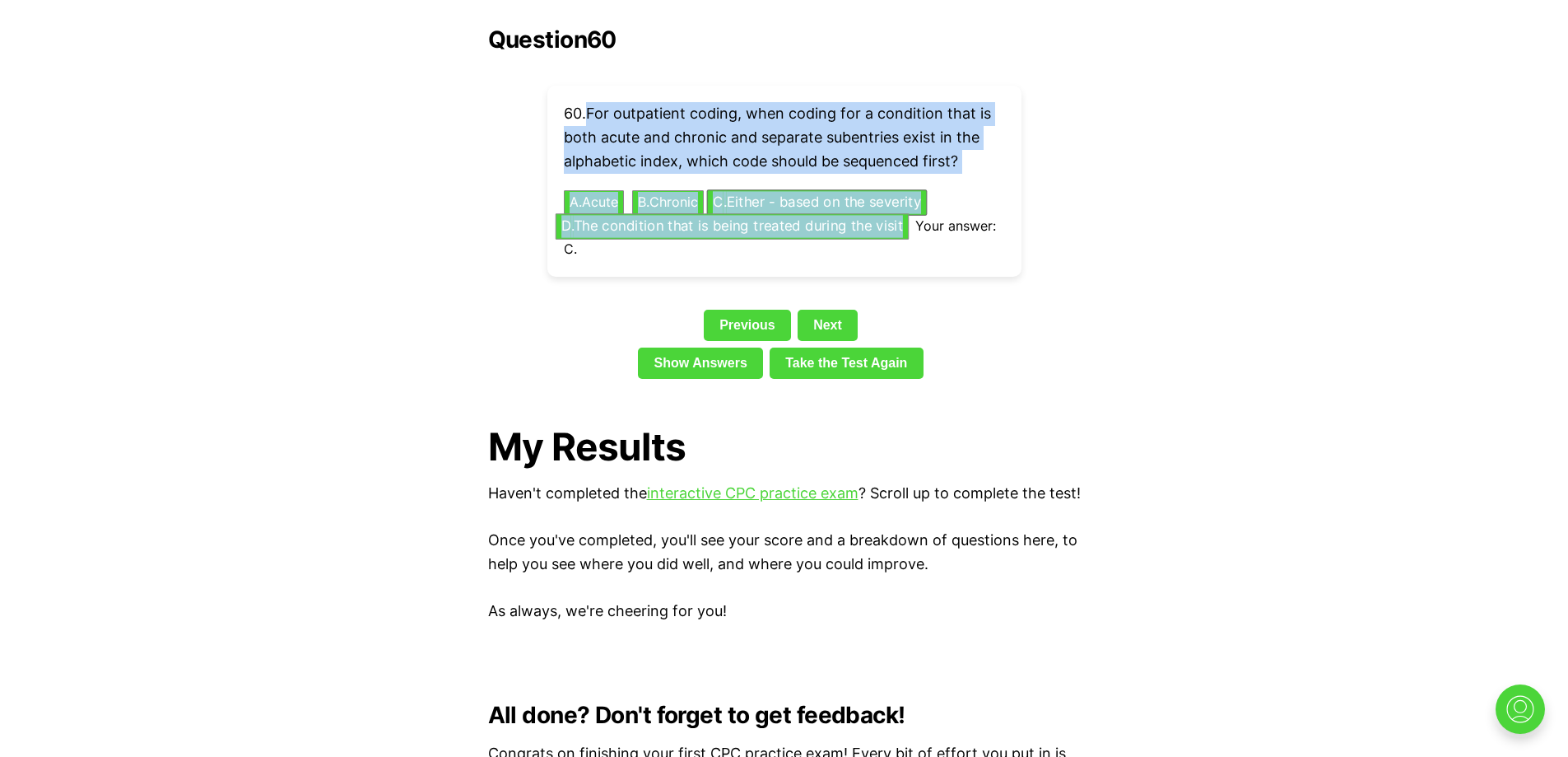
drag, startPoint x: 591, startPoint y: 87, endPoint x: 905, endPoint y: 205, distance: 335.4
click at [905, 205] on div "60 . For outpatient coding, when coding for a condition that is both acute and …" at bounding box center [784, 181] width 474 height 190
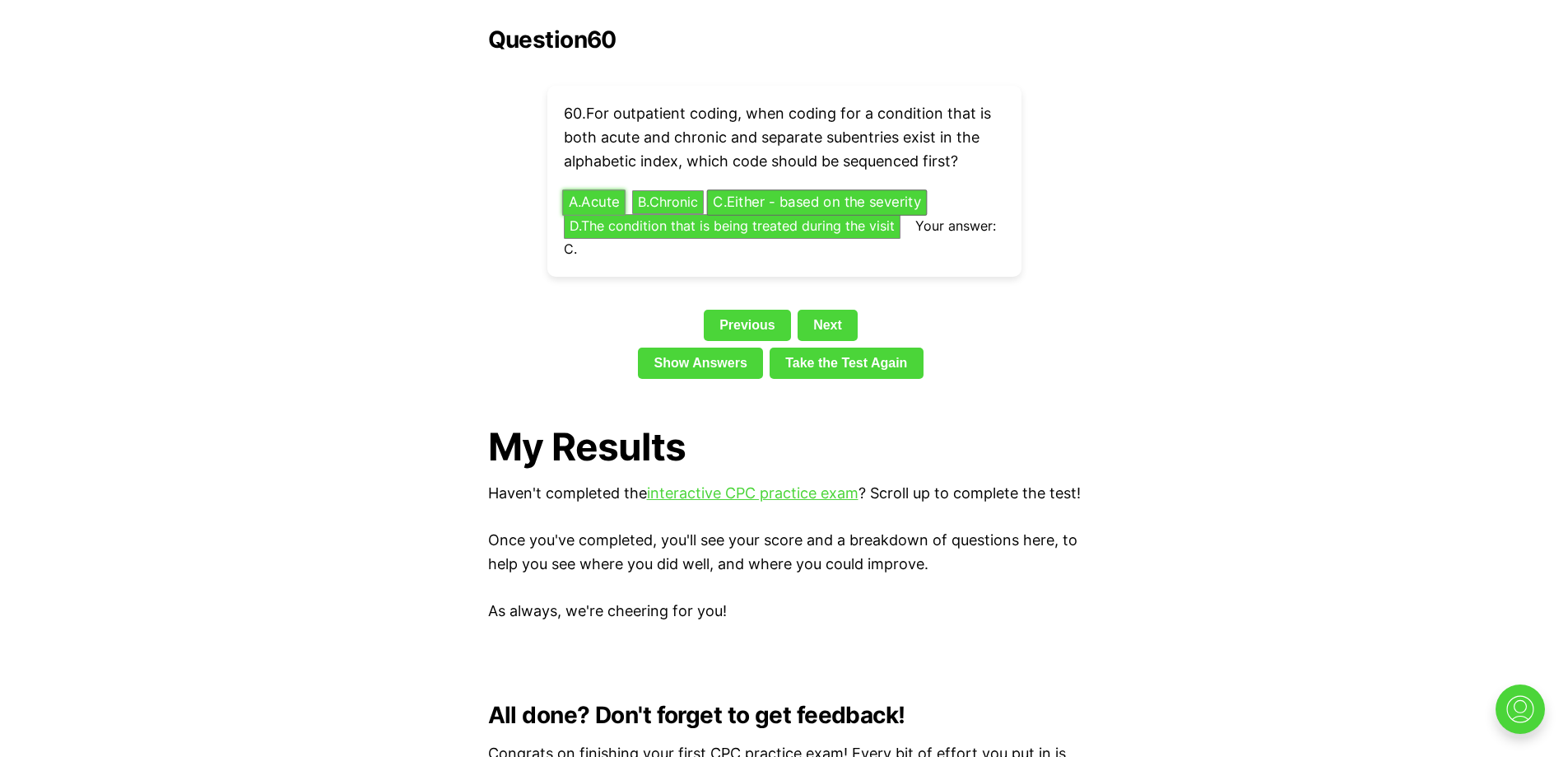
click at [599, 189] on button "A . Acute" at bounding box center [593, 202] width 63 height 26
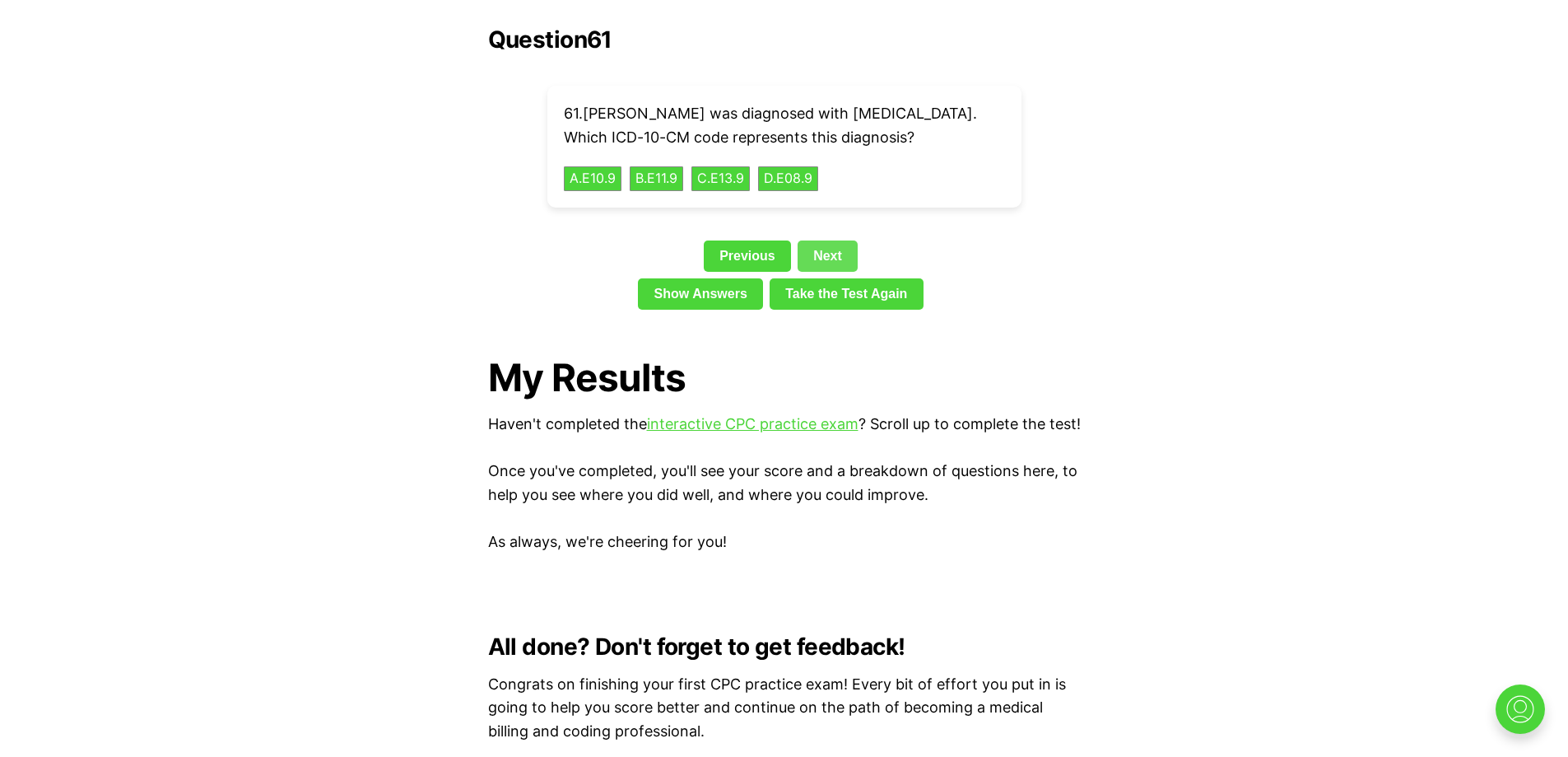
click at [838, 244] on link "Next" at bounding box center [827, 256] width 60 height 31
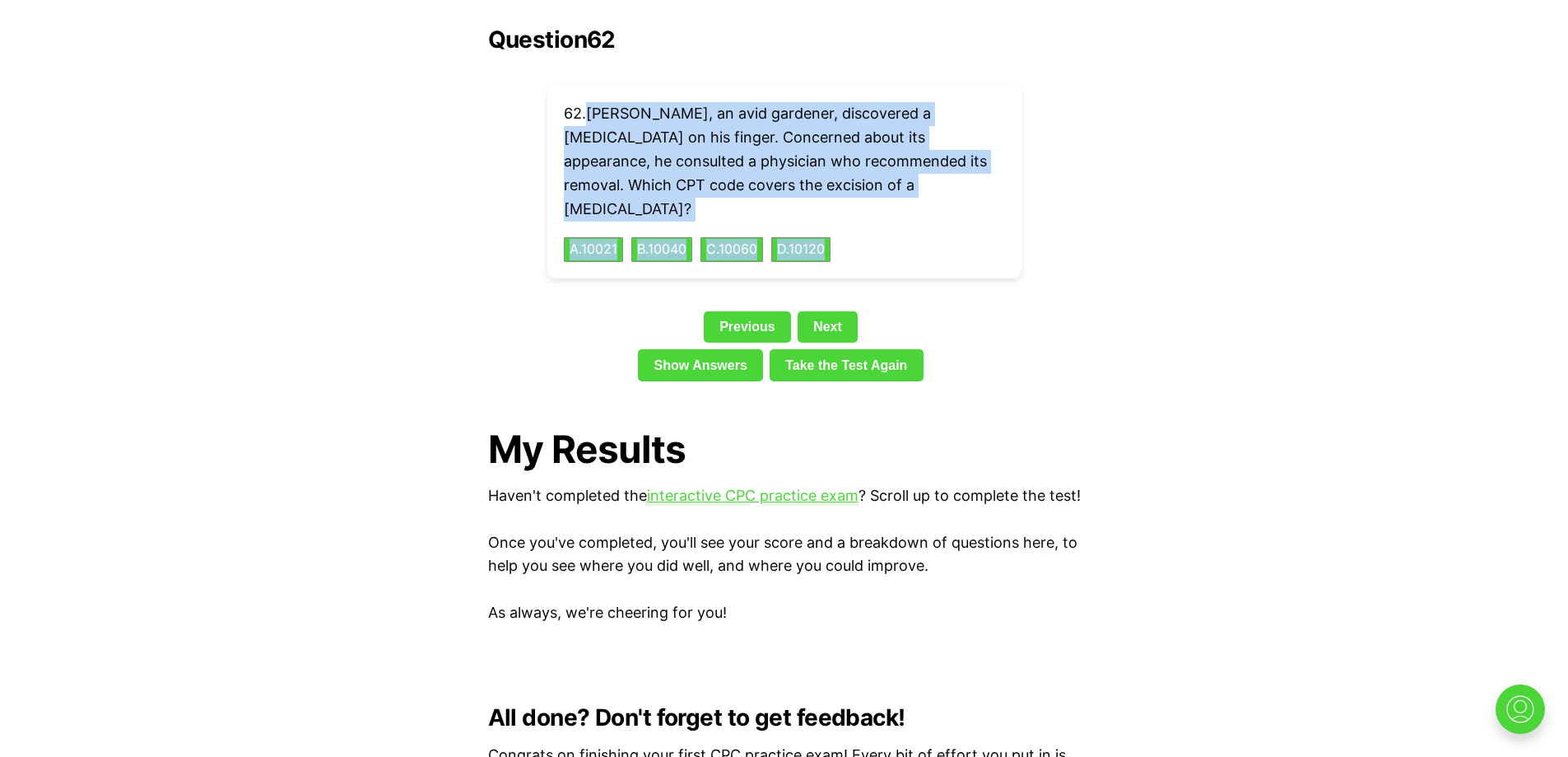
drag, startPoint x: 590, startPoint y: 84, endPoint x: 860, endPoint y: 199, distance: 293.5
click at [860, 199] on div "62 . [PERSON_NAME], an avid gardener, discovered a [MEDICAL_DATA] on his finger…" at bounding box center [784, 182] width 474 height 193
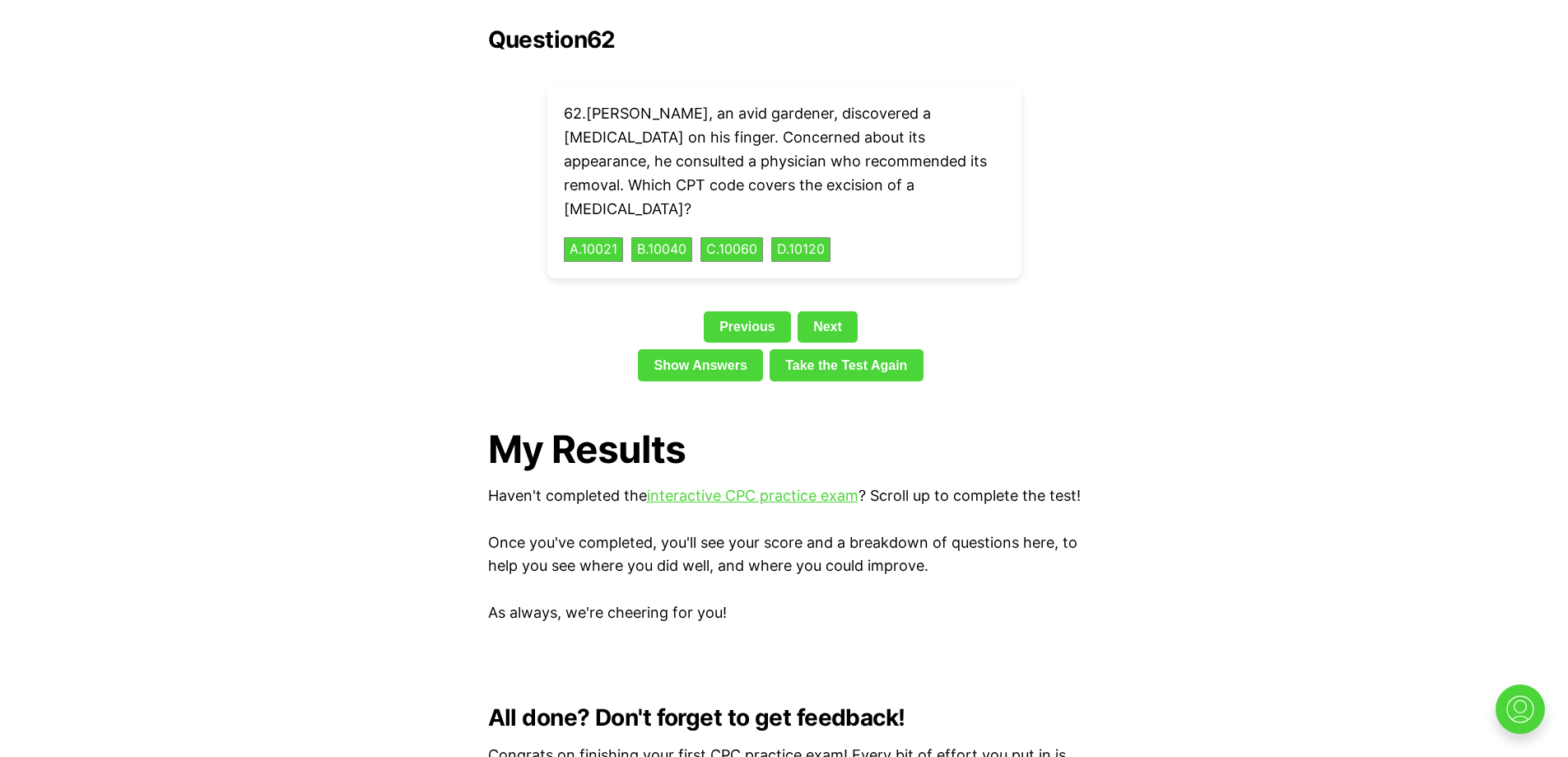
click at [534, 246] on div "Question 62 62 . [PERSON_NAME], an avid gardener, discovered a [MEDICAL_DATA] o…" at bounding box center [784, 207] width 592 height 362
click at [688, 237] on button "B . 10040" at bounding box center [662, 250] width 64 height 26
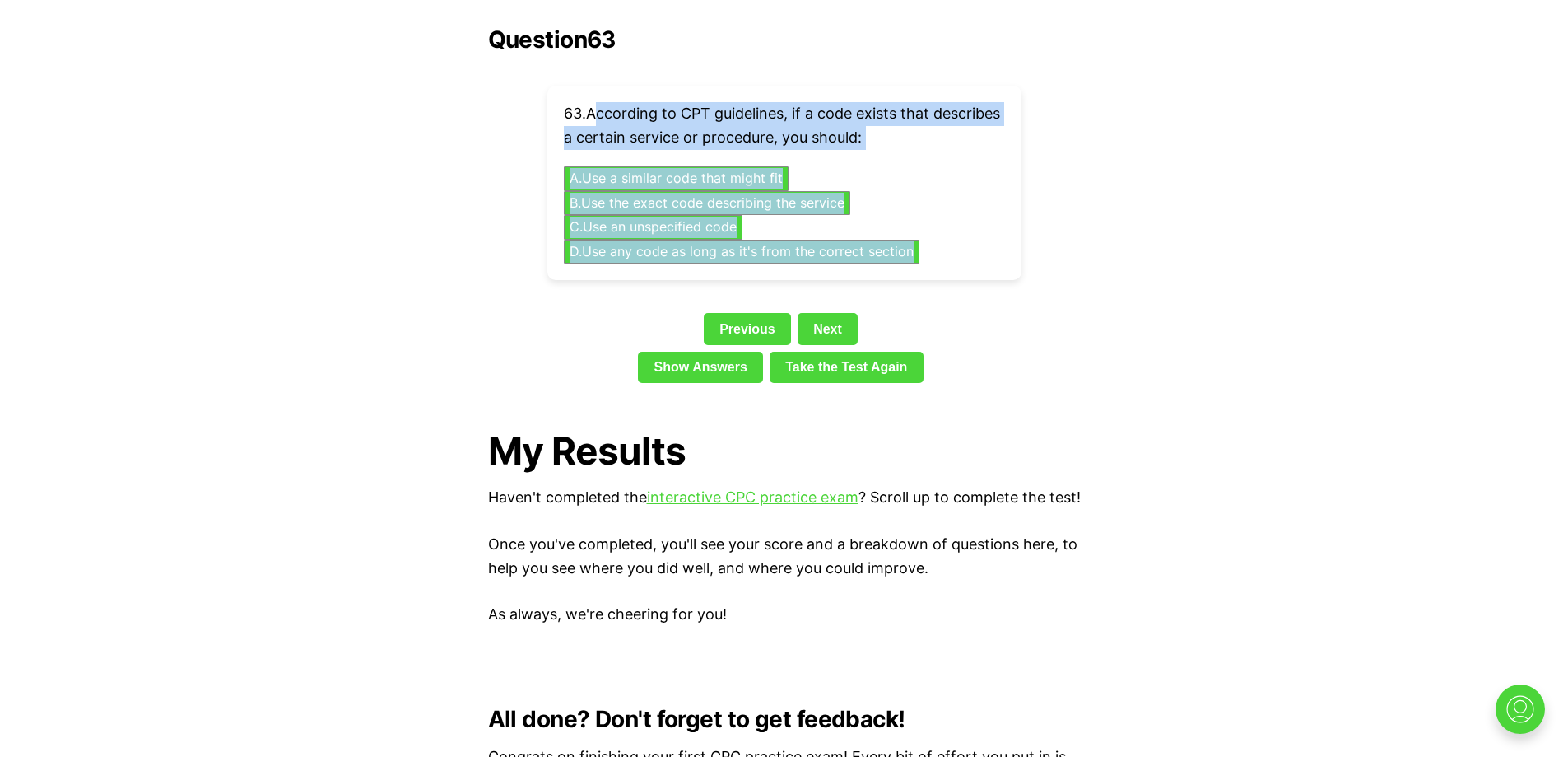
drag, startPoint x: 597, startPoint y: 88, endPoint x: 933, endPoint y: 235, distance: 366.7
click at [933, 235] on div "63 . According to CPT guidelines, if a code exists that describes a certain ser…" at bounding box center [784, 183] width 474 height 195
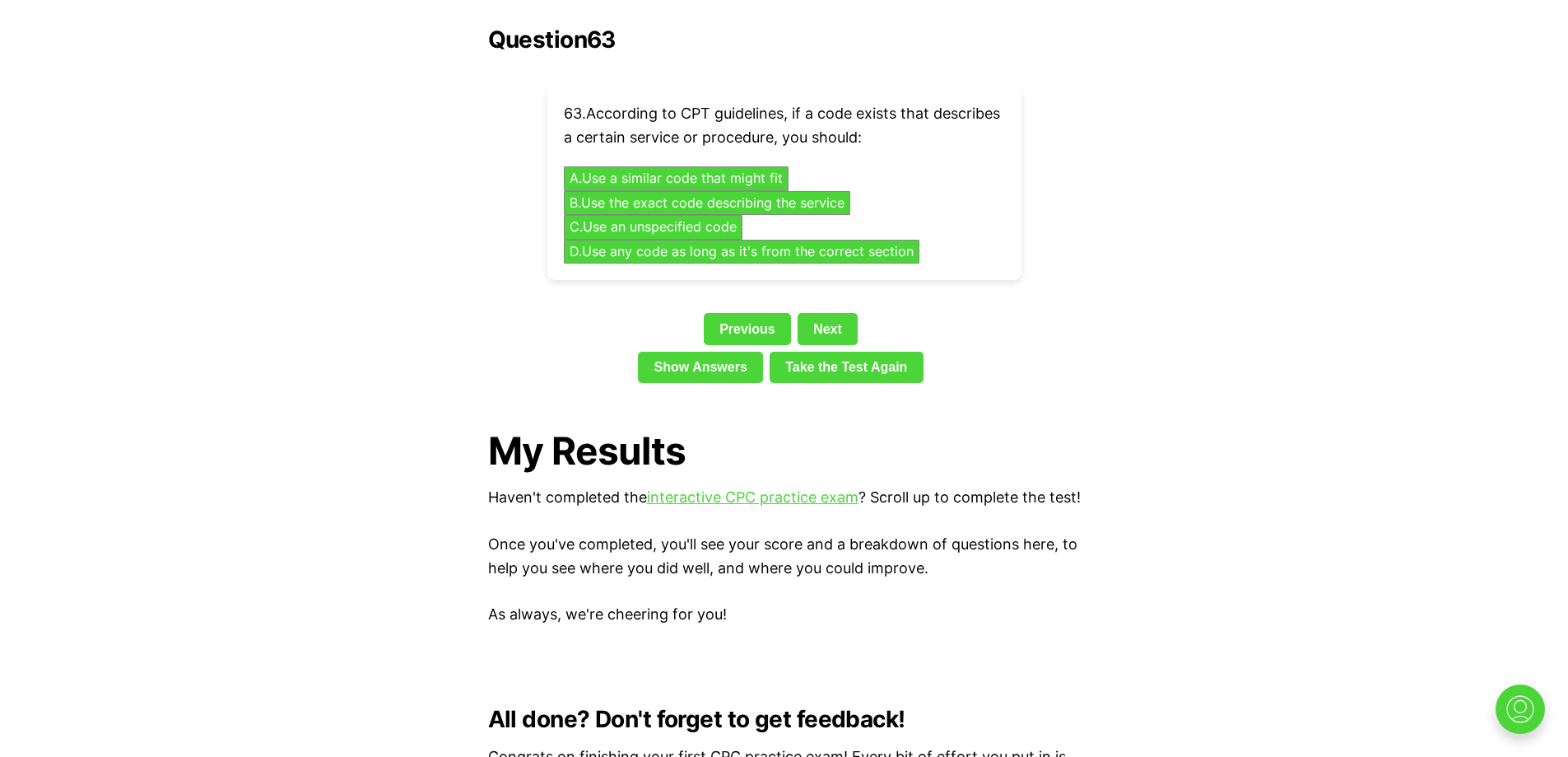
click at [811, 190] on button "B . Use the exact code describing the service" at bounding box center [706, 203] width 300 height 26
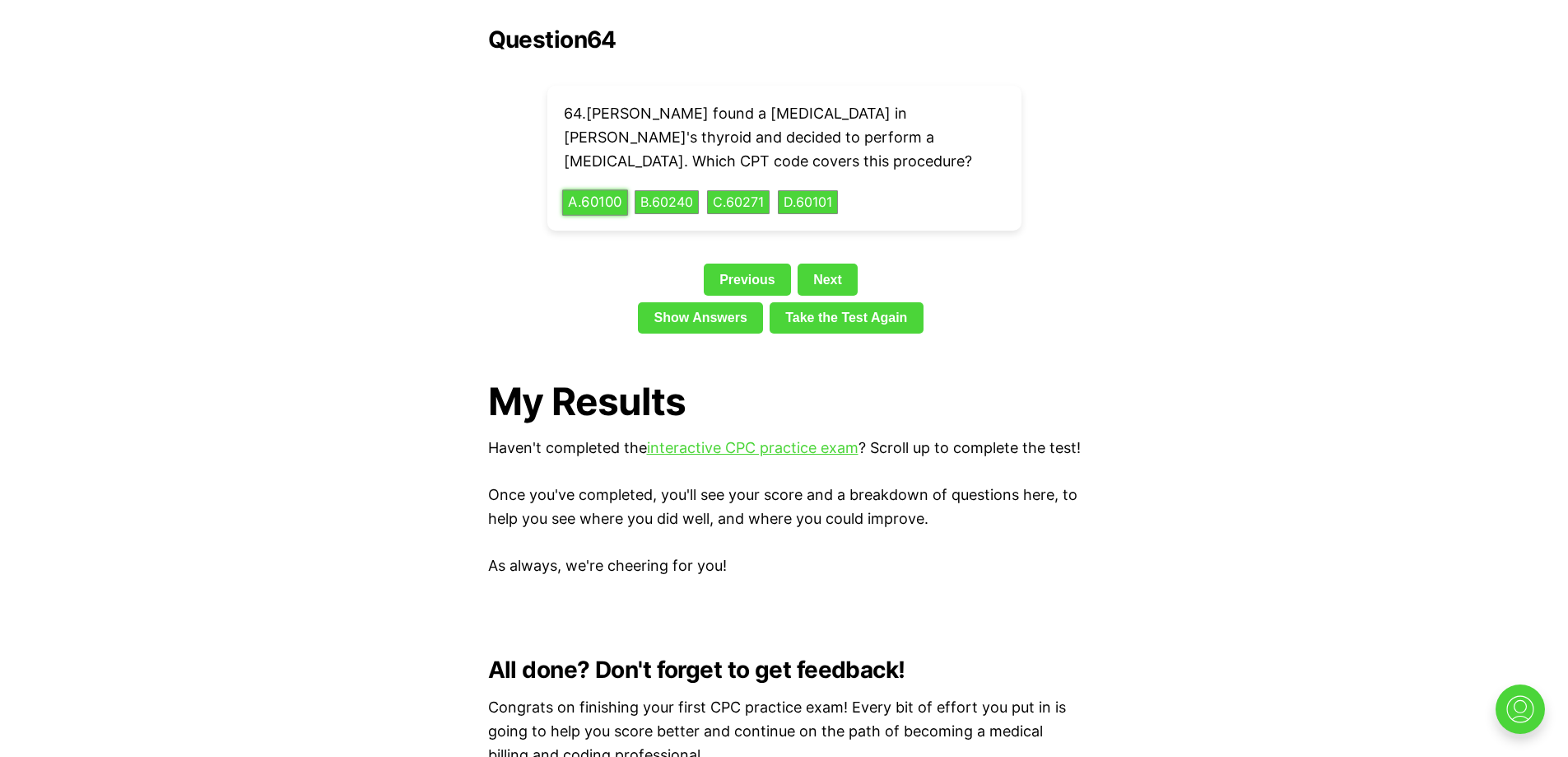
click at [602, 189] on button "A . 60100" at bounding box center [595, 202] width 66 height 26
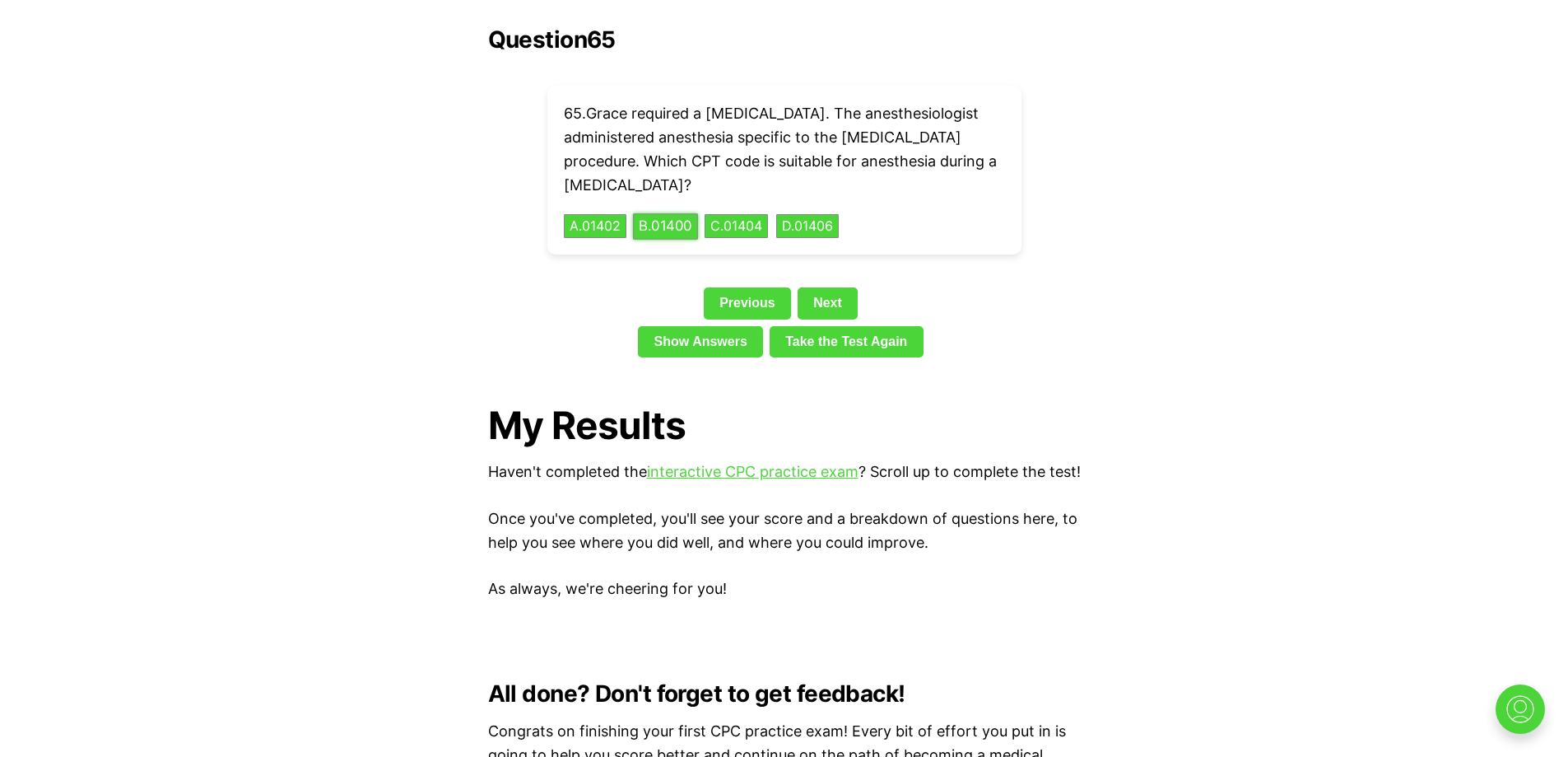
drag, startPoint x: 671, startPoint y: 196, endPoint x: 682, endPoint y: 196, distance: 11.0
click at [675, 214] on button "B . 01400" at bounding box center [665, 227] width 65 height 26
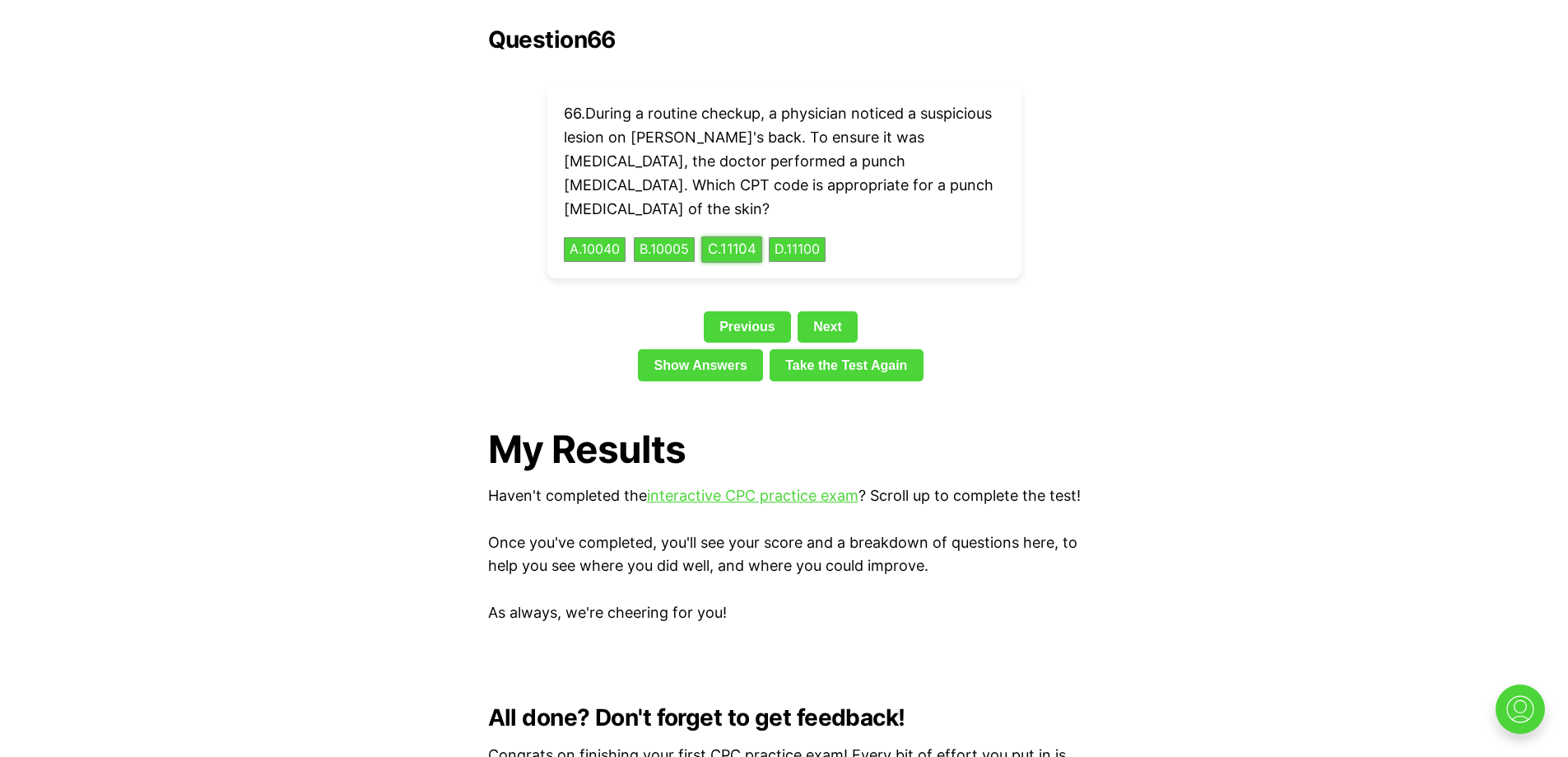
drag, startPoint x: 732, startPoint y: 194, endPoint x: 848, endPoint y: 196, distance: 116.0
click at [733, 237] on button "C . 11104" at bounding box center [732, 250] width 61 height 26
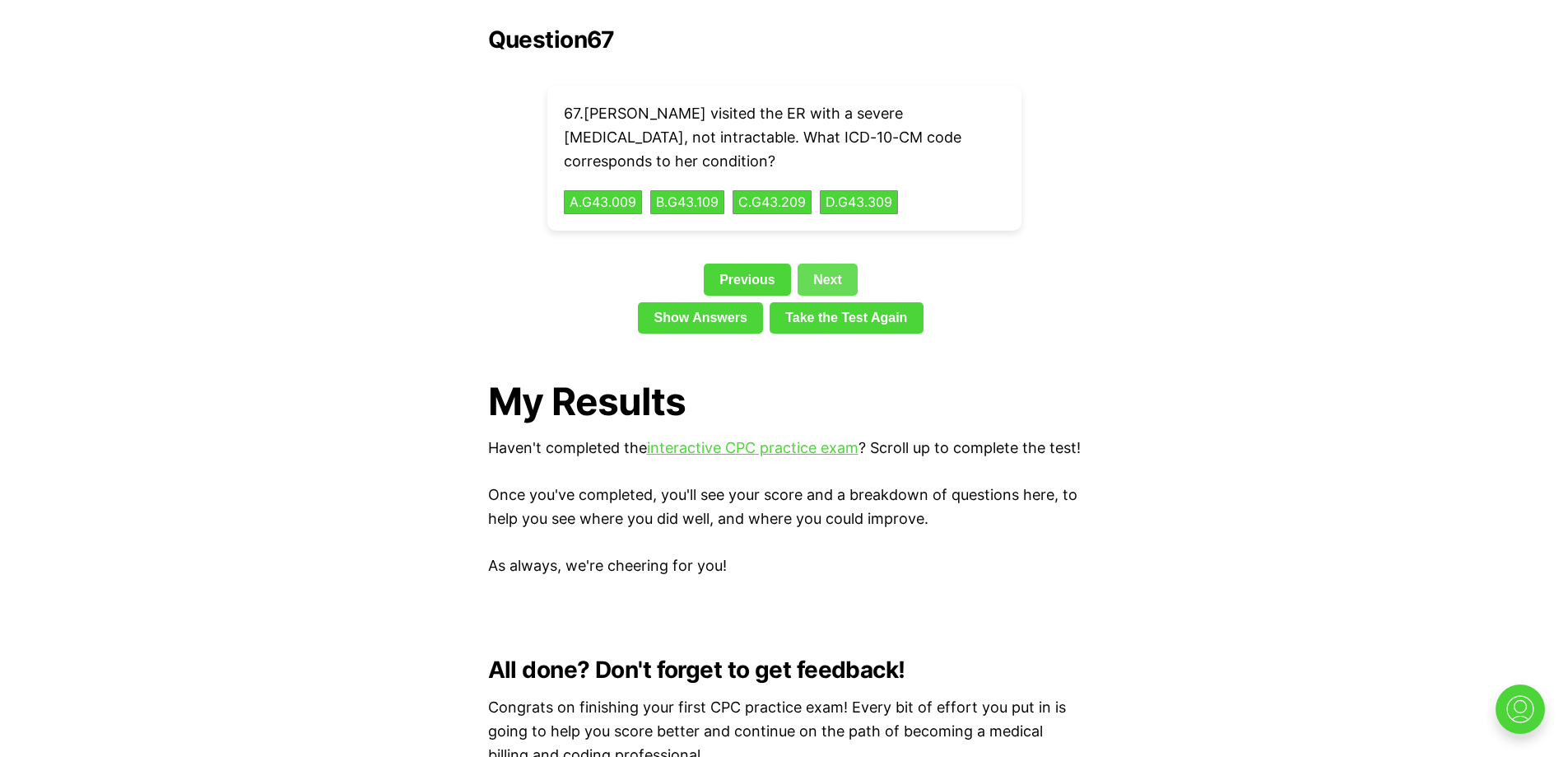
click at [831, 264] on link "Next" at bounding box center [827, 279] width 60 height 31
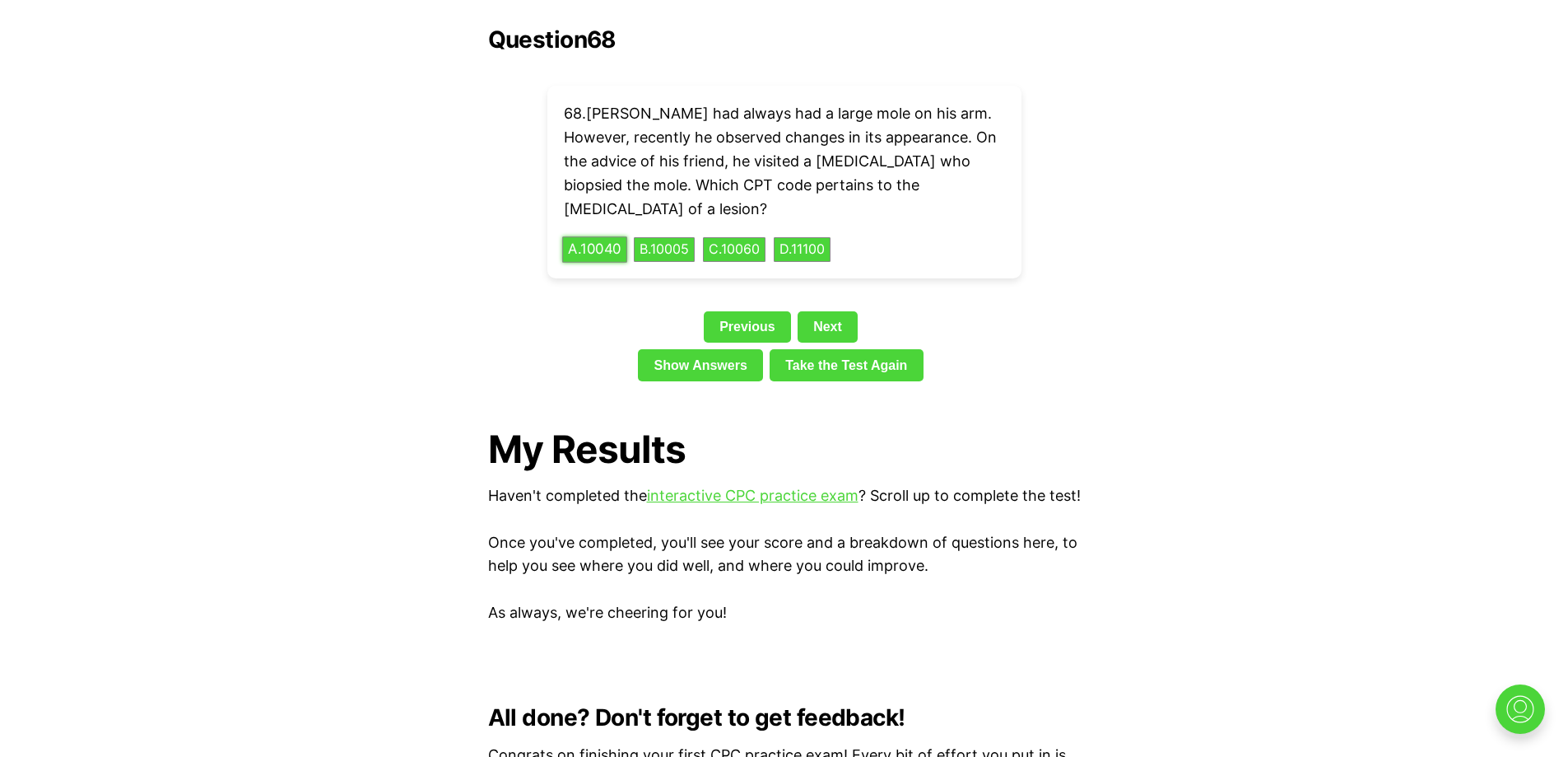
click at [618, 237] on button "A . 10040" at bounding box center [594, 250] width 65 height 26
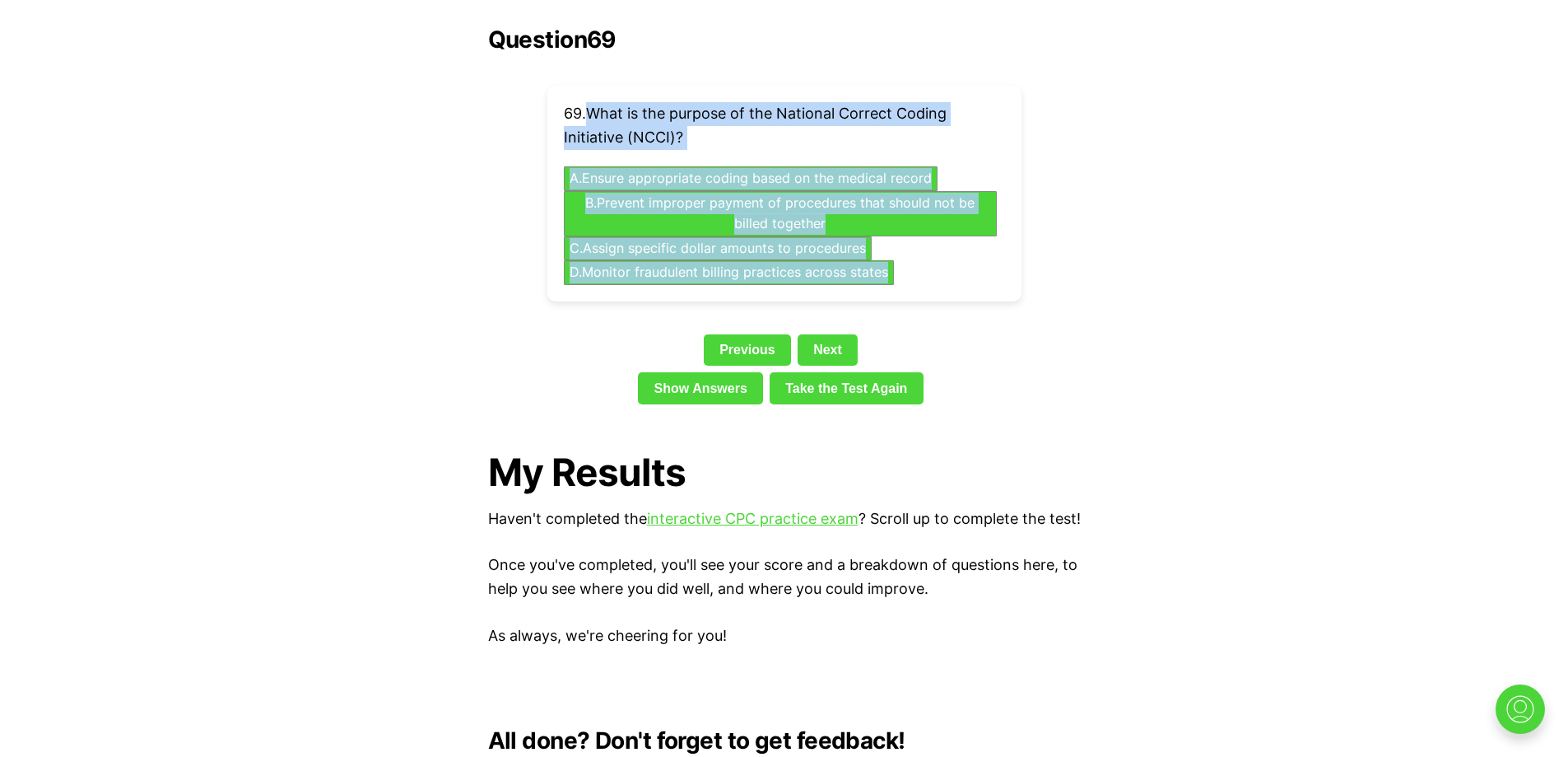
drag, startPoint x: 590, startPoint y: 81, endPoint x: 912, endPoint y: 250, distance: 363.7
click at [912, 250] on div "69 . What is the purpose of the National Correct Coding Initiative (NCCI)? A . …" at bounding box center [784, 193] width 474 height 215
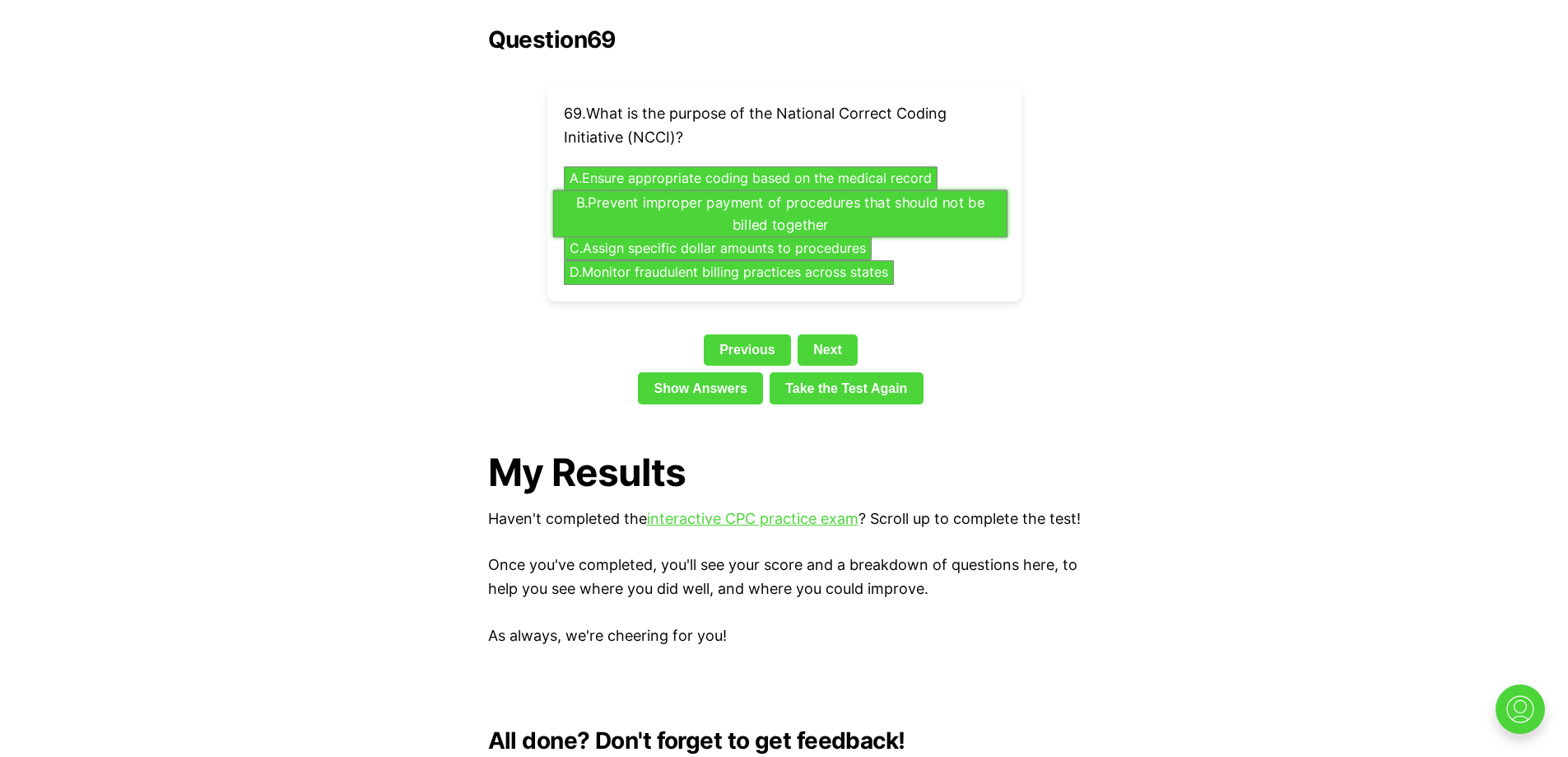
click at [696, 199] on button "B . Prevent improper payment of procedures that should not be billed together" at bounding box center [779, 213] width 454 height 48
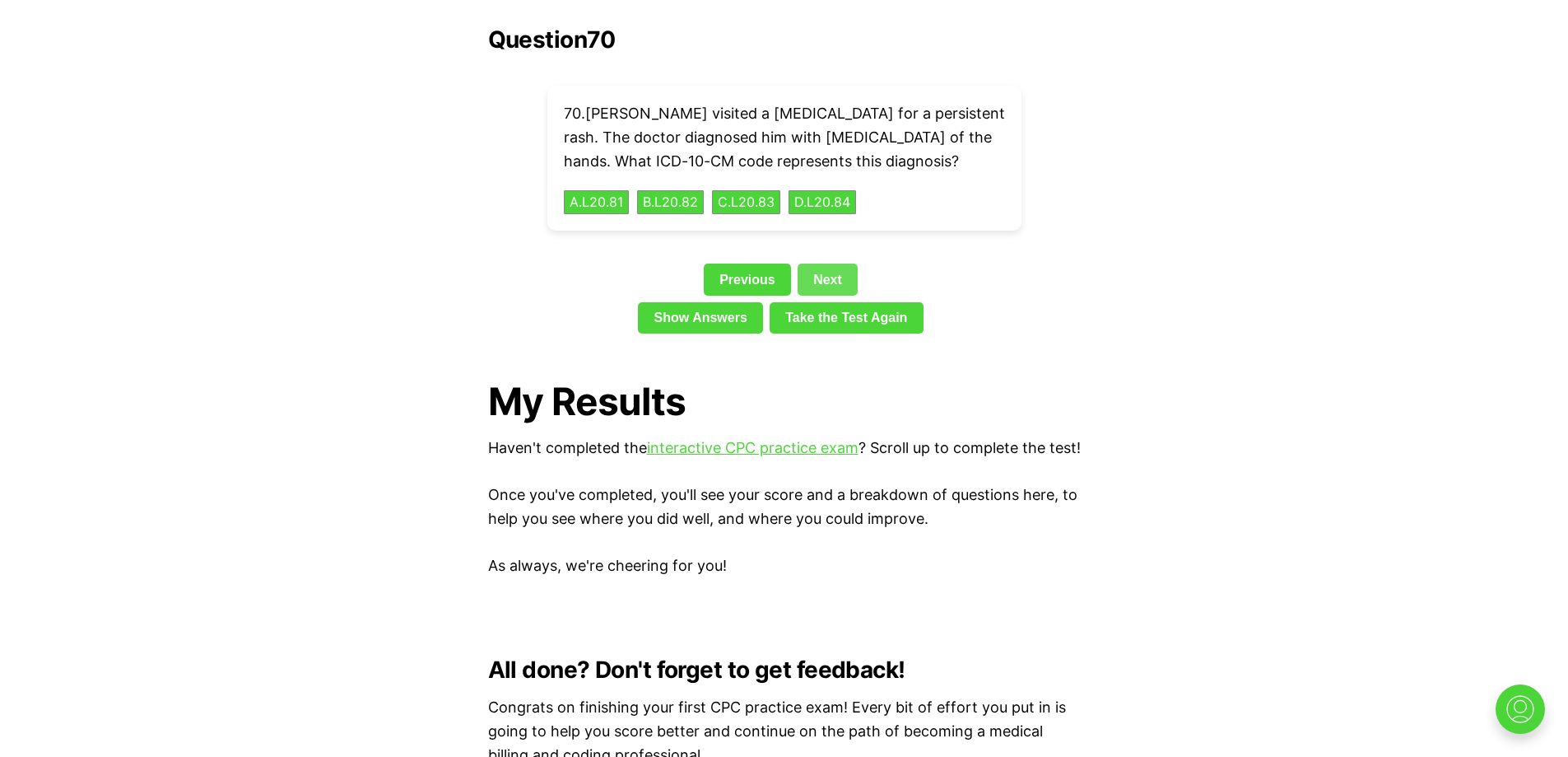
click at [824, 264] on link "Next" at bounding box center [827, 279] width 60 height 31
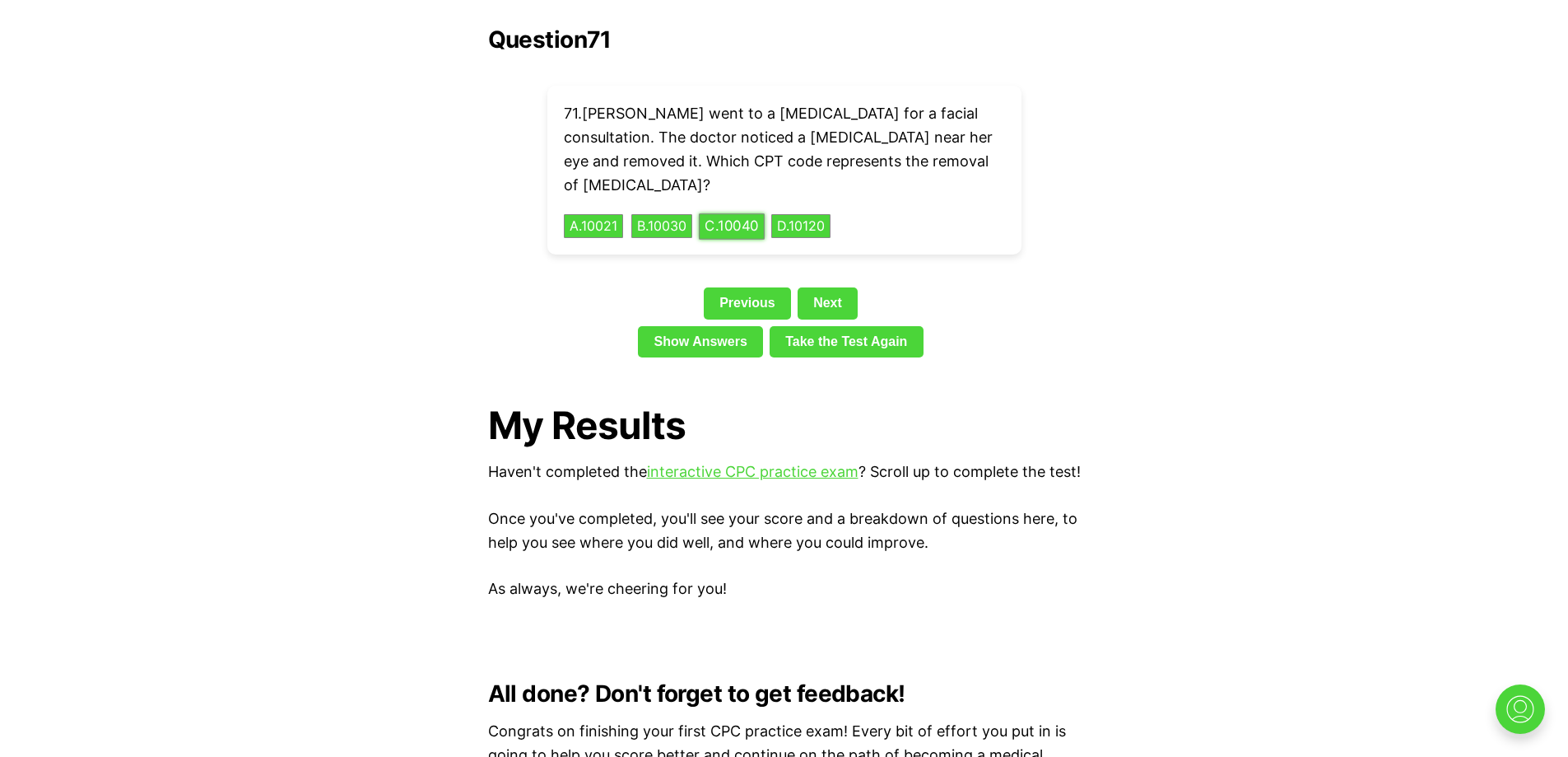
click at [752, 214] on button "C . 10040" at bounding box center [732, 227] width 66 height 26
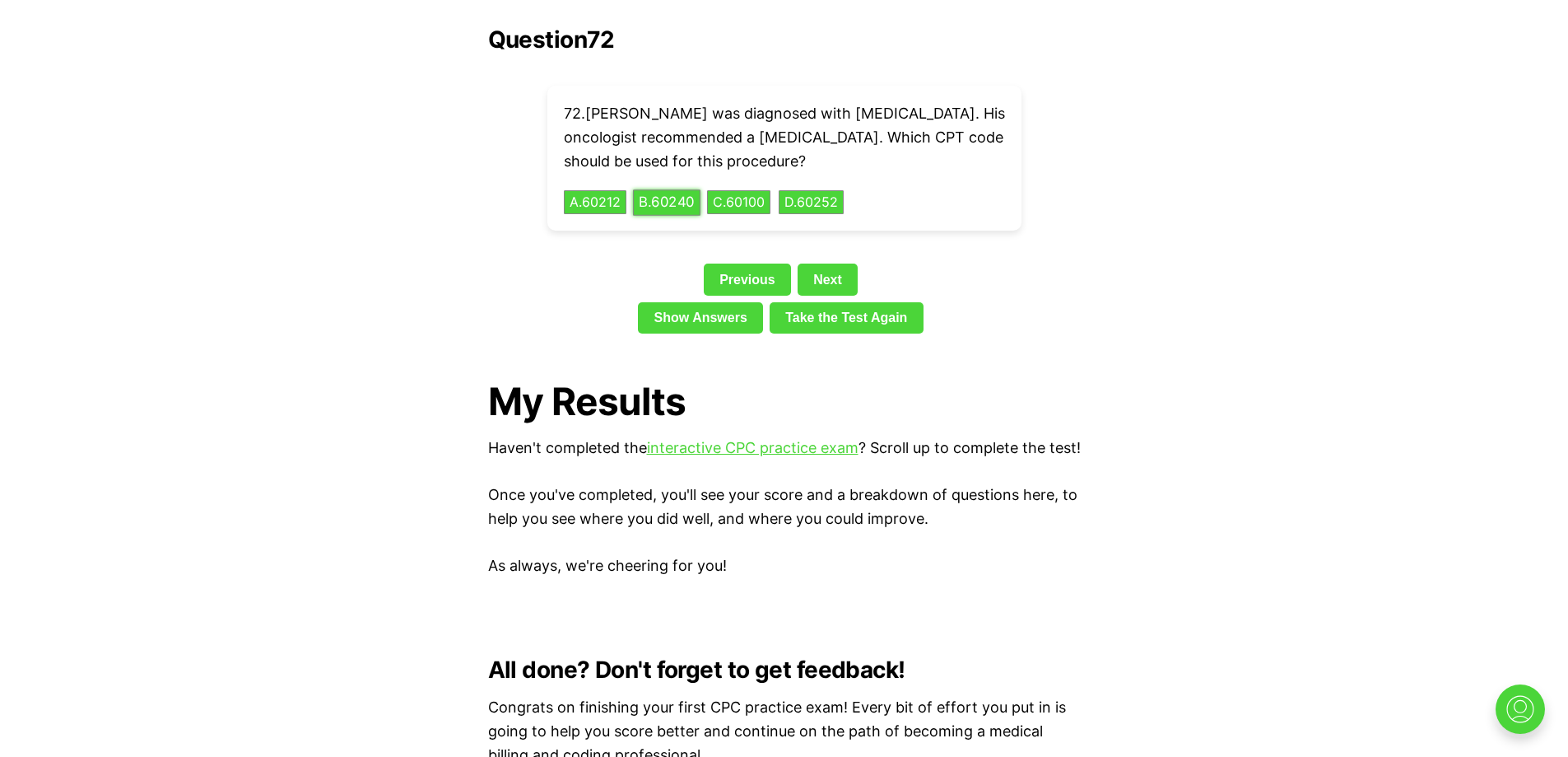
click at [682, 189] on button "B . 60240" at bounding box center [667, 202] width 67 height 26
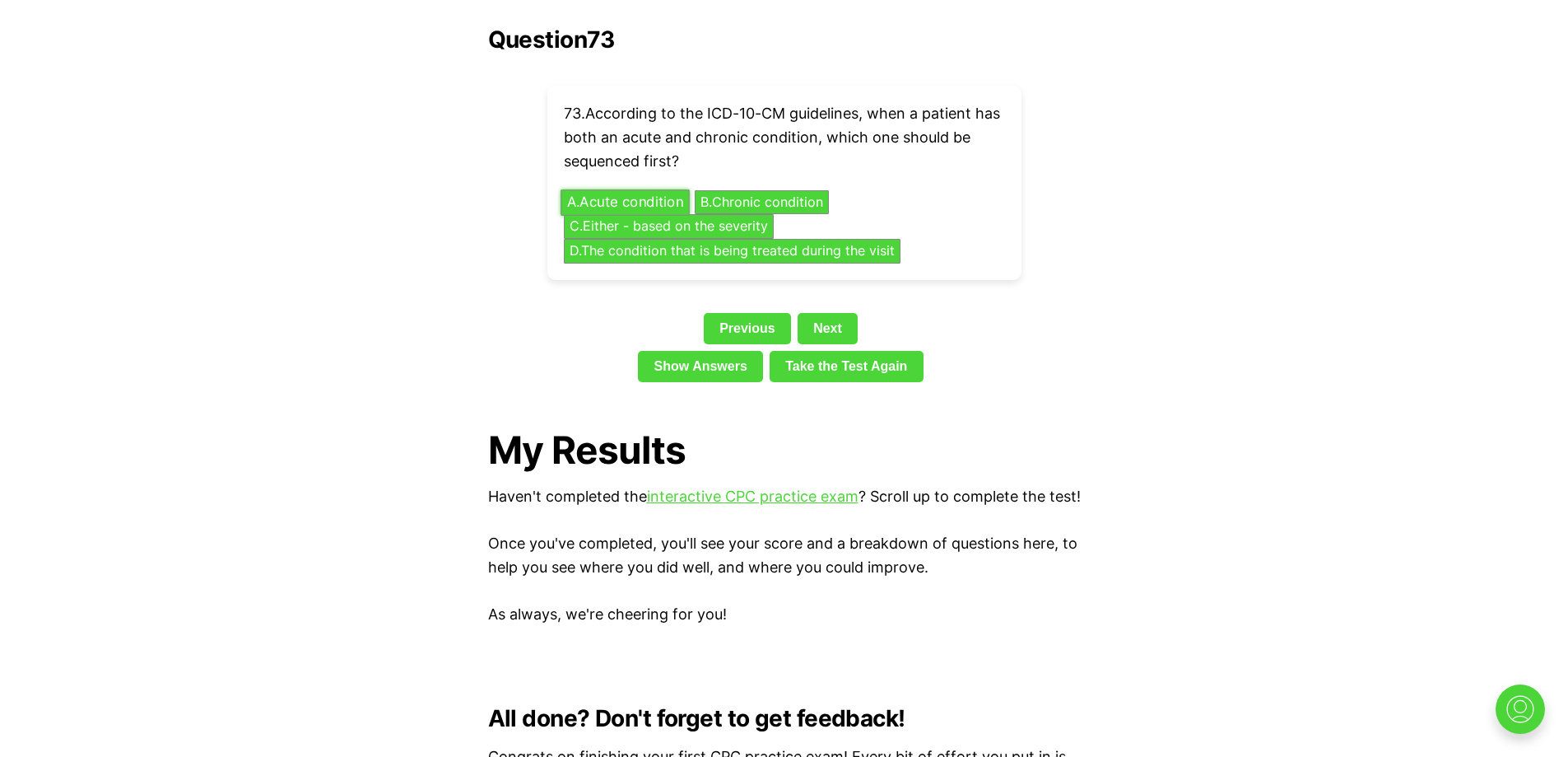
click at [608, 189] on button "A . Acute condition" at bounding box center [624, 202] width 128 height 26
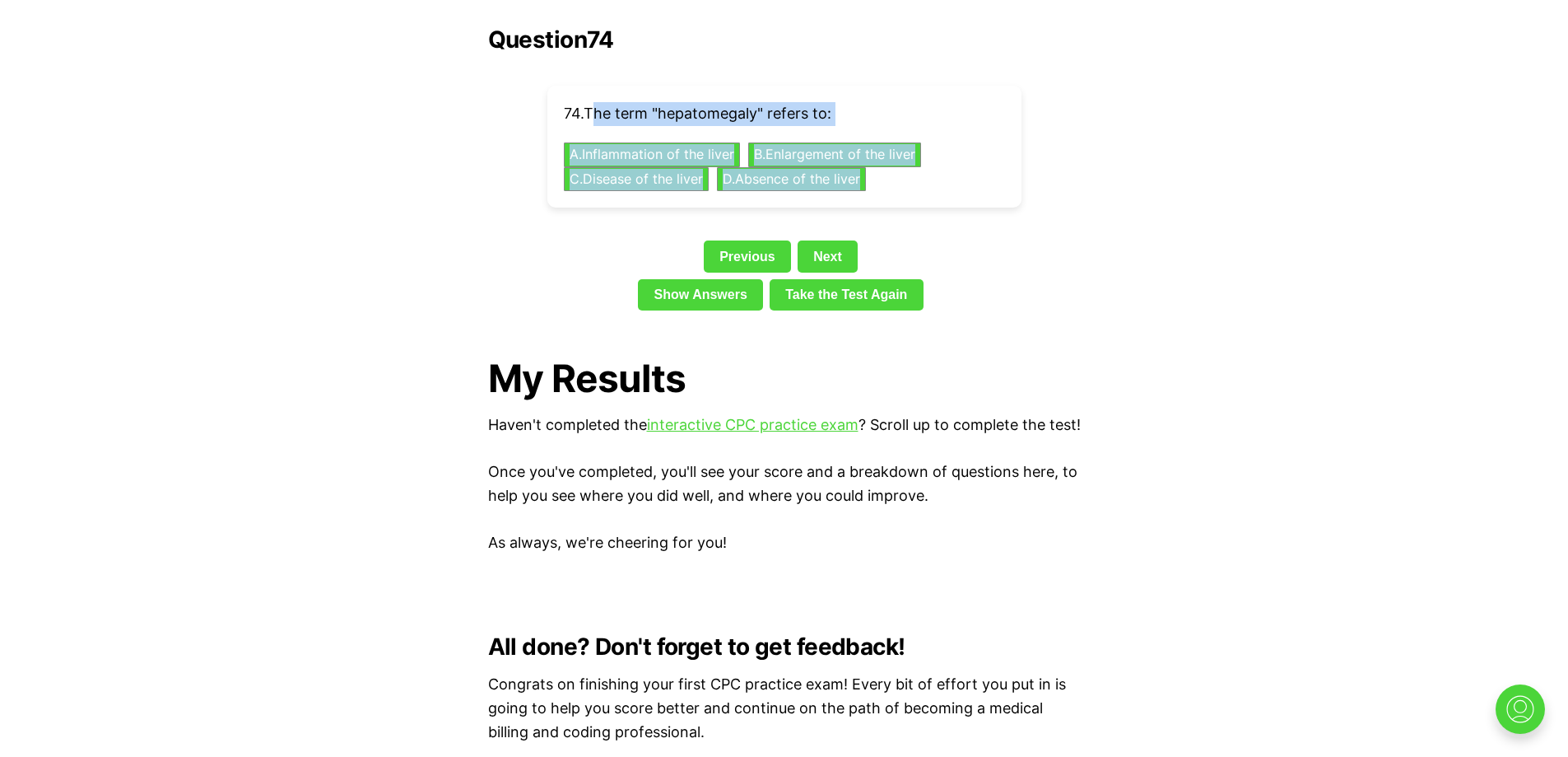
drag, startPoint x: 622, startPoint y: 93, endPoint x: 881, endPoint y: 169, distance: 269.9
click at [881, 169] on div "74 . The term "hepatomegaly" refers to: A . Inflammation of the liver B . Enlar…" at bounding box center [784, 146] width 474 height 122
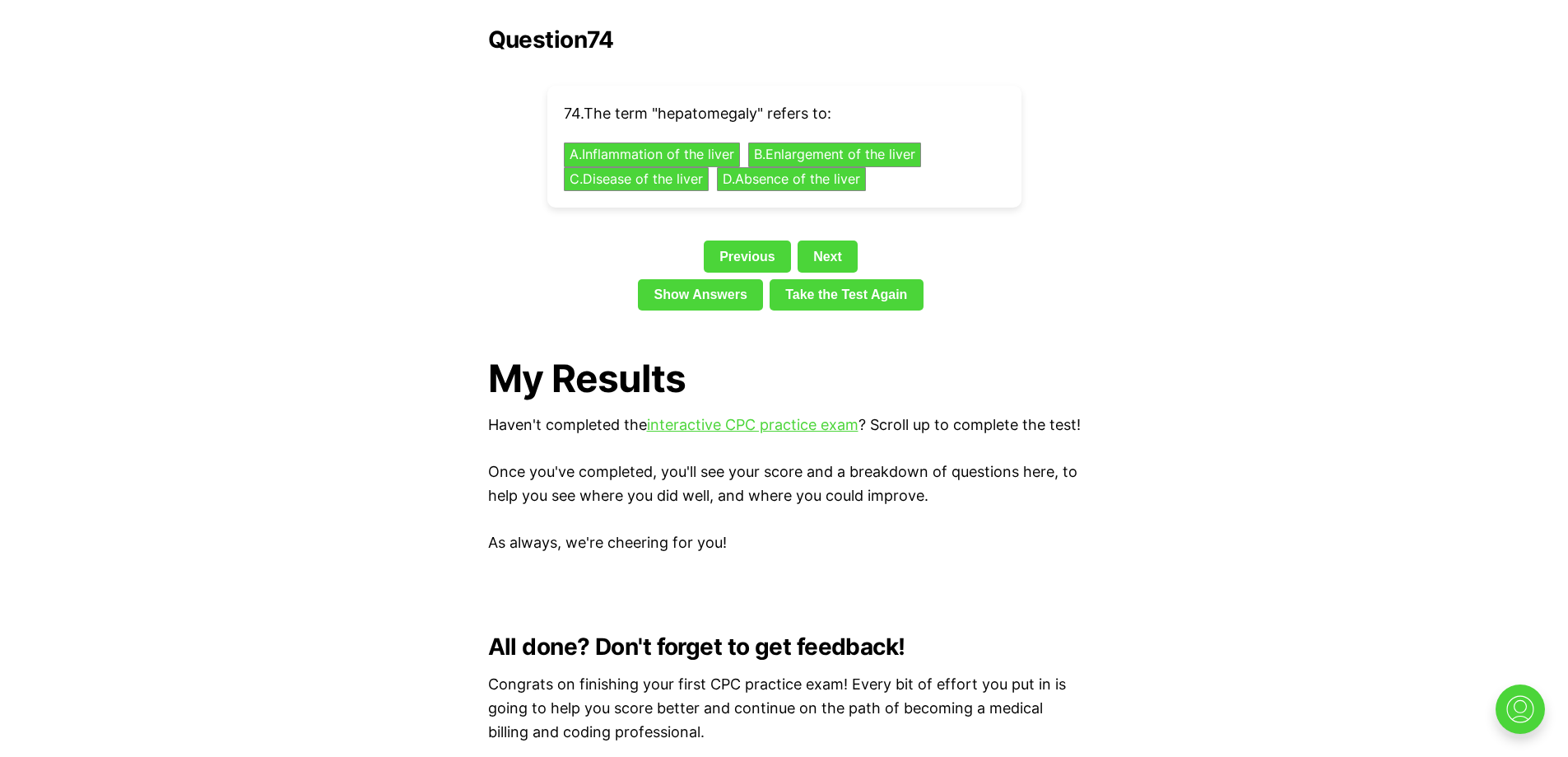
click at [867, 143] on button "B . Enlargement of the liver" at bounding box center [834, 156] width 182 height 26
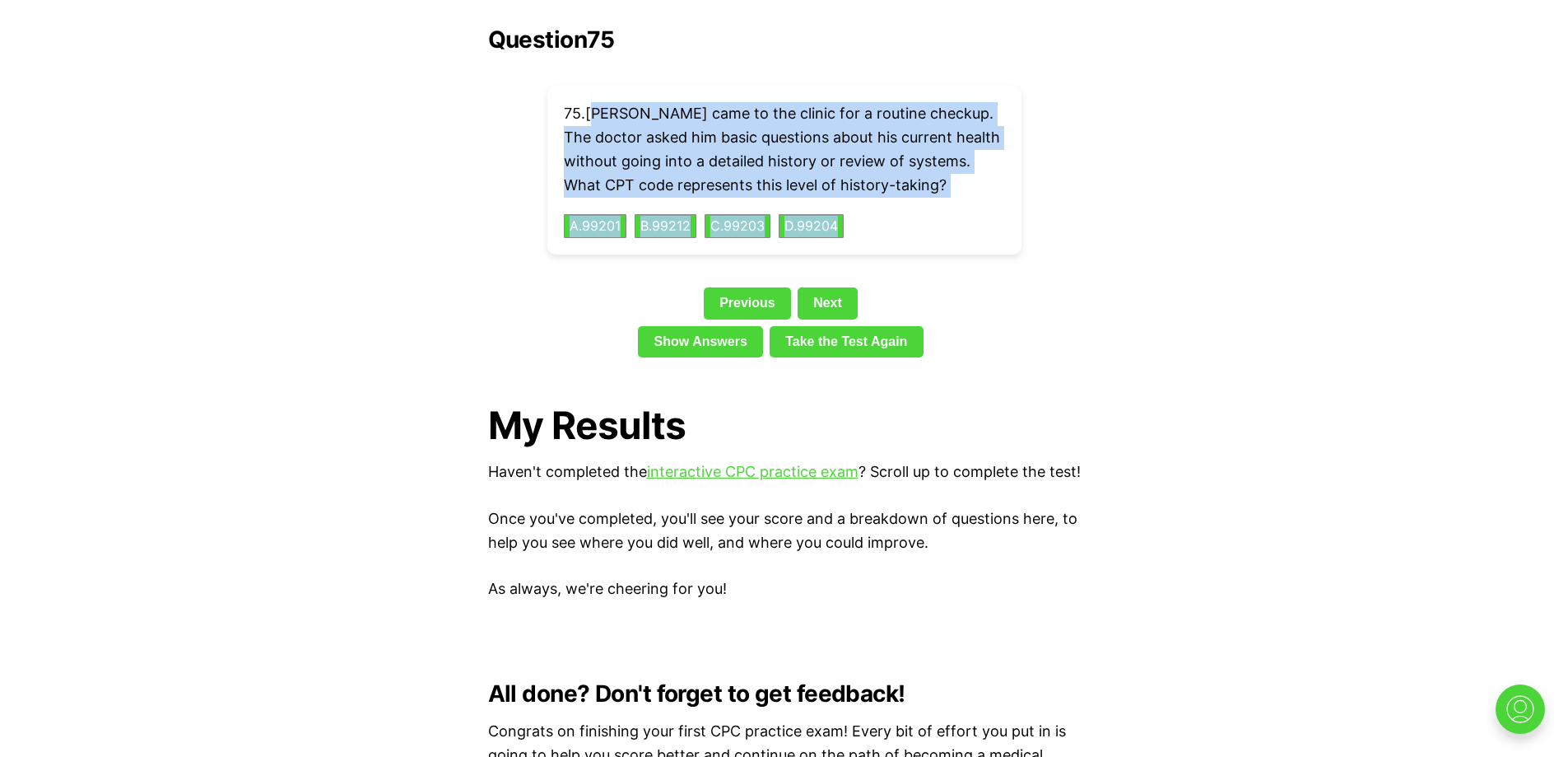
drag, startPoint x: 594, startPoint y: 87, endPoint x: 876, endPoint y: 191, distance: 300.6
click at [876, 191] on div "75 . [PERSON_NAME] came to the clinic for a routine checkup. The doctor asked h…" at bounding box center [784, 170] width 474 height 169
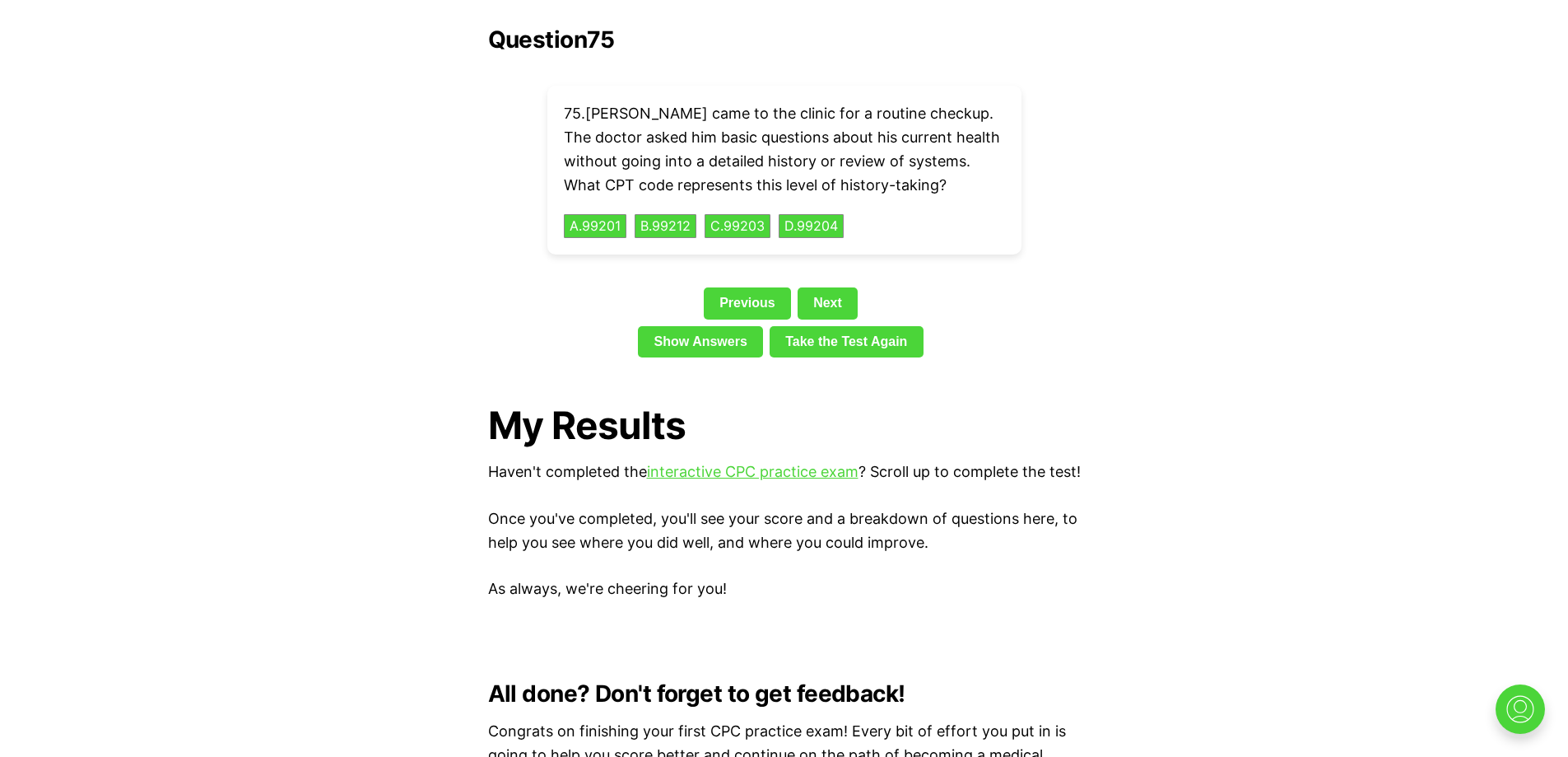
click at [669, 214] on button "B . 99212" at bounding box center [665, 227] width 65 height 26
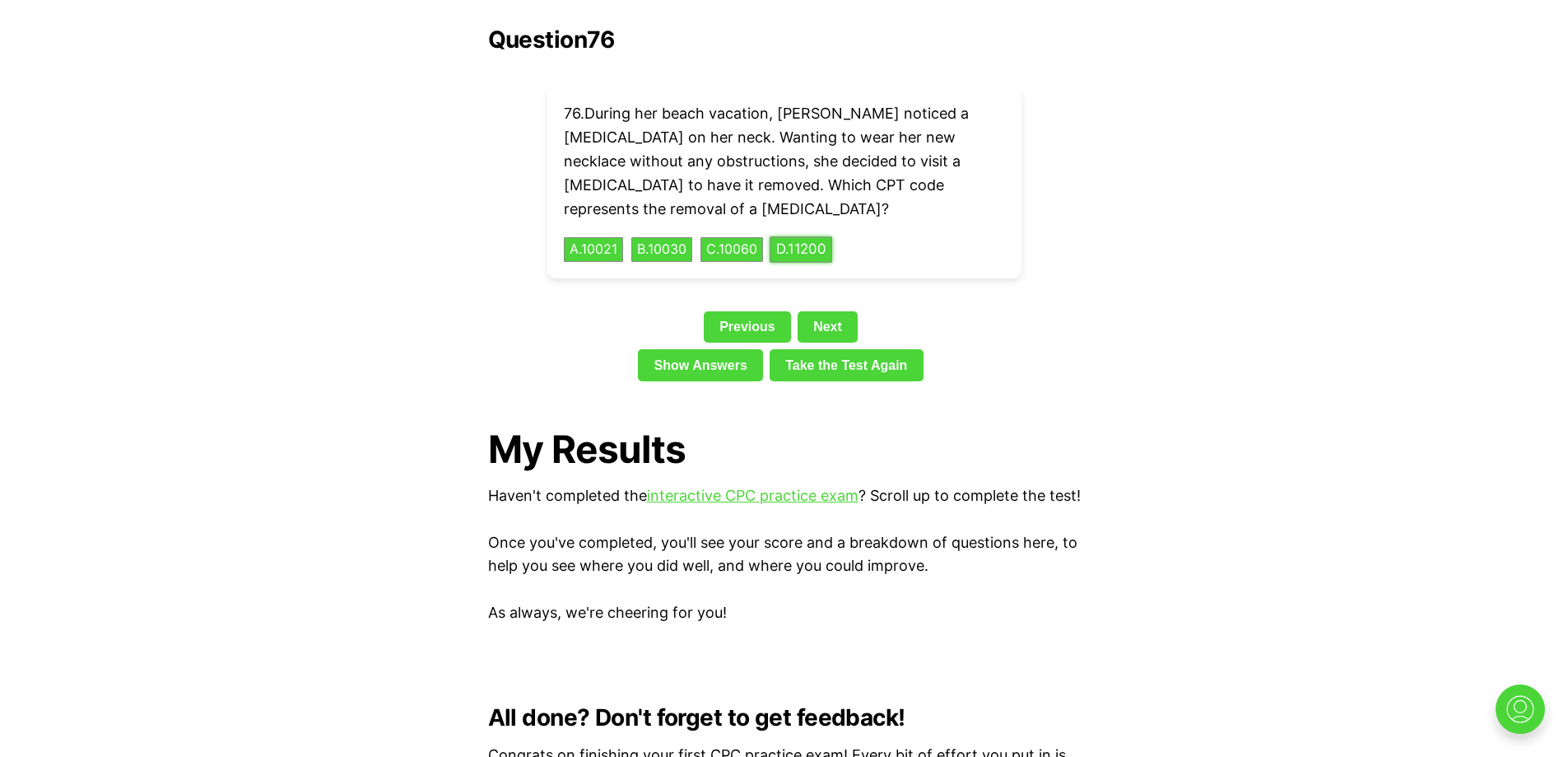
click at [810, 237] on button "D . 11200" at bounding box center [801, 250] width 62 height 26
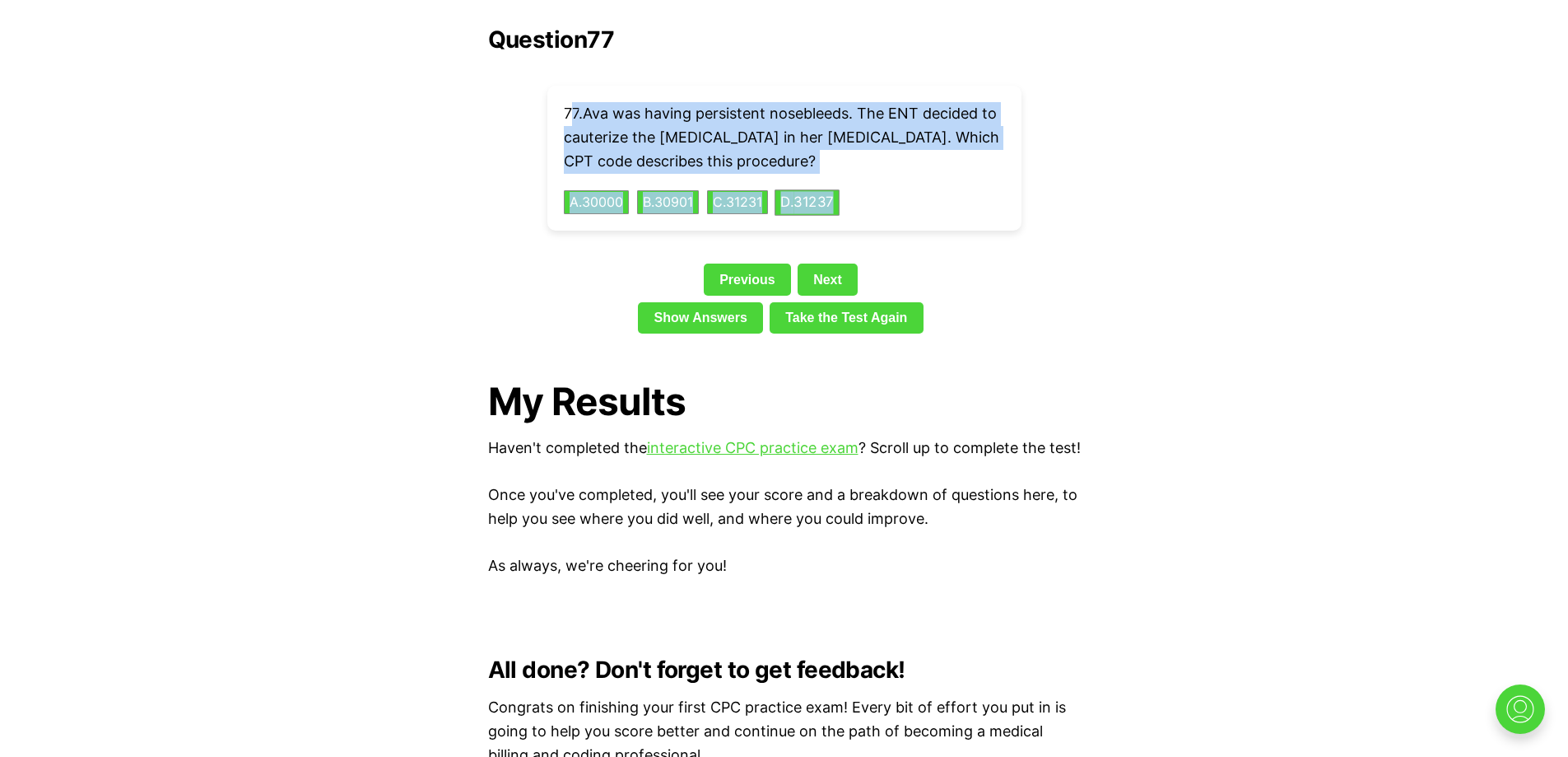
drag, startPoint x: 574, startPoint y: 88, endPoint x: 854, endPoint y: 178, distance: 294.1
click at [854, 178] on div "77 . Ava was having persistent nosebleeds. The ENT decided to cauterize the [ME…" at bounding box center [784, 158] width 474 height 145
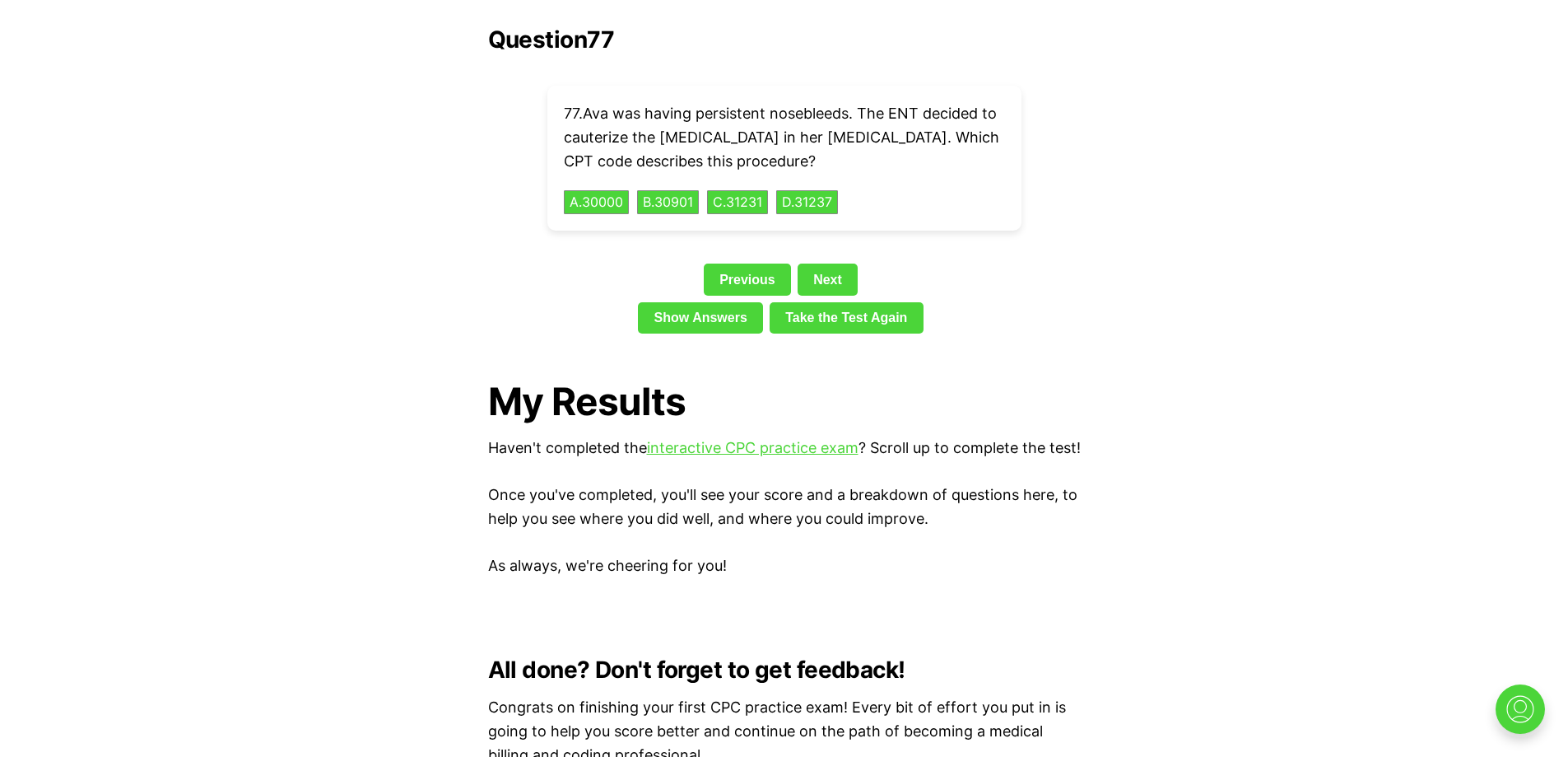
drag, startPoint x: 664, startPoint y: 174, endPoint x: 816, endPoint y: 262, distance: 175.6
click at [665, 189] on button "B . 30901" at bounding box center [668, 202] width 65 height 26
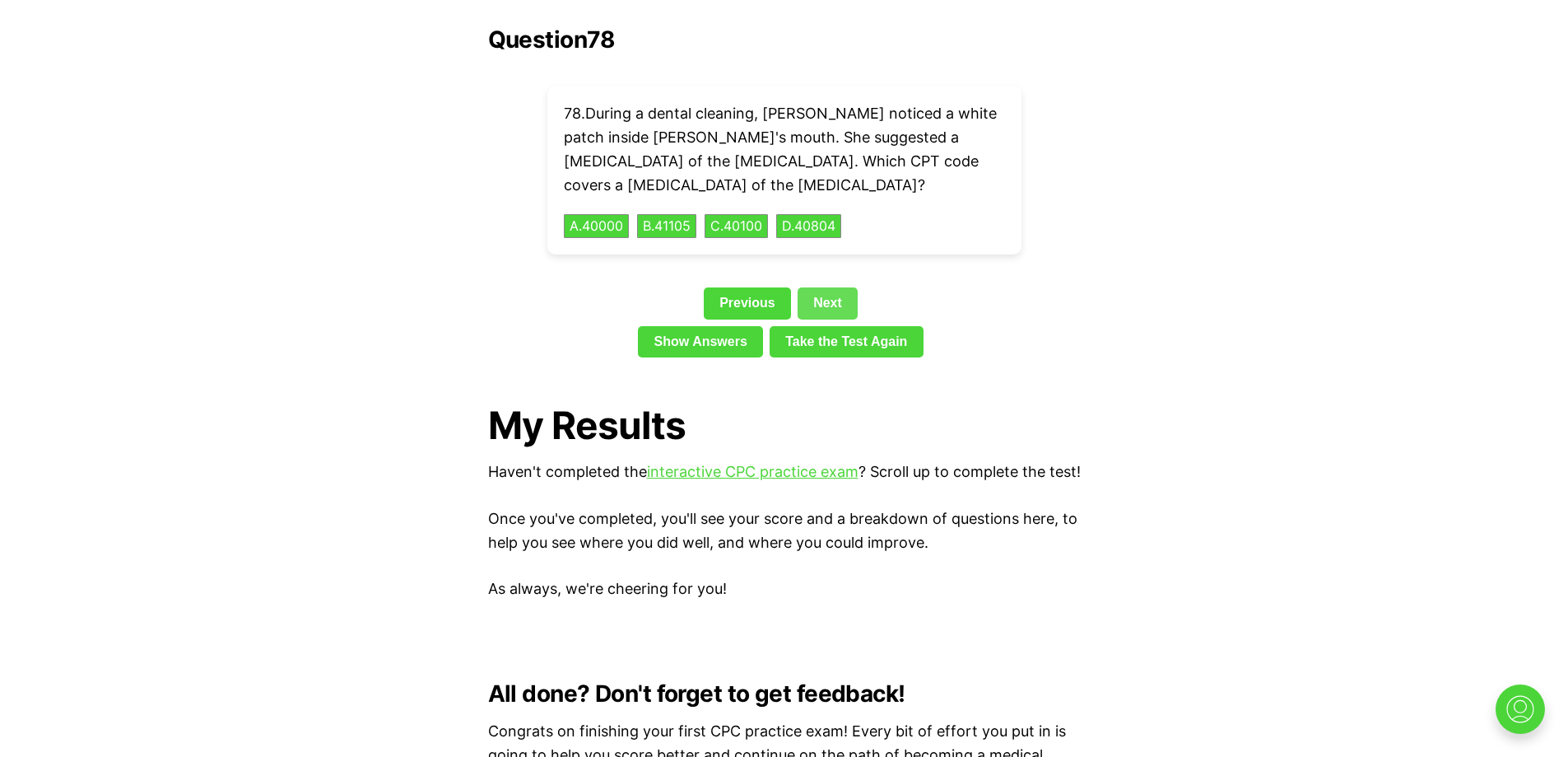
click at [848, 287] on link "Next" at bounding box center [827, 303] width 60 height 31
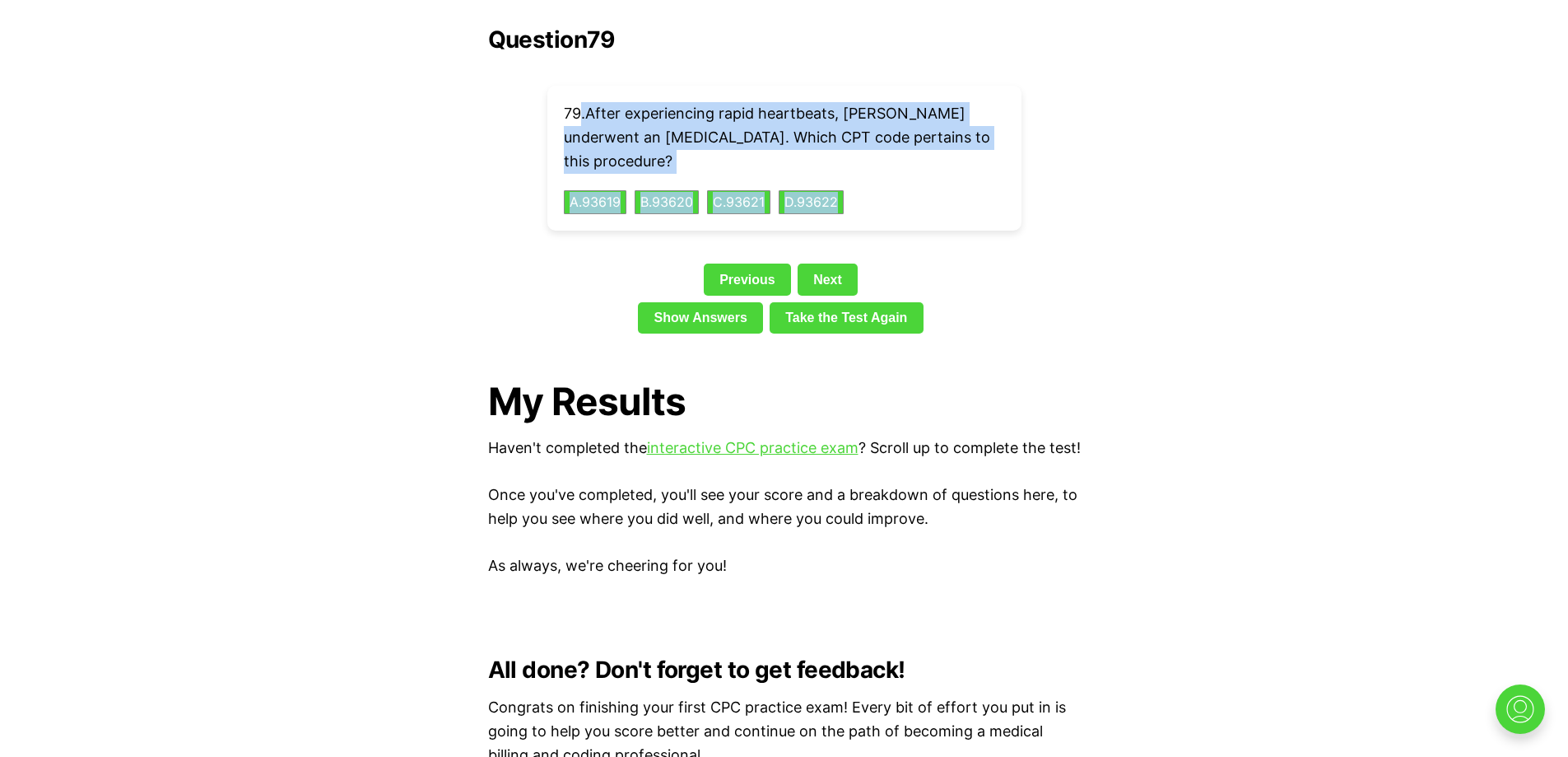
drag, startPoint x: 582, startPoint y: 93, endPoint x: 871, endPoint y: 170, distance: 299.1
click at [871, 170] on div "79 . After experiencing rapid heartbeats, [PERSON_NAME] underwent an [MEDICAL_D…" at bounding box center [784, 158] width 474 height 145
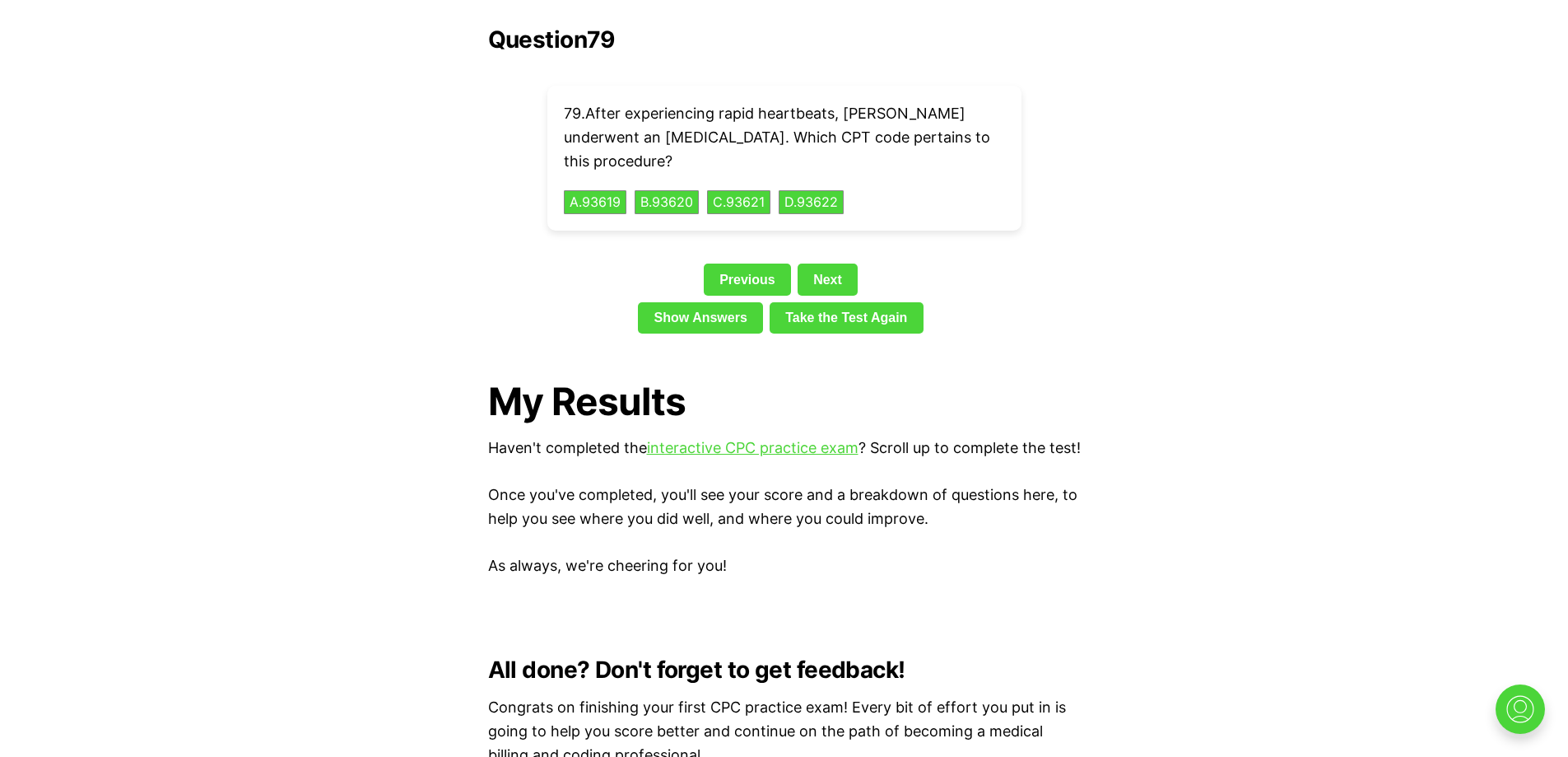
click at [840, 264] on link "Next" at bounding box center [827, 279] width 60 height 31
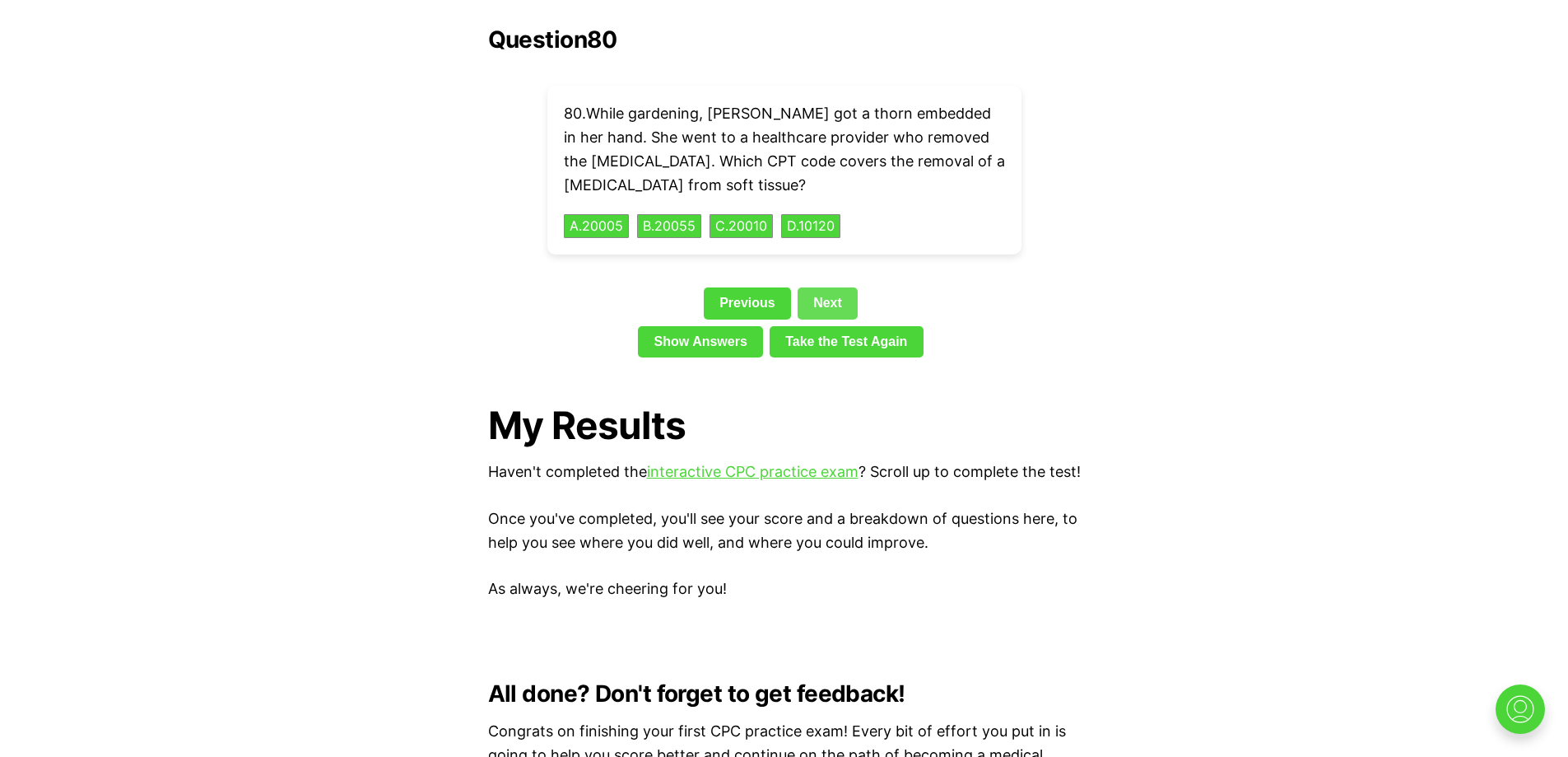
click at [833, 287] on link "Next" at bounding box center [827, 303] width 60 height 31
click at [811, 287] on link "Next" at bounding box center [827, 303] width 60 height 31
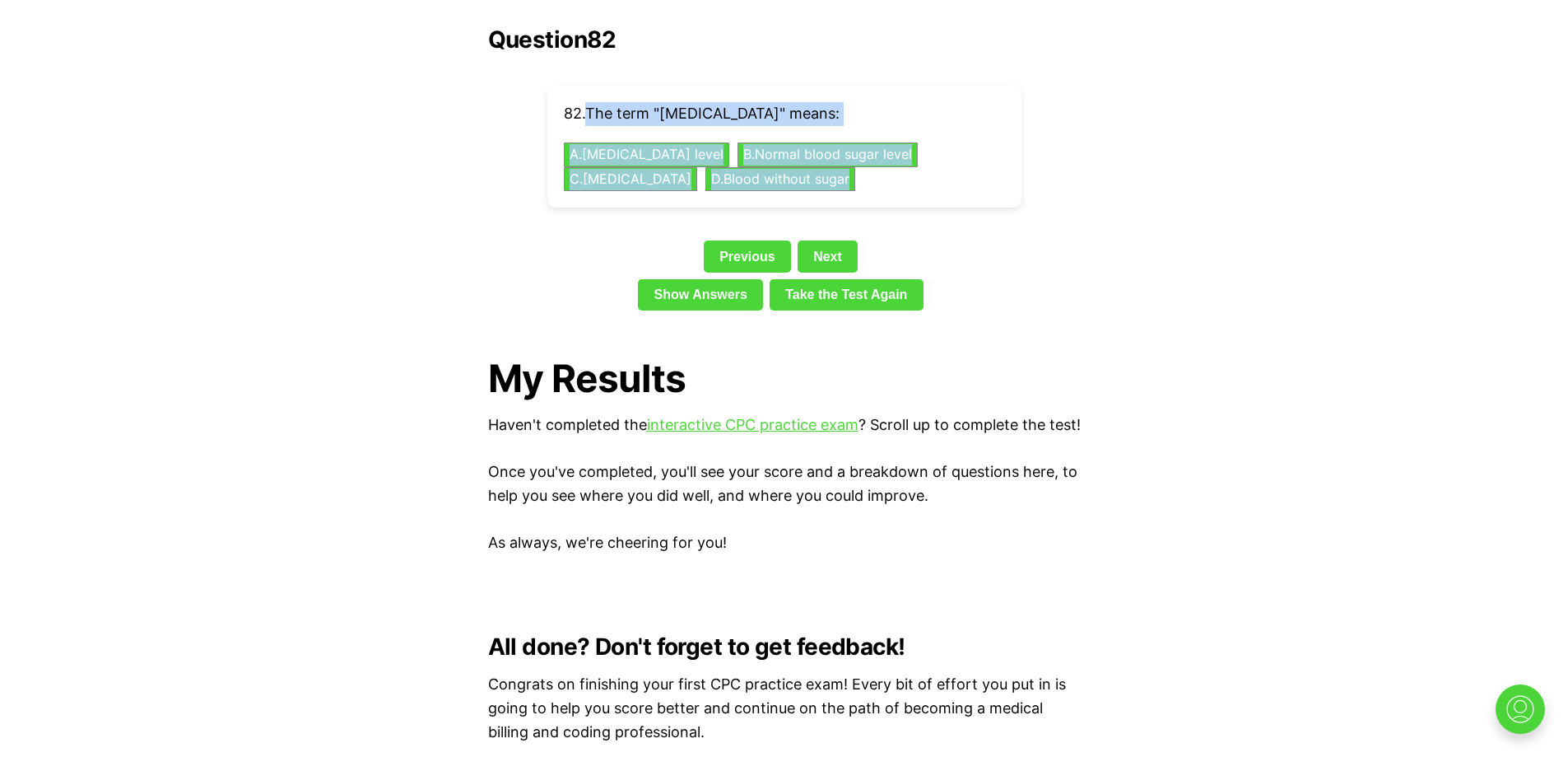
drag, startPoint x: 596, startPoint y: 91, endPoint x: 931, endPoint y: 163, distance: 342.6
click at [931, 163] on div "82 . The term "[MEDICAL_DATA]" means: A . [MEDICAL_DATA] level B . Normal blood…" at bounding box center [784, 146] width 474 height 122
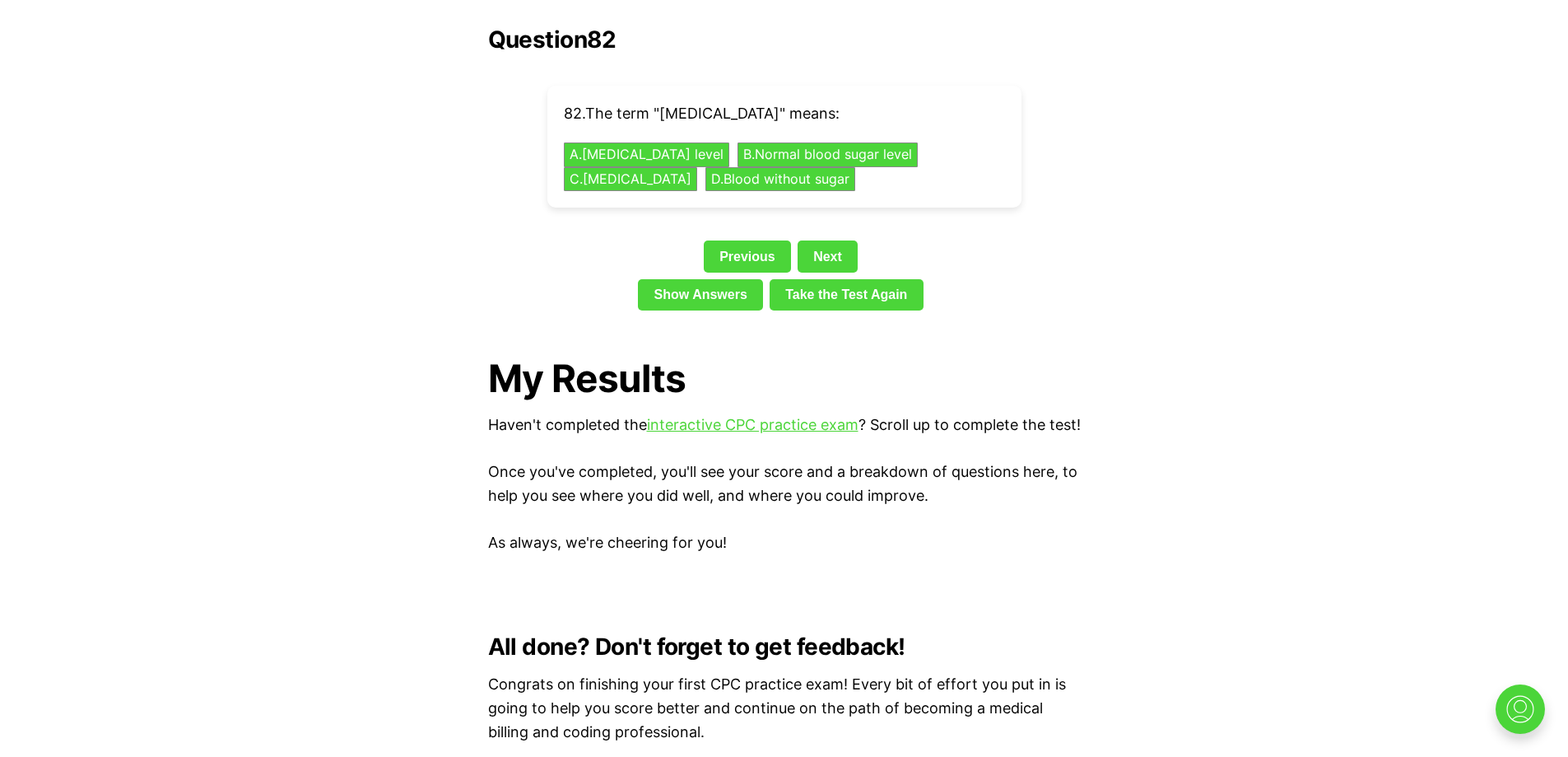
drag, startPoint x: 460, startPoint y: 236, endPoint x: 478, endPoint y: 227, distance: 20.1
click at [649, 166] on button "C . [MEDICAL_DATA]" at bounding box center [630, 179] width 140 height 26
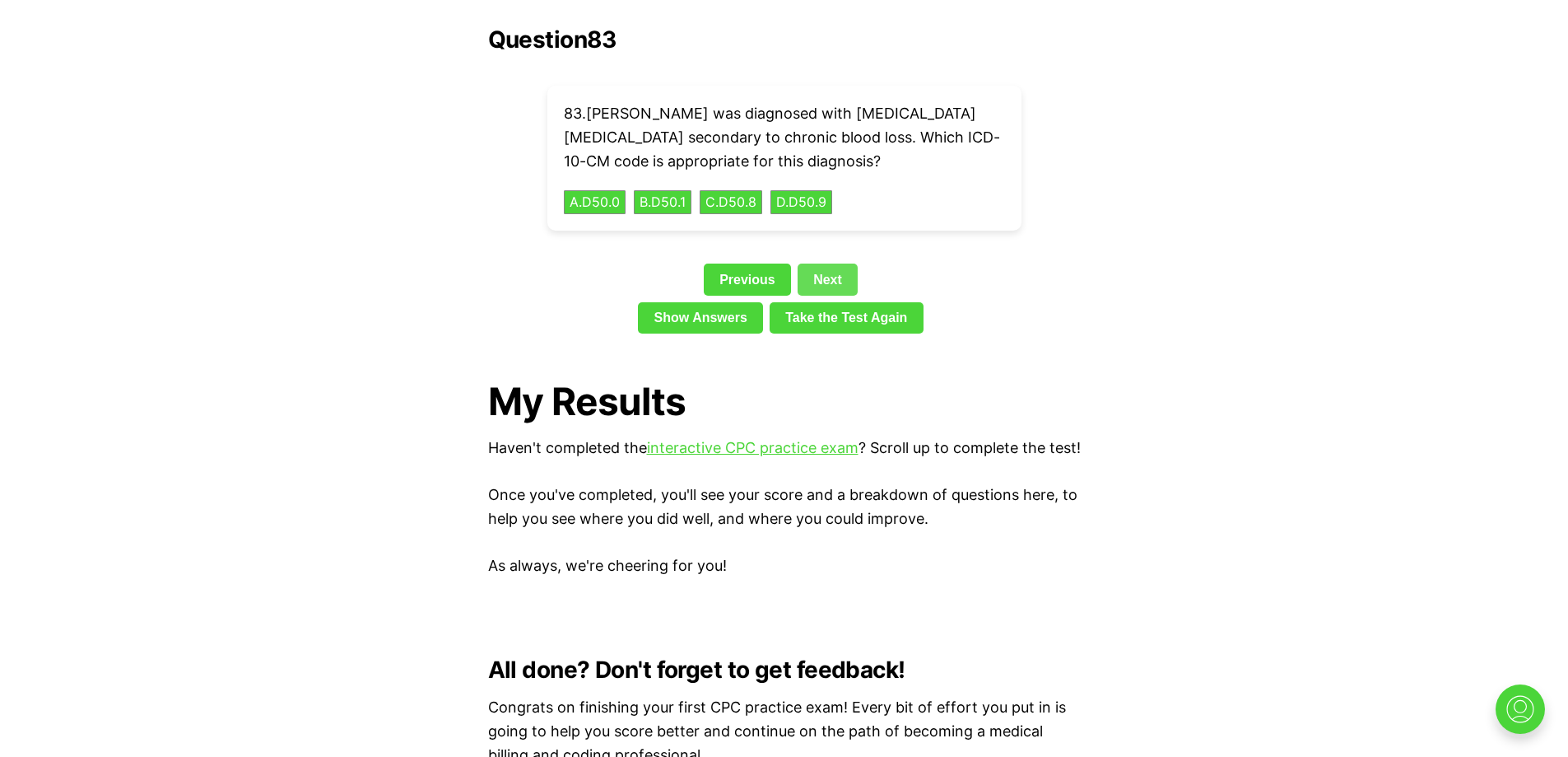
click at [836, 264] on link "Next" at bounding box center [827, 279] width 60 height 31
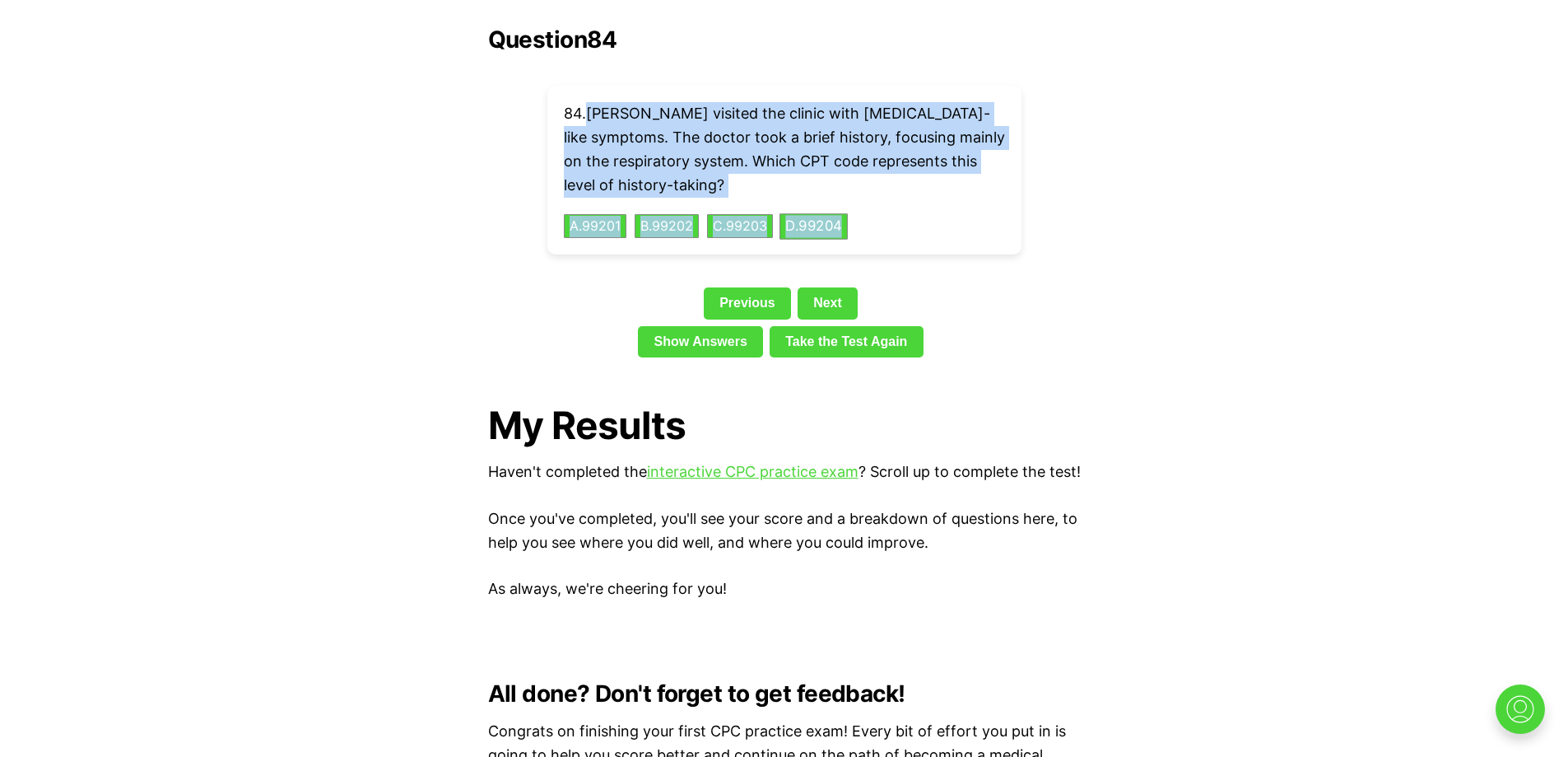
drag, startPoint x: 585, startPoint y: 85, endPoint x: 861, endPoint y: 201, distance: 299.4
click at [861, 200] on div "84 . [PERSON_NAME] visited the clinic with [MEDICAL_DATA]-like symptoms. The do…" at bounding box center [784, 170] width 474 height 169
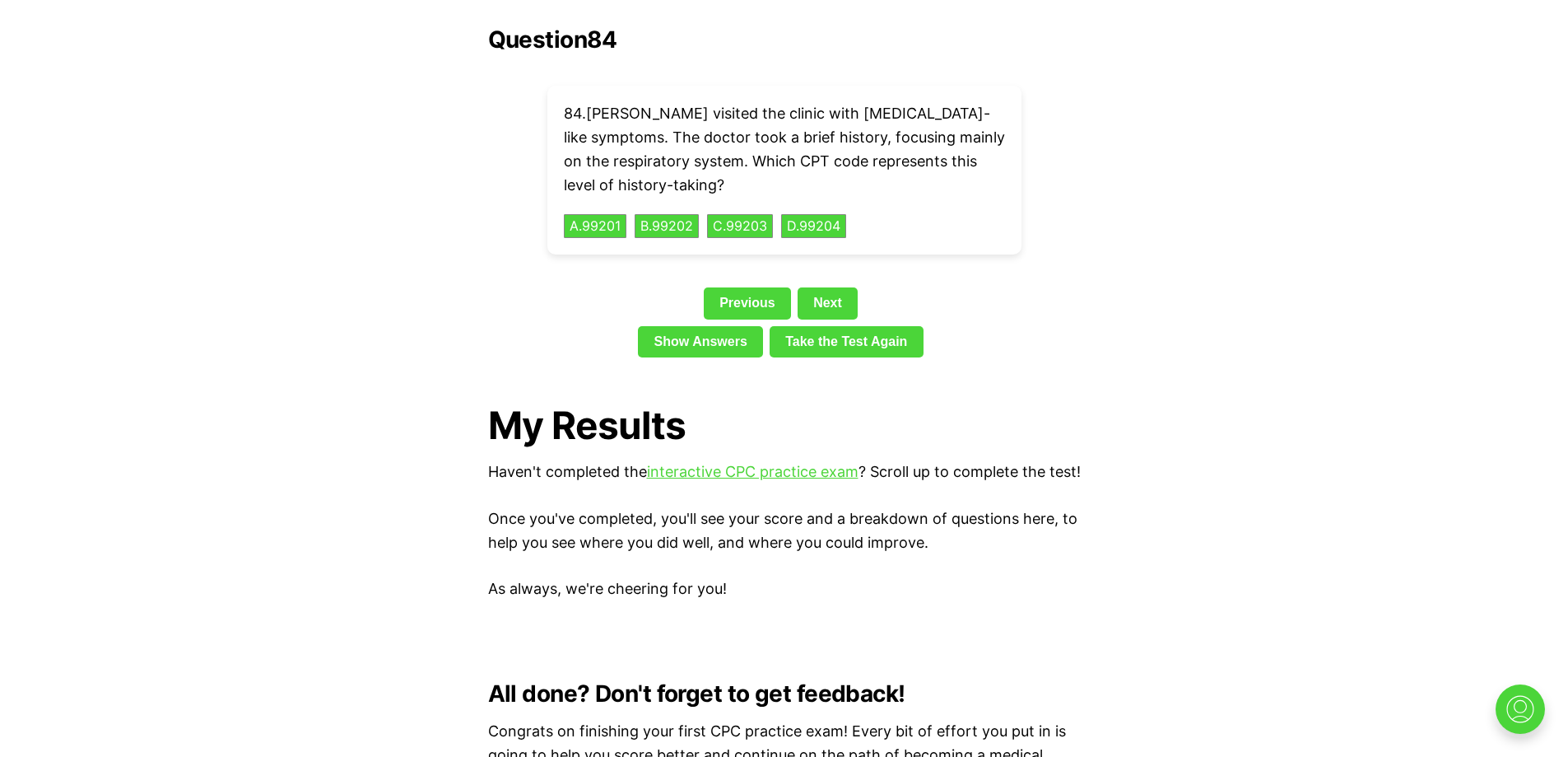
click at [590, 253] on div "Question 84 84 . [PERSON_NAME] visited the clinic with [MEDICAL_DATA]-like symp…" at bounding box center [784, 195] width 592 height 337
click at [843, 287] on link "Next" at bounding box center [827, 303] width 60 height 31
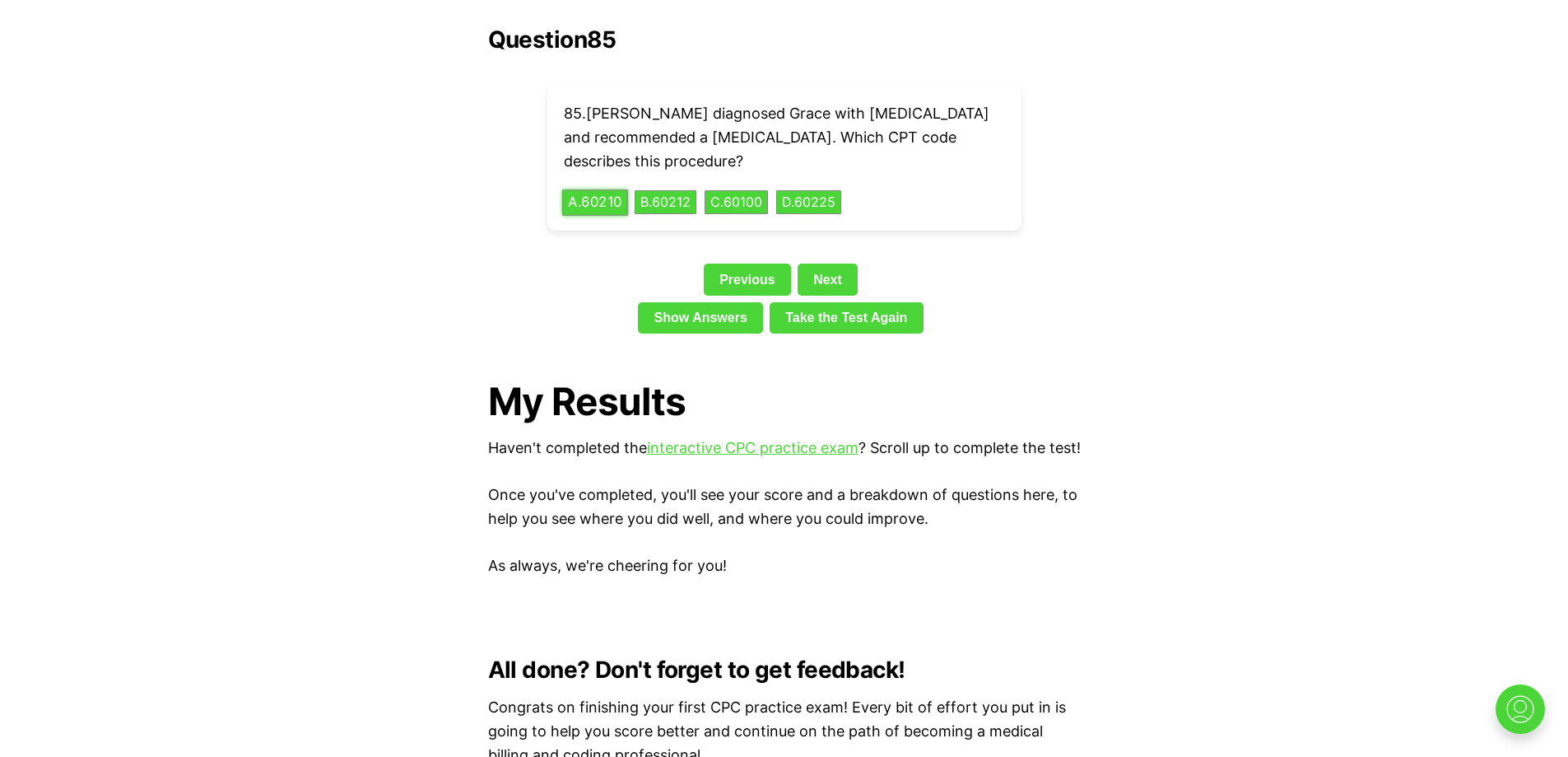
click at [624, 188] on div "85 . [PERSON_NAME] diagnosed Grace with [MEDICAL_DATA] and recommended a [MEDIC…" at bounding box center [784, 158] width 474 height 145
click at [590, 189] on button "A . 60210" at bounding box center [595, 202] width 66 height 26
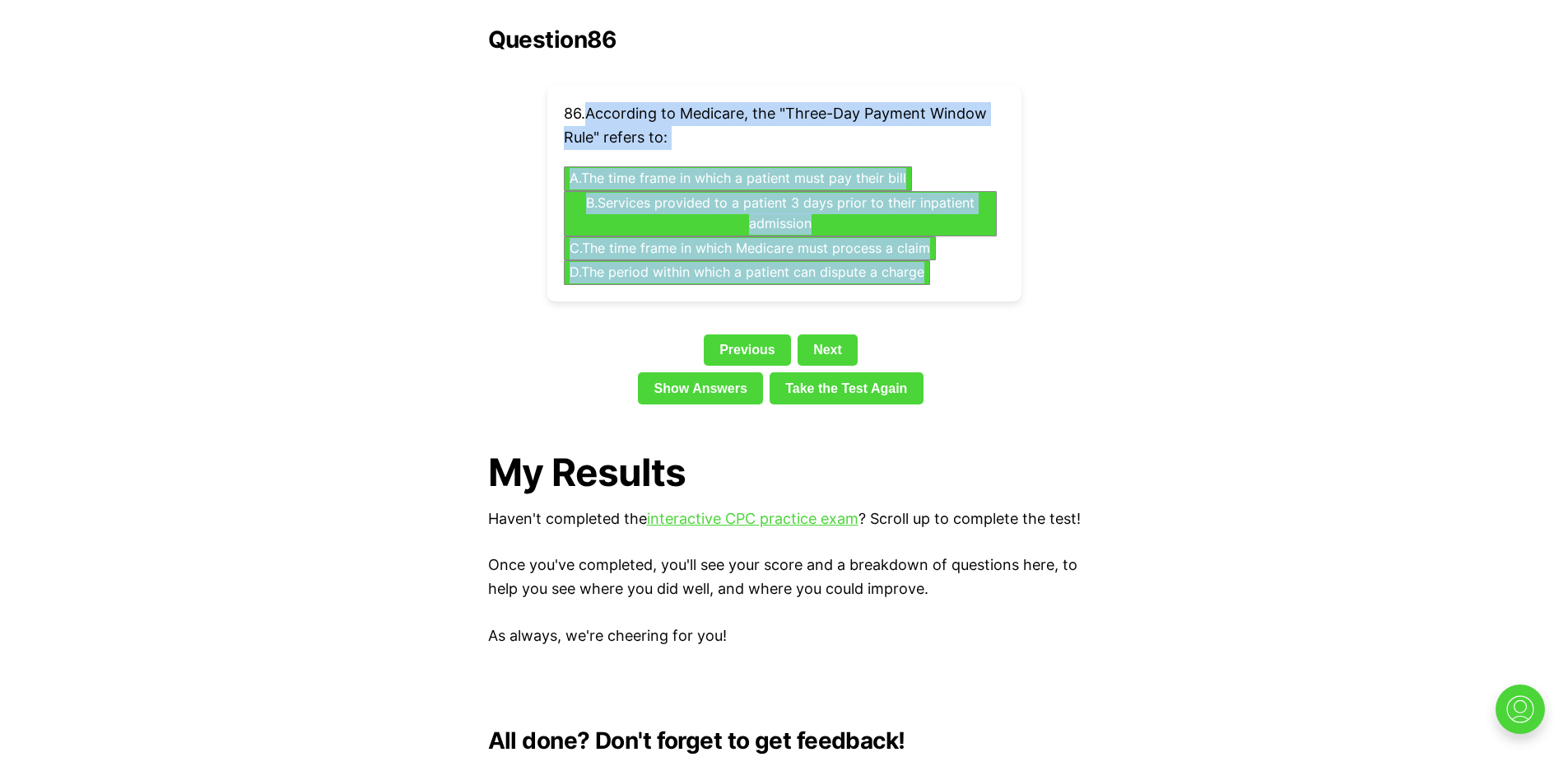
drag, startPoint x: 587, startPoint y: 86, endPoint x: 948, endPoint y: 251, distance: 396.9
click at [948, 251] on div "86 . According to Medicare, the "Three-Day Payment Window Rule" refers to: A . …" at bounding box center [784, 193] width 474 height 215
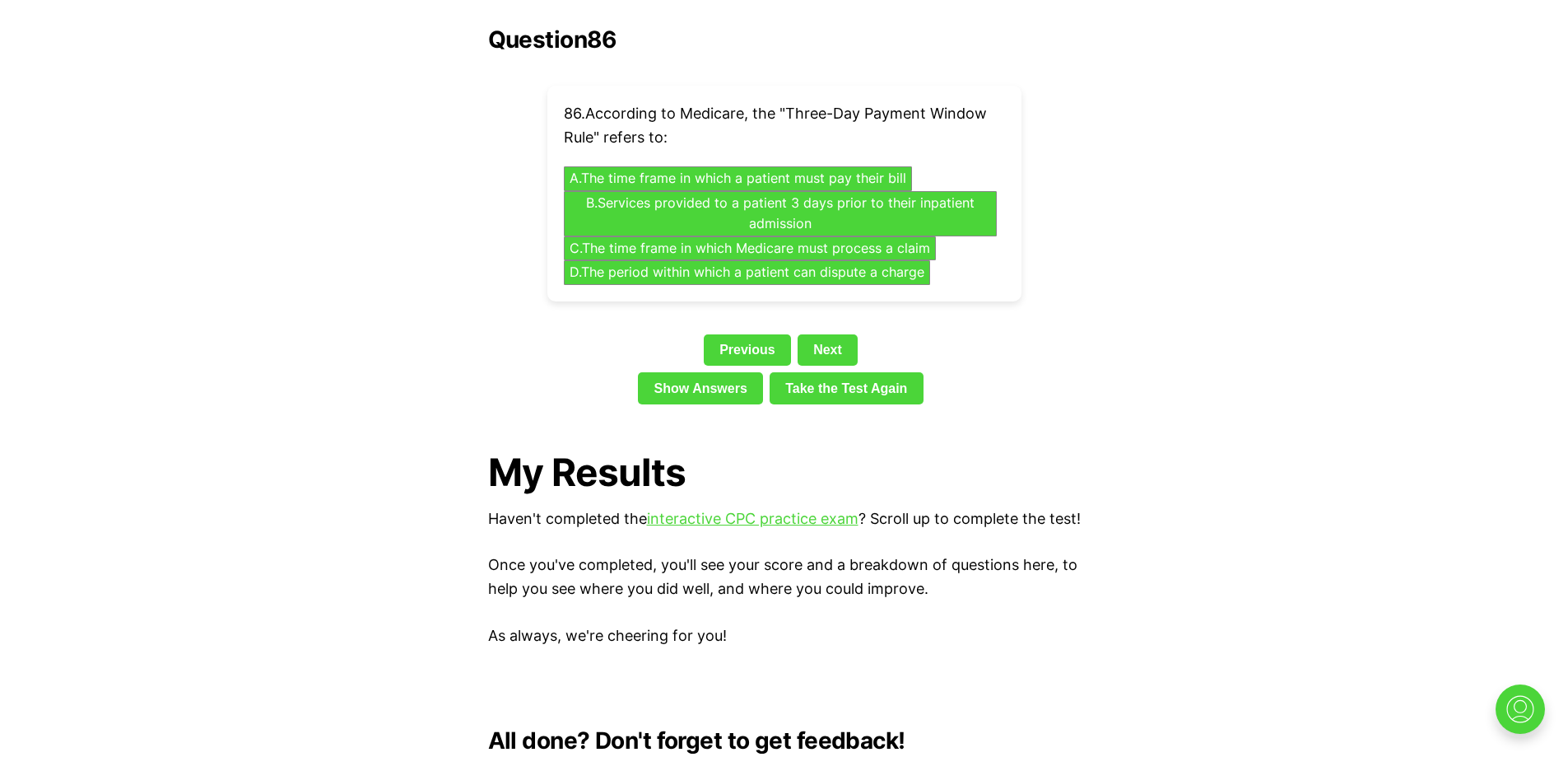
click at [660, 202] on button "B . Services provided to a patient 3 days prior to their inpatient admission" at bounding box center [779, 213] width 454 height 48
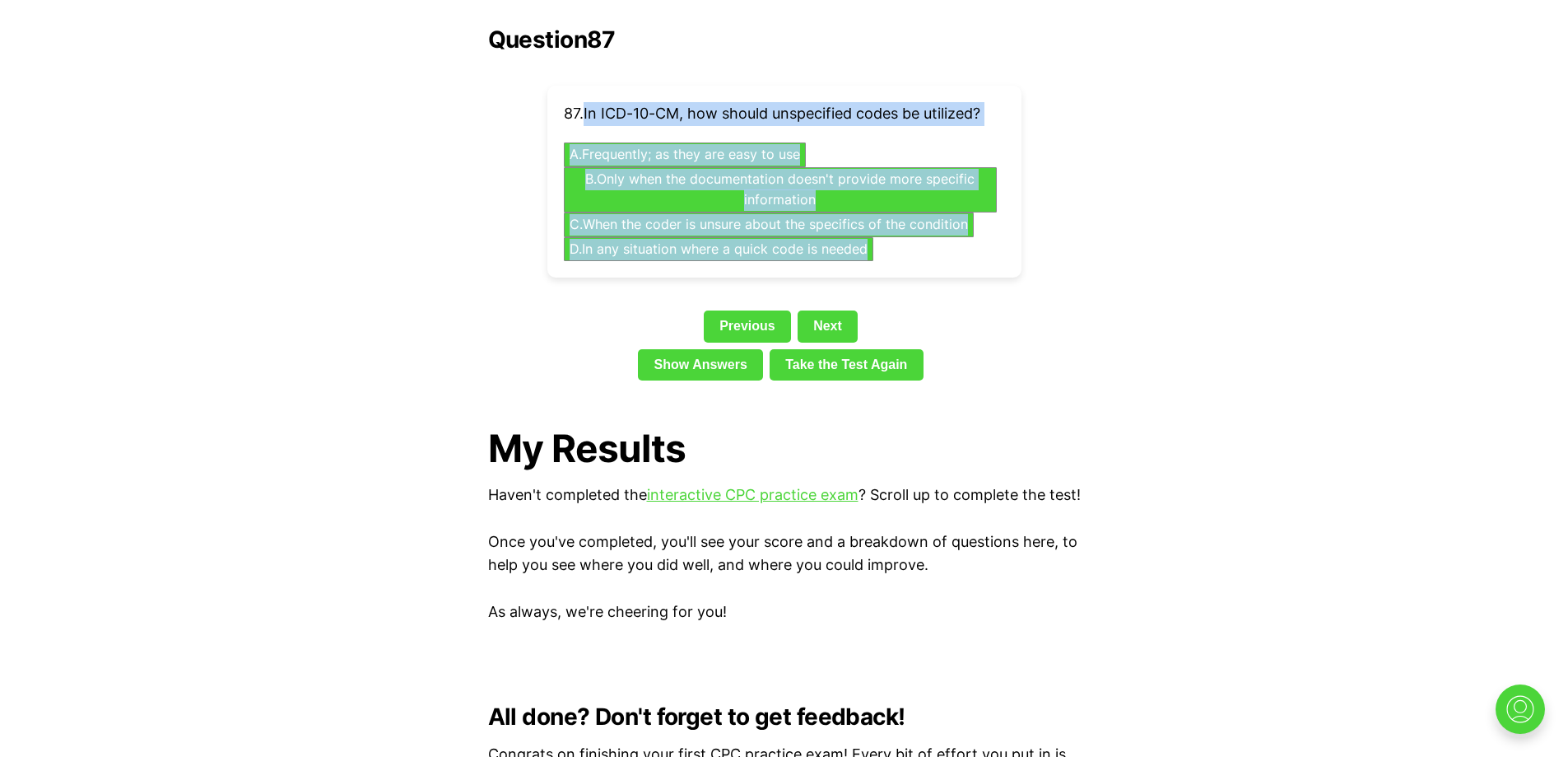
drag, startPoint x: 584, startPoint y: 83, endPoint x: 927, endPoint y: 230, distance: 373.2
click at [927, 230] on div "87 . In ICD-10-CM, how should unspecified codes be utilized? A . Frequently; as…" at bounding box center [784, 182] width 474 height 192
drag, startPoint x: 376, startPoint y: 246, endPoint x: 494, endPoint y: 179, distance: 135.7
click at [566, 179] on div "87 . In ICD-10-CM, how should unspecified codes be utilized? A . Frequently; as…" at bounding box center [784, 182] width 474 height 192
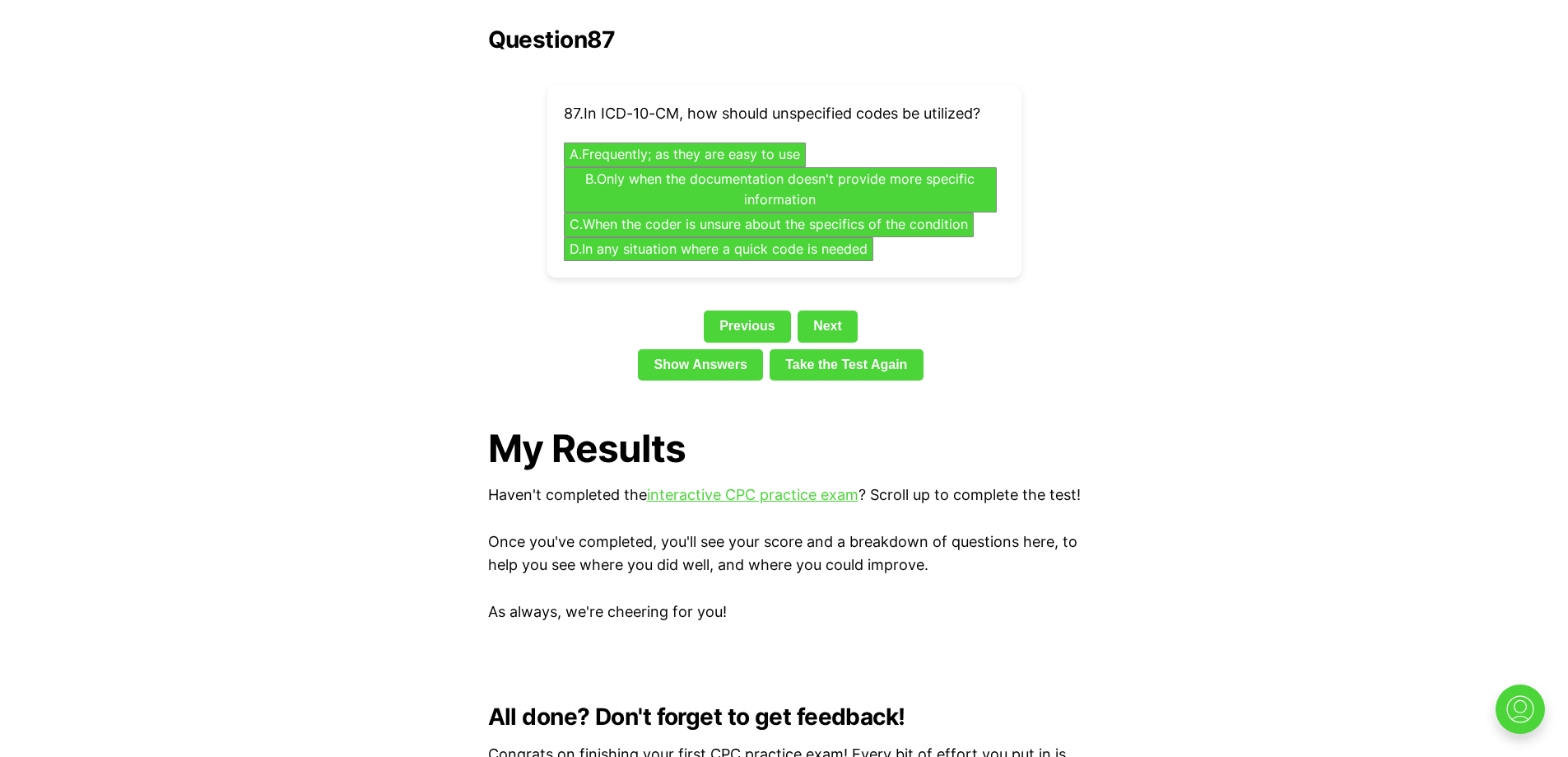
click at [660, 176] on button "B . Only when the documentation doesn't provide more specific information" at bounding box center [779, 189] width 454 height 48
